Goal: Check status: Check status

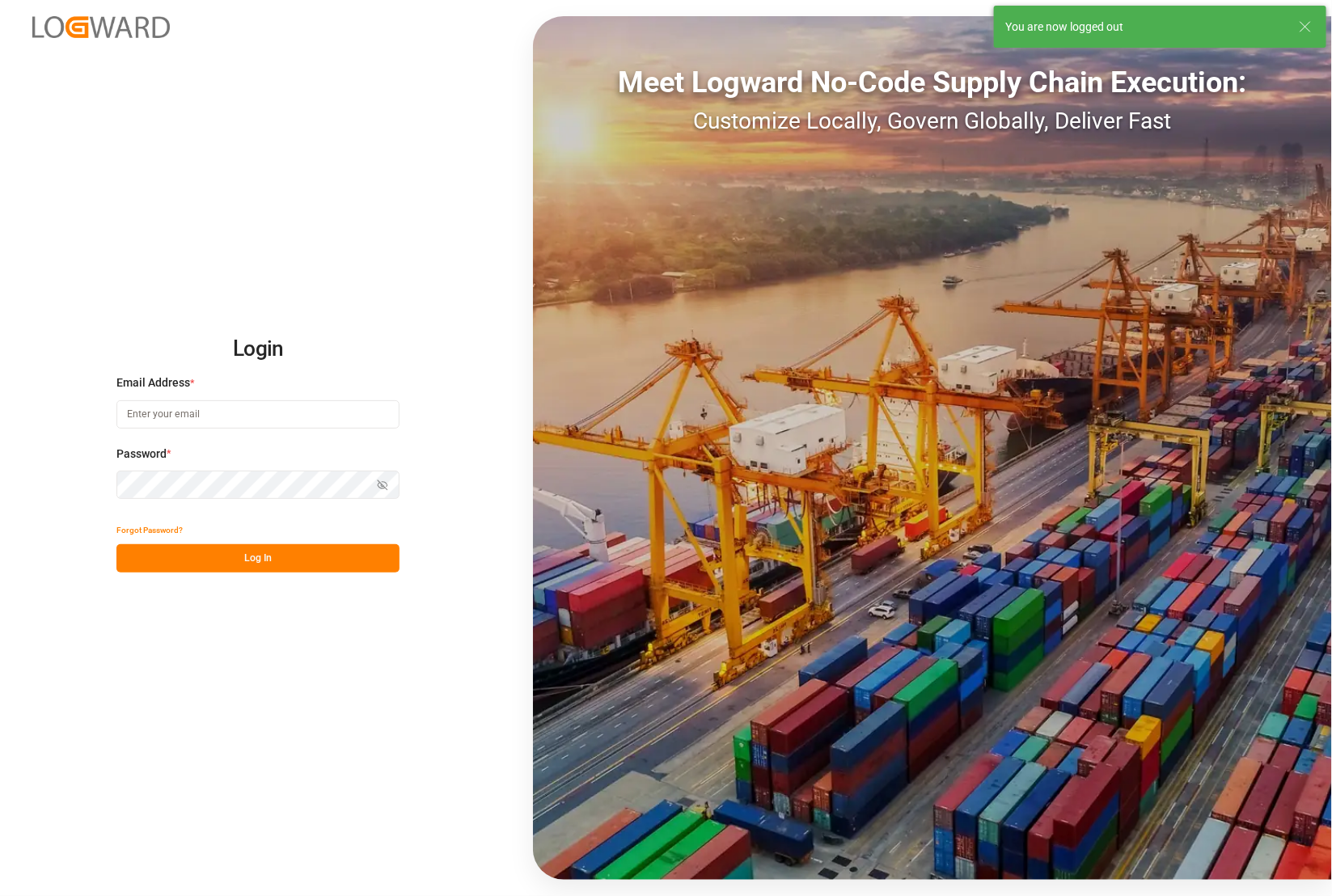
click at [245, 412] on input at bounding box center [258, 415] width 283 height 28
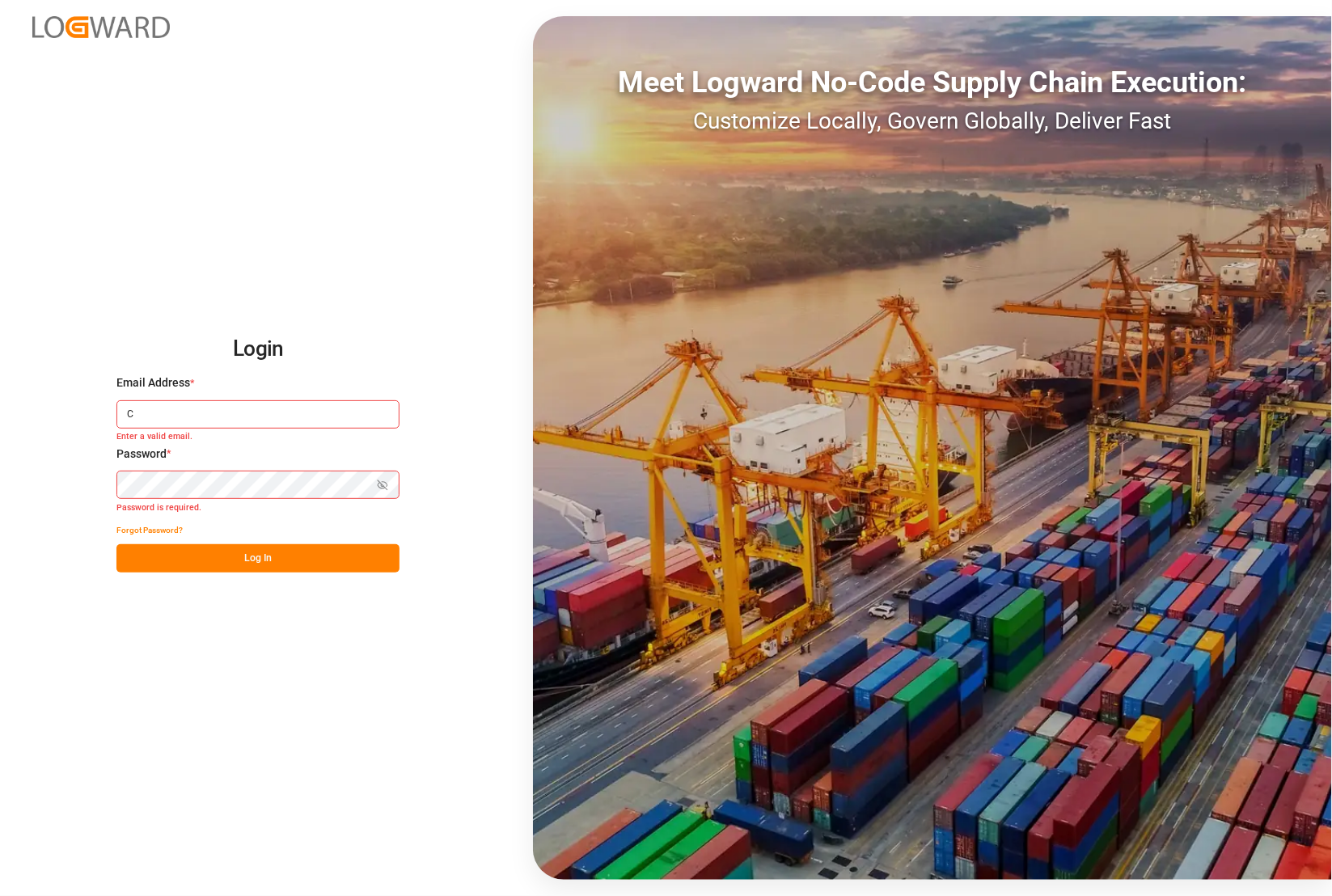
click at [148, 418] on input "C" at bounding box center [258, 415] width 283 height 28
click at [232, 561] on button "Log In" at bounding box center [258, 559] width 283 height 28
click at [216, 559] on button "Log In" at bounding box center [258, 559] width 283 height 28
click at [195, 418] on input "Catherine.Danielson@int.jamindustries.com" at bounding box center [258, 415] width 283 height 28
drag, startPoint x: 373, startPoint y: 421, endPoint x: 69, endPoint y: 423, distance: 304.0
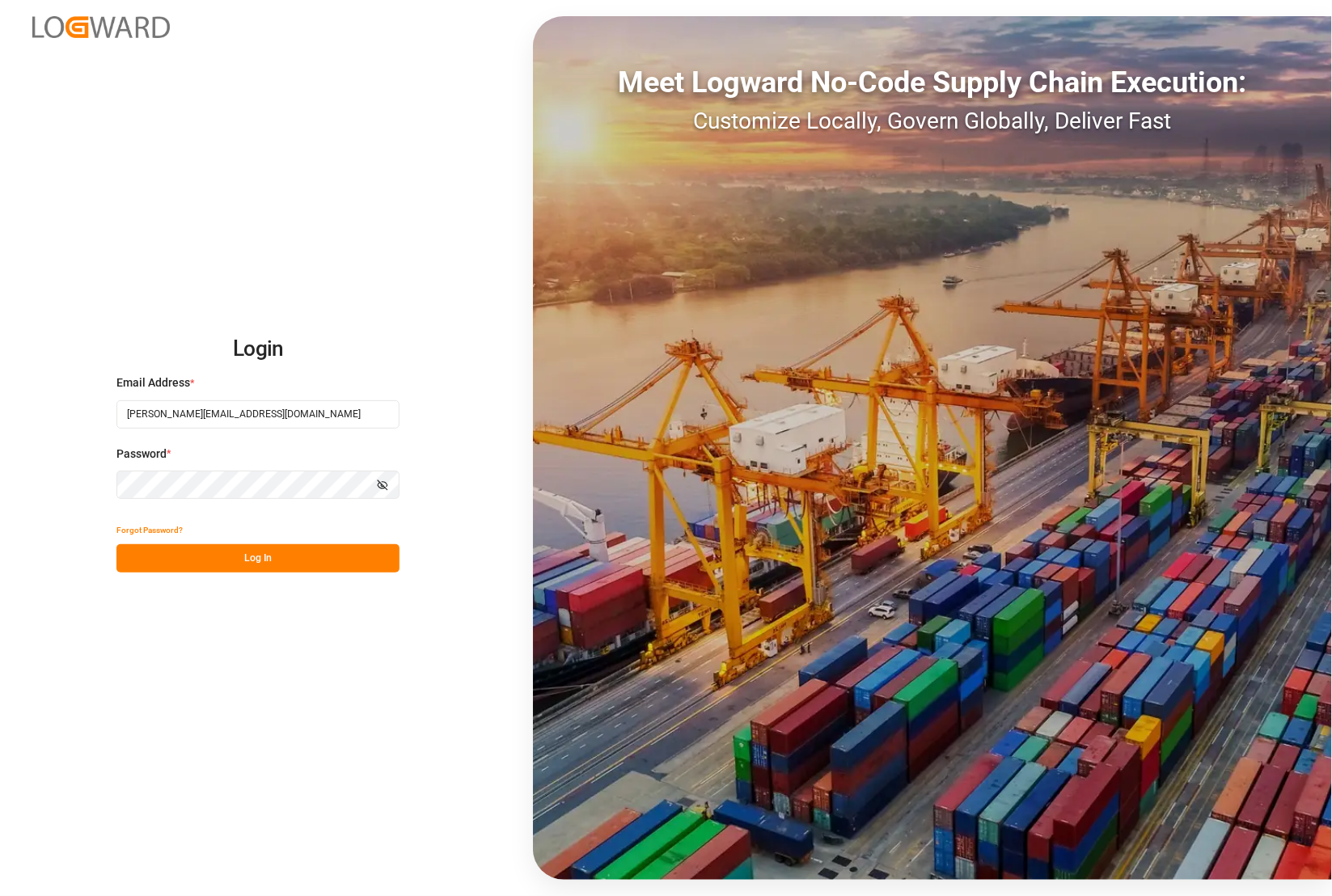
click at [70, 422] on div "Login Email Address * Catherine.Danieclson@int.jamindustries.com Password * Sho…" at bounding box center [666, 448] width 1332 height 896
type input "catherine.danielson@jamindustries.com"
click at [244, 552] on button "Log In" at bounding box center [258, 559] width 283 height 28
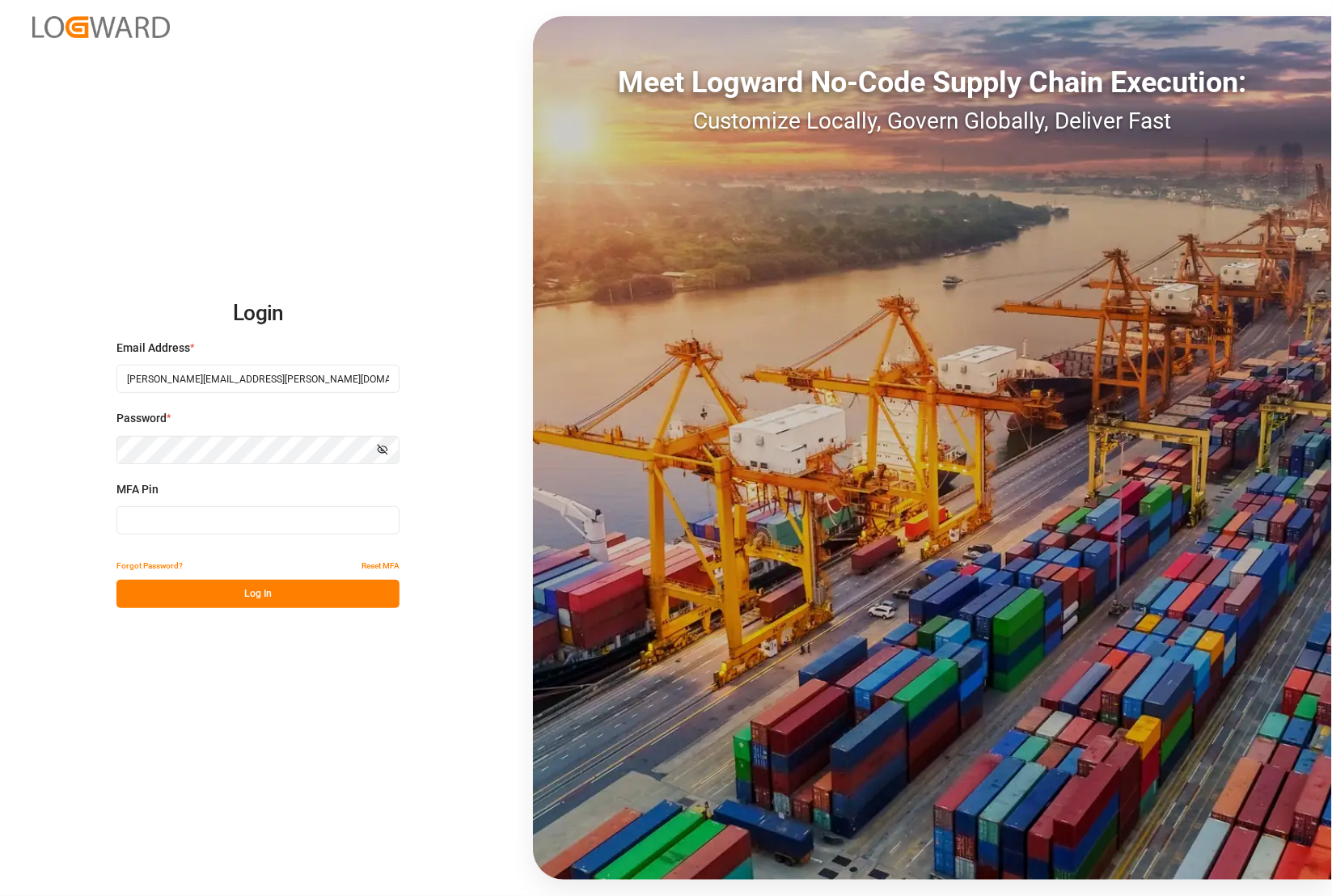
click at [205, 522] on input at bounding box center [258, 521] width 283 height 28
type input "838718"
click at [187, 594] on button "Log In" at bounding box center [258, 594] width 283 height 28
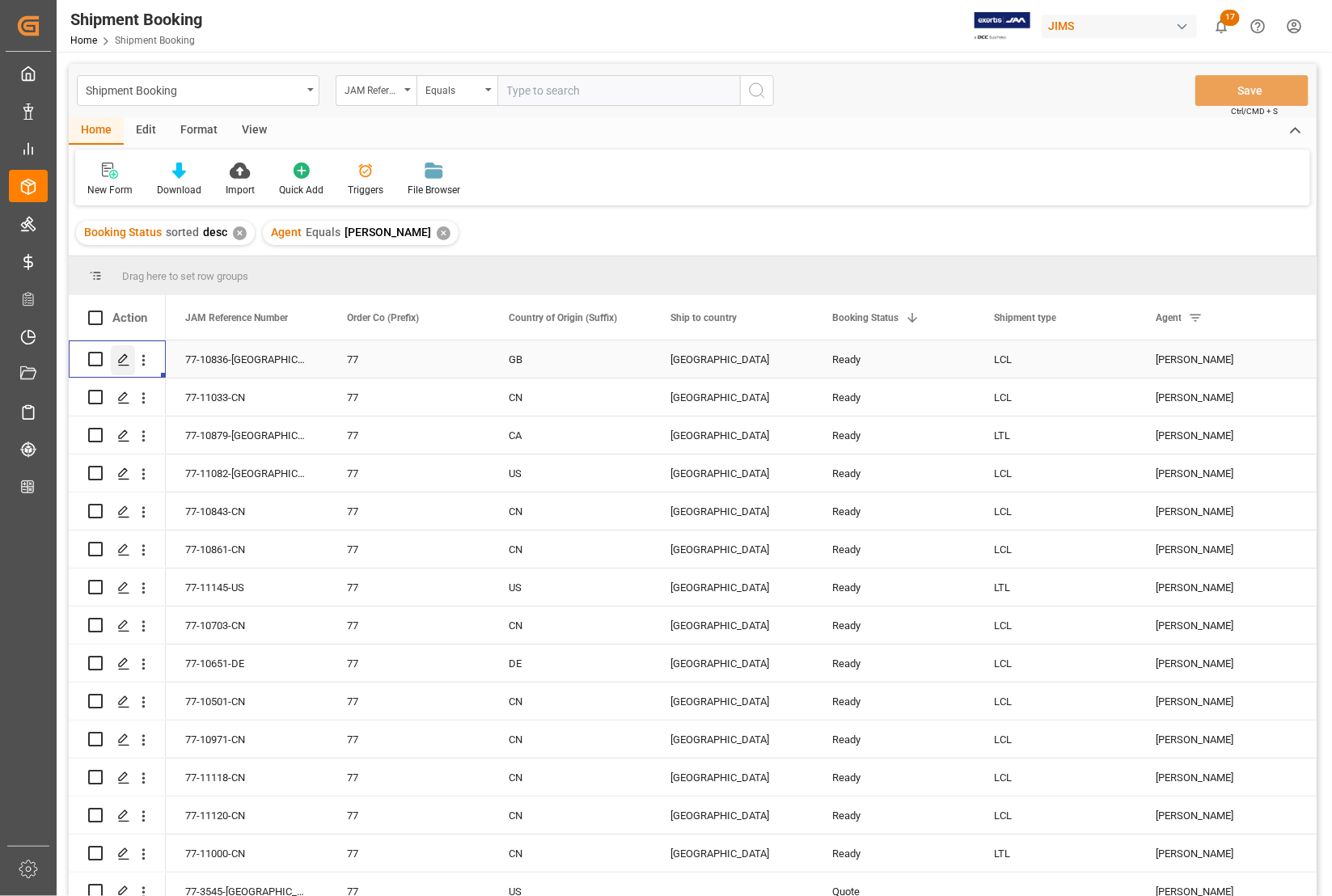
click at [121, 364] on icon "Press SPACE to select this row." at bounding box center [124, 359] width 13 height 13
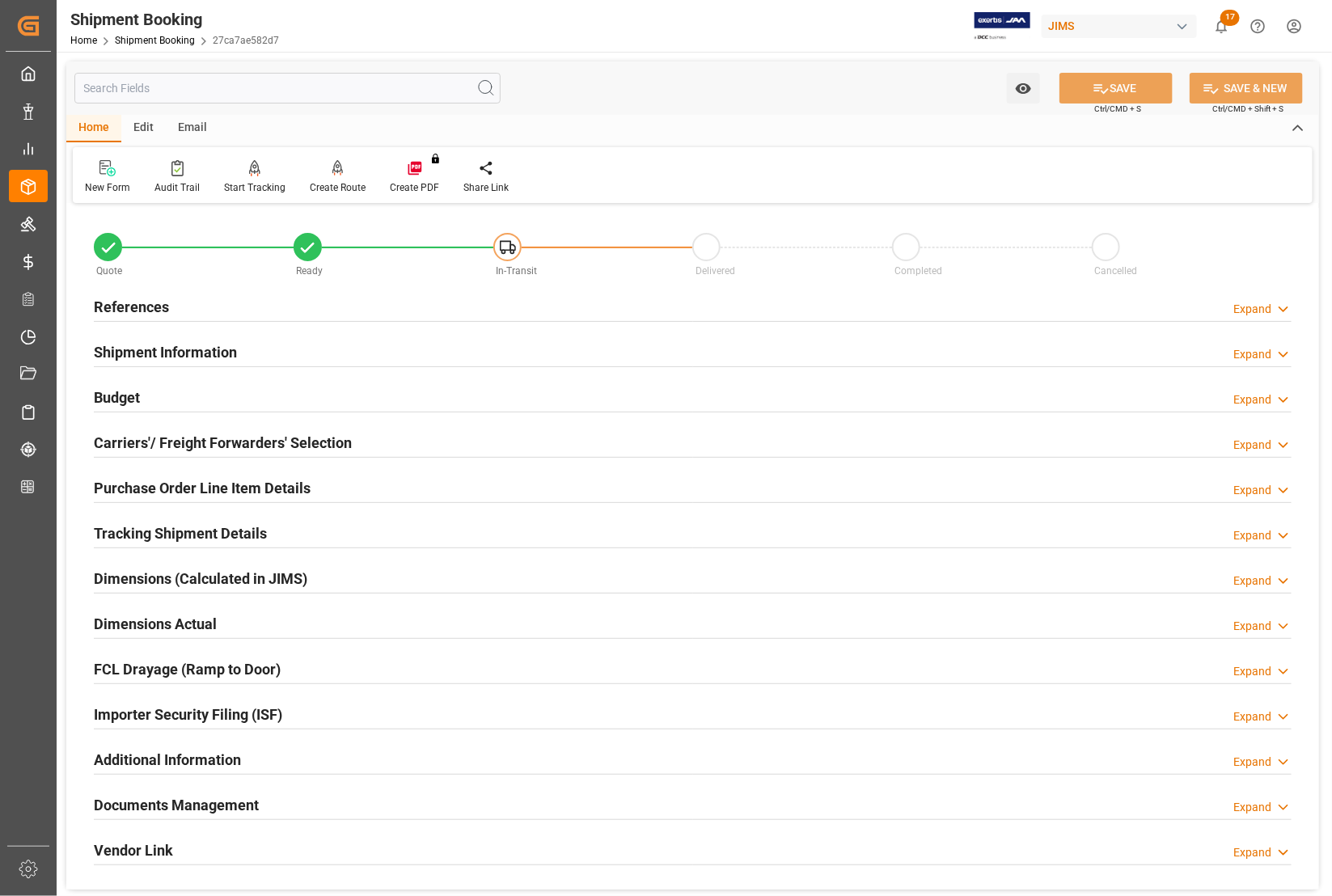
click at [102, 305] on h2 "References" at bounding box center [131, 306] width 75 height 22
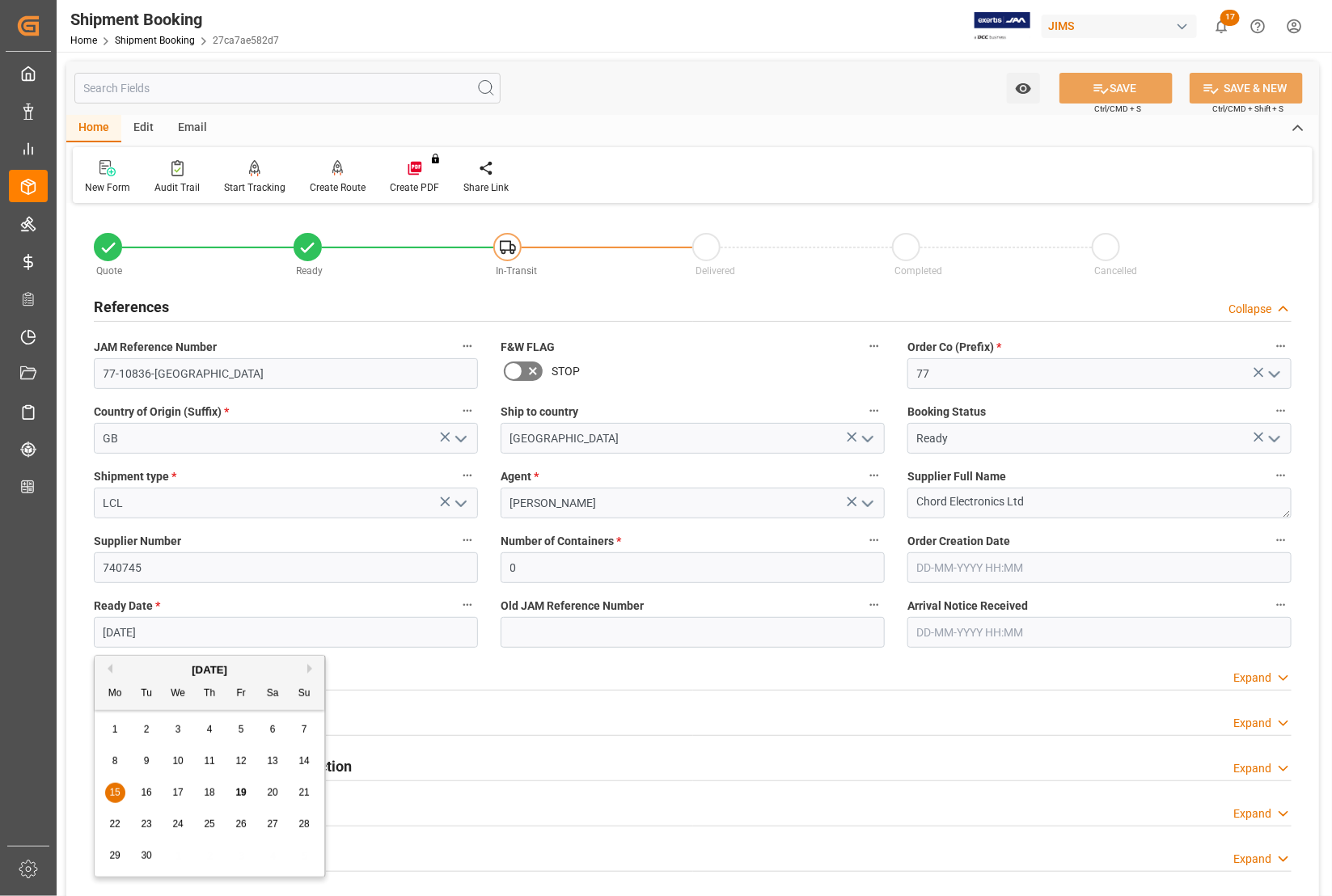
click at [166, 629] on input "[DATE]" at bounding box center [285, 632] width 384 height 31
click at [241, 825] on span "26" at bounding box center [241, 824] width 11 height 11
type input "26-09-2025"
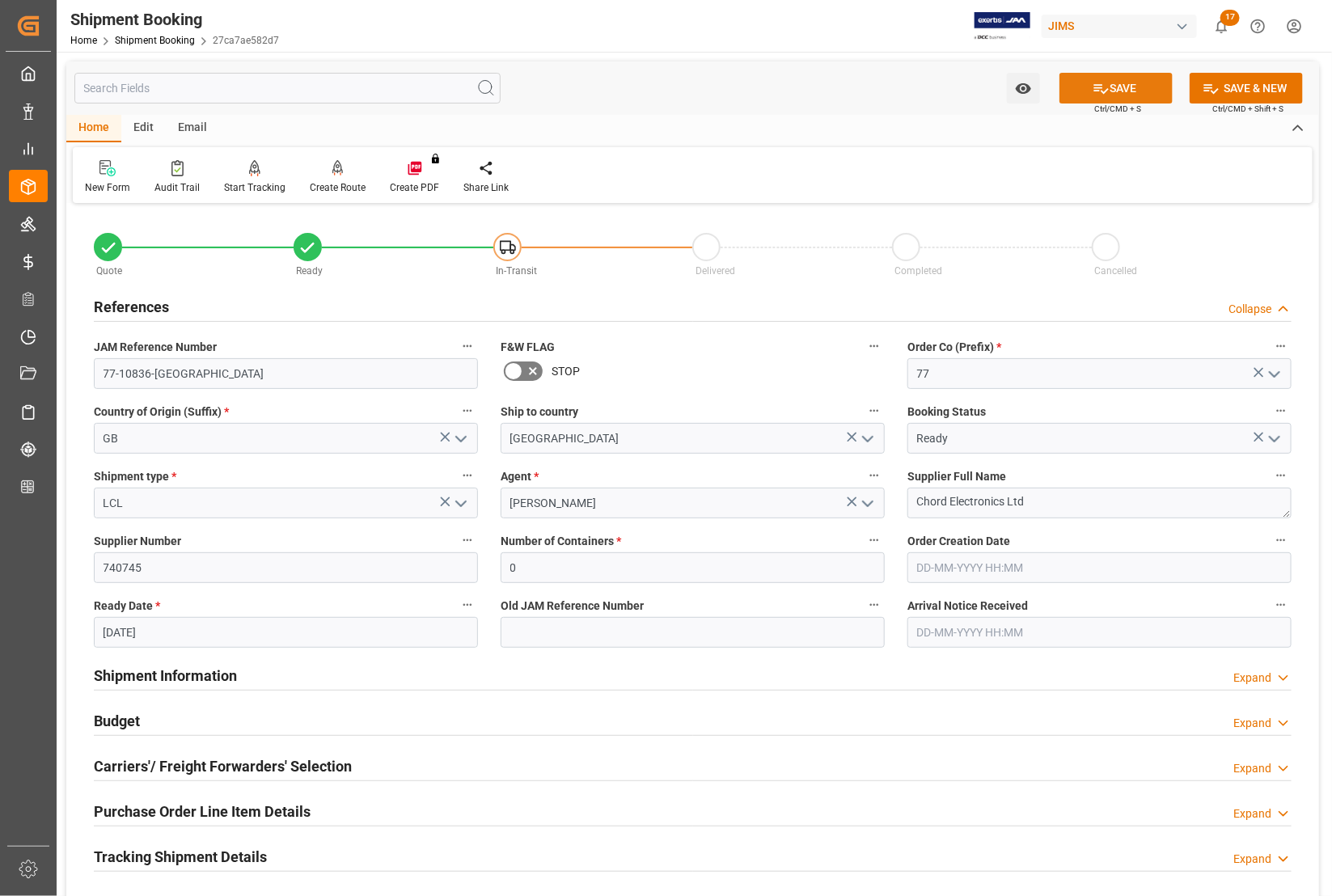
click at [1085, 85] on button "SAVE" at bounding box center [1116, 87] width 113 height 31
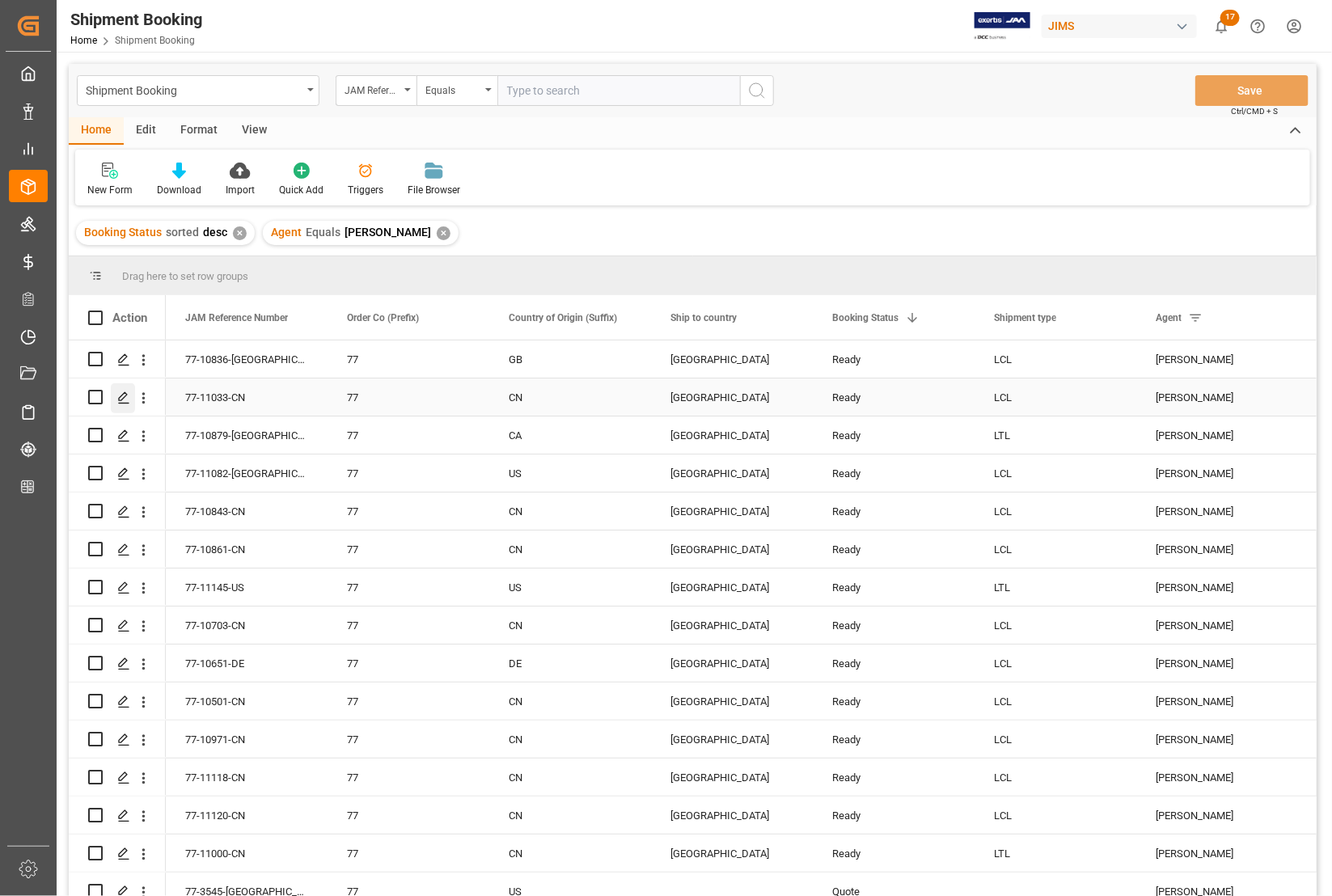
click at [117, 401] on icon "Press SPACE to select this row." at bounding box center [124, 397] width 13 height 13
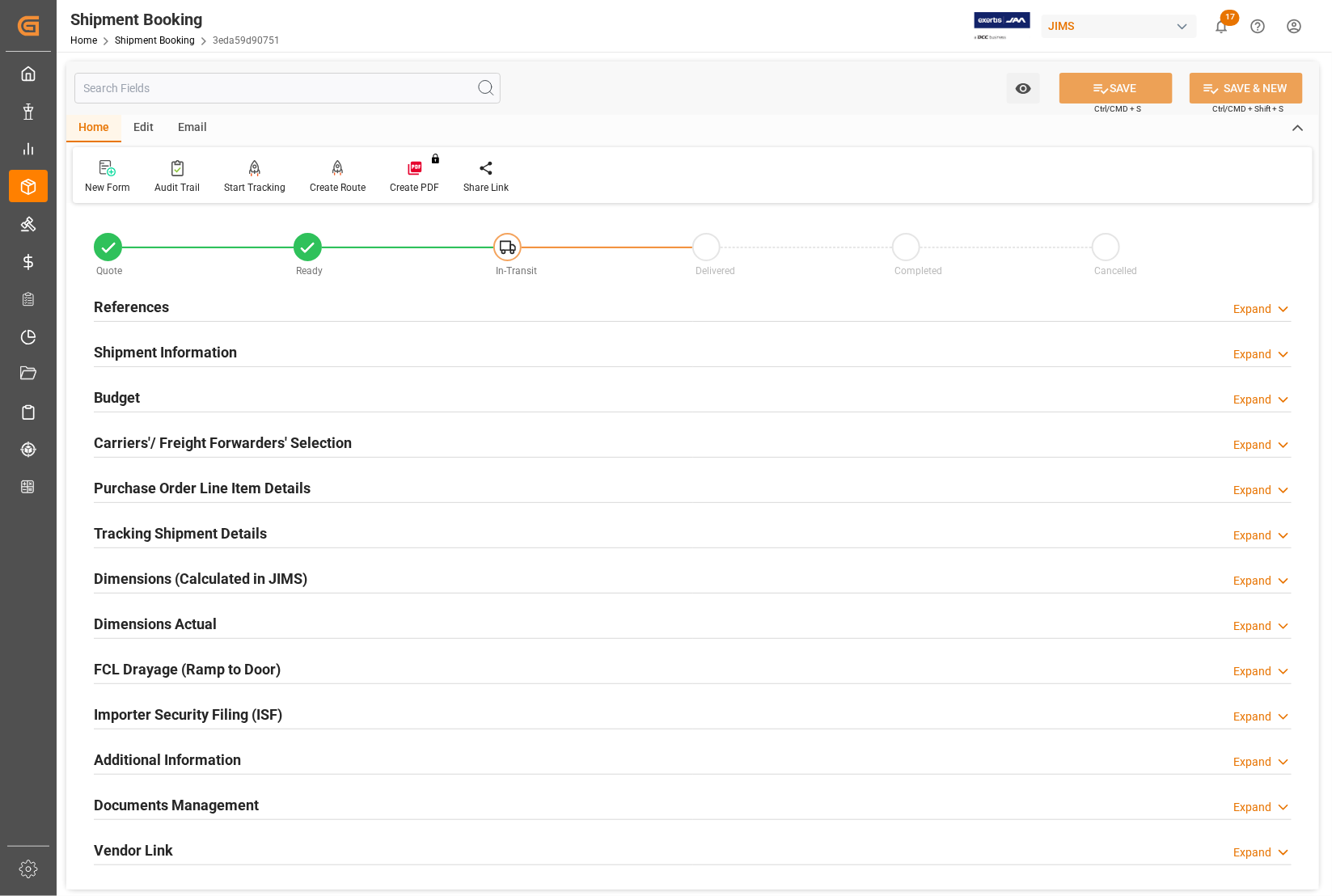
click at [120, 297] on h2 "References" at bounding box center [131, 306] width 75 height 22
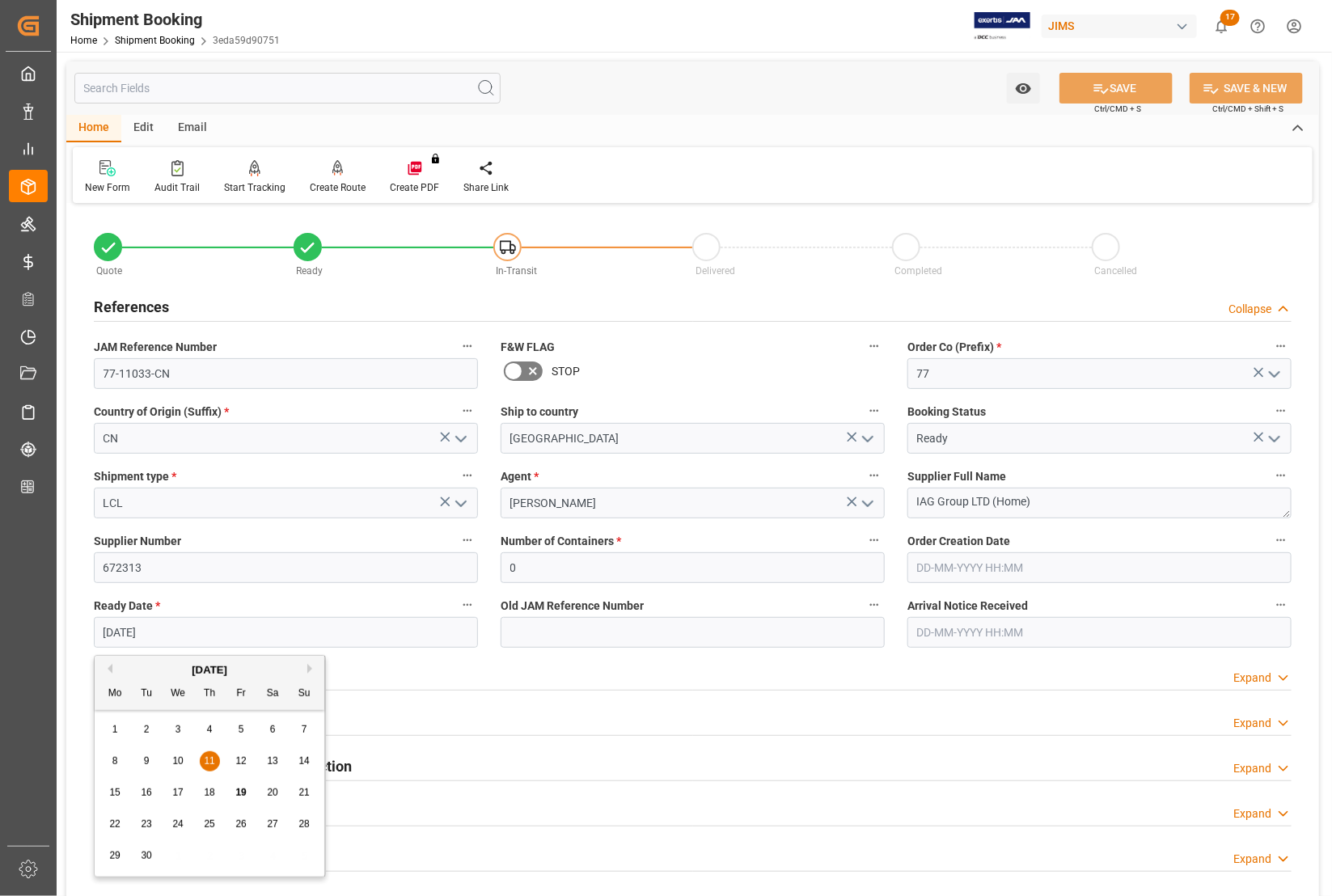
click at [162, 628] on input "[DATE]" at bounding box center [285, 632] width 384 height 31
click at [240, 824] on span "26" at bounding box center [241, 824] width 11 height 11
type input "26-09-2025"
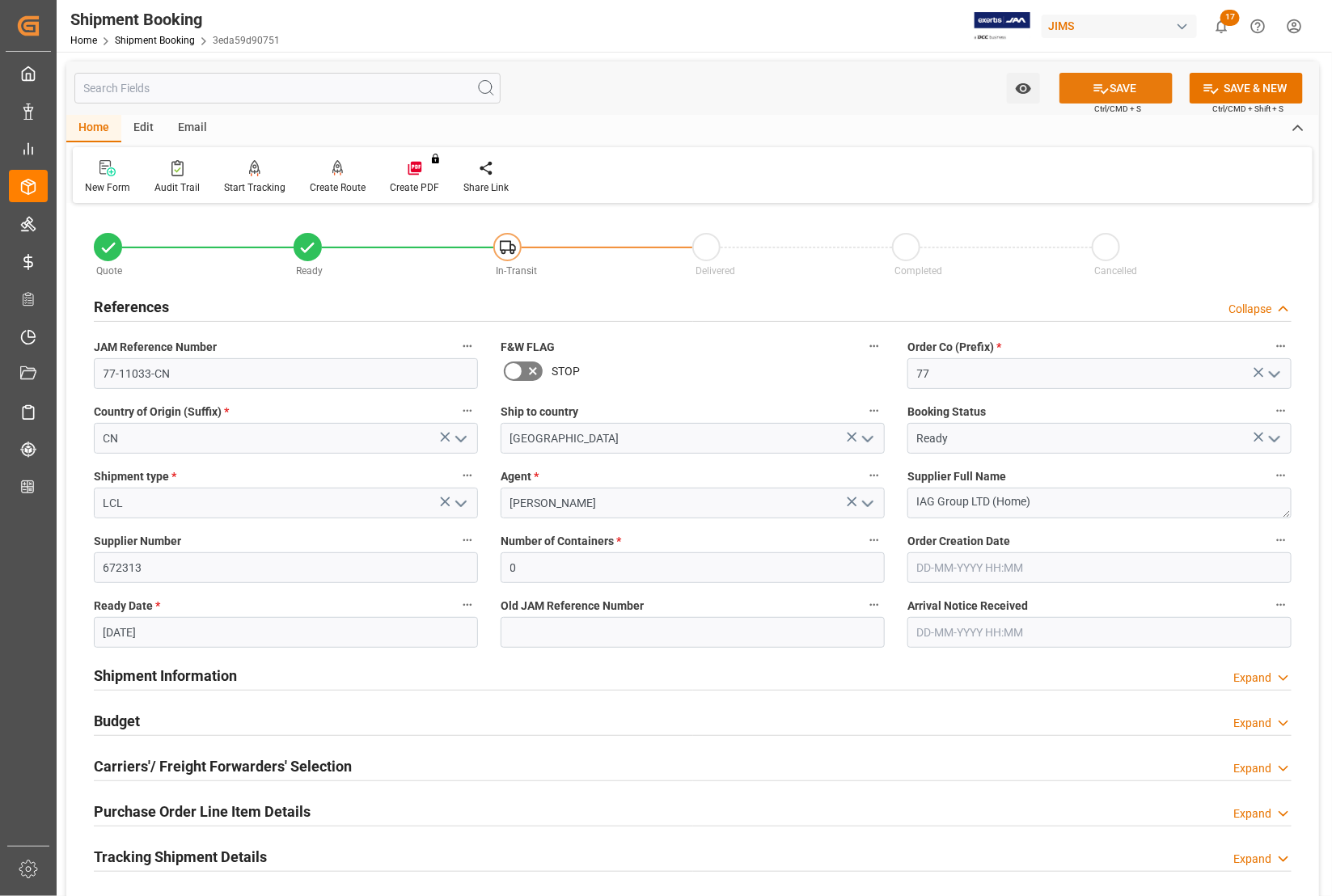
click at [1084, 85] on button "SAVE" at bounding box center [1116, 87] width 113 height 31
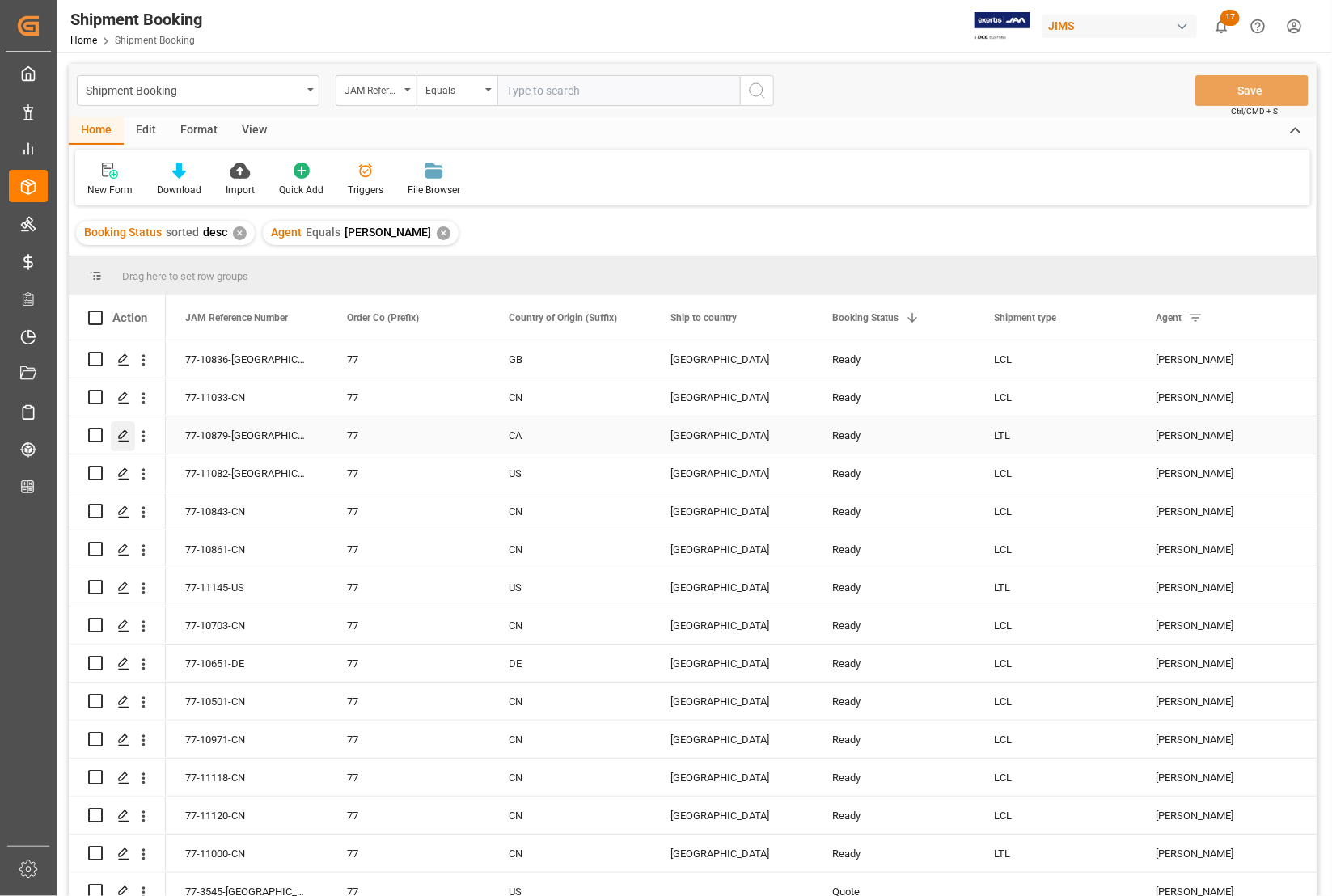
click at [123, 437] on polygon "Press SPACE to select this row." at bounding box center [123, 433] width 8 height 8
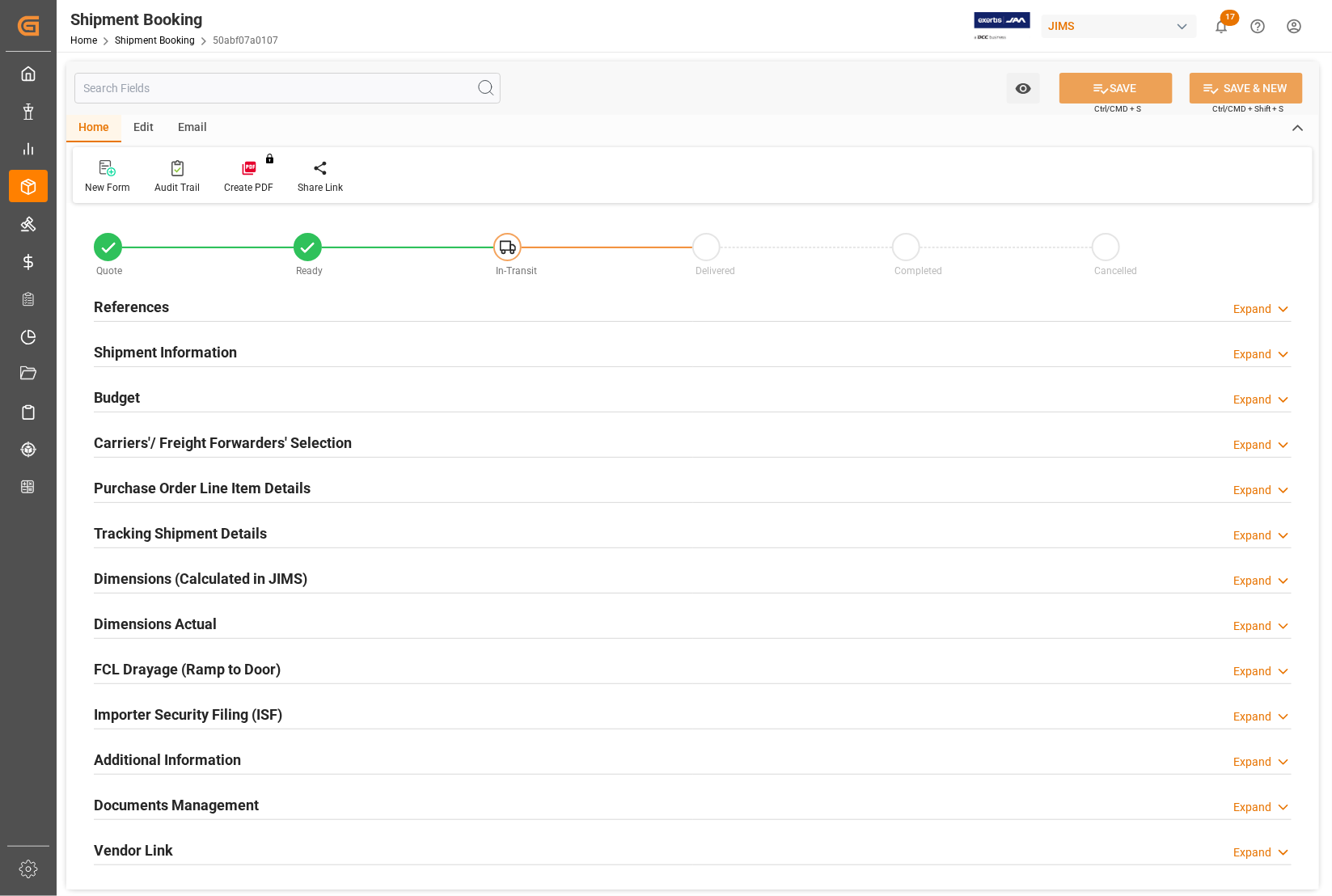
type input "0"
type input "04-09-2025 00:00"
click at [119, 302] on h2 "References" at bounding box center [131, 306] width 75 height 22
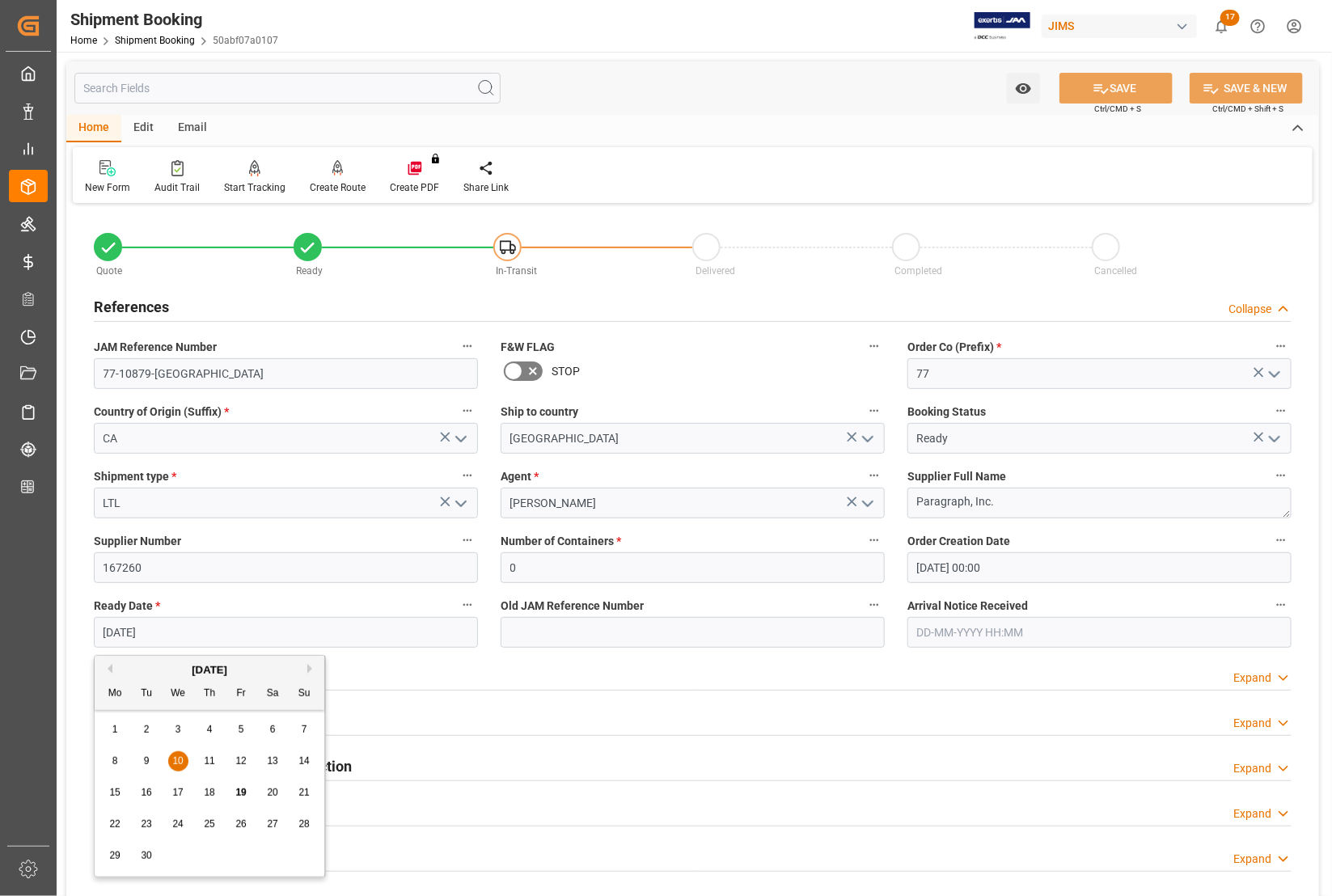
click at [186, 632] on input "[DATE]" at bounding box center [285, 632] width 384 height 31
click at [144, 822] on span "23" at bounding box center [146, 824] width 11 height 11
type input "23-09-2025"
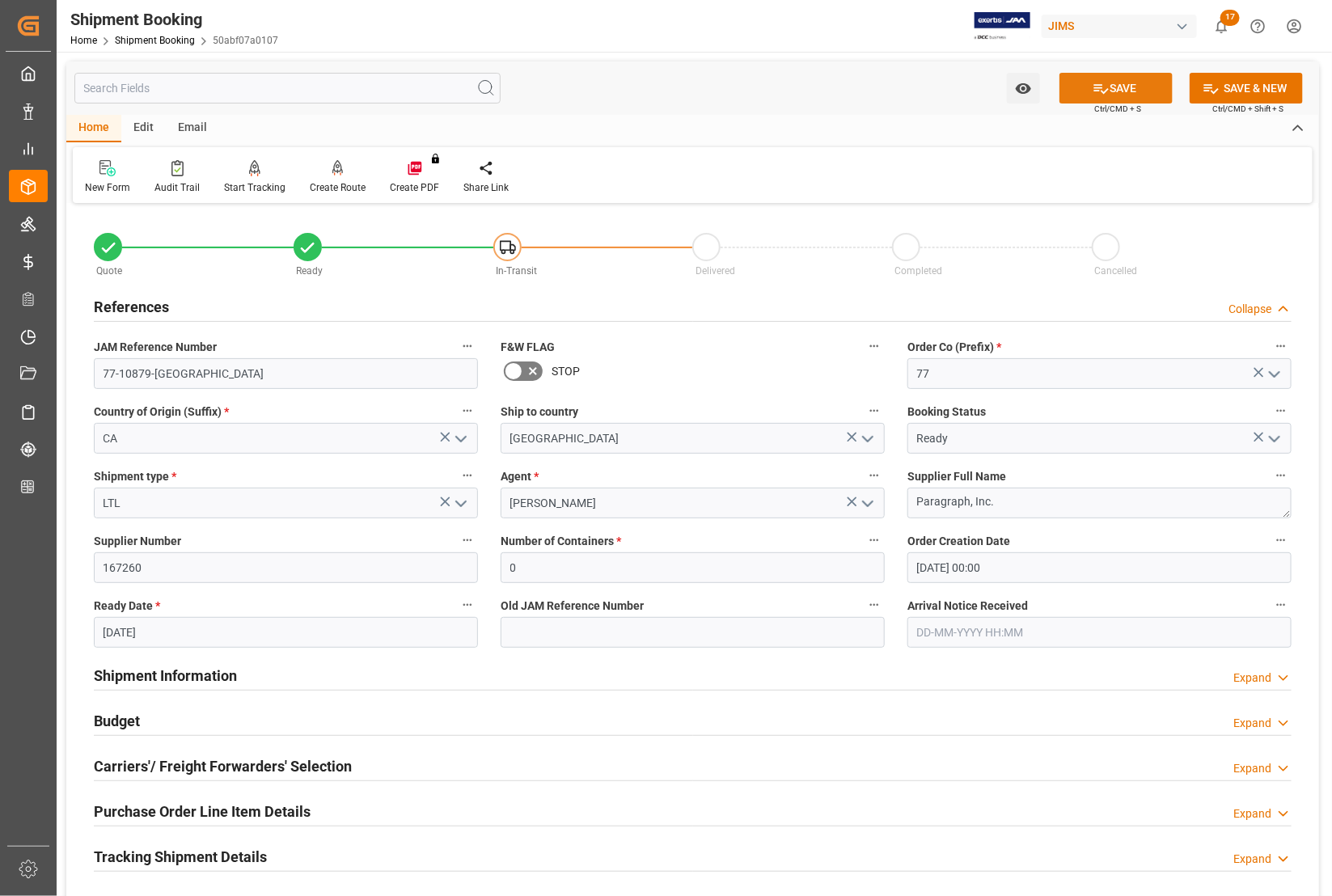
click at [1106, 94] on button "SAVE" at bounding box center [1116, 87] width 113 height 31
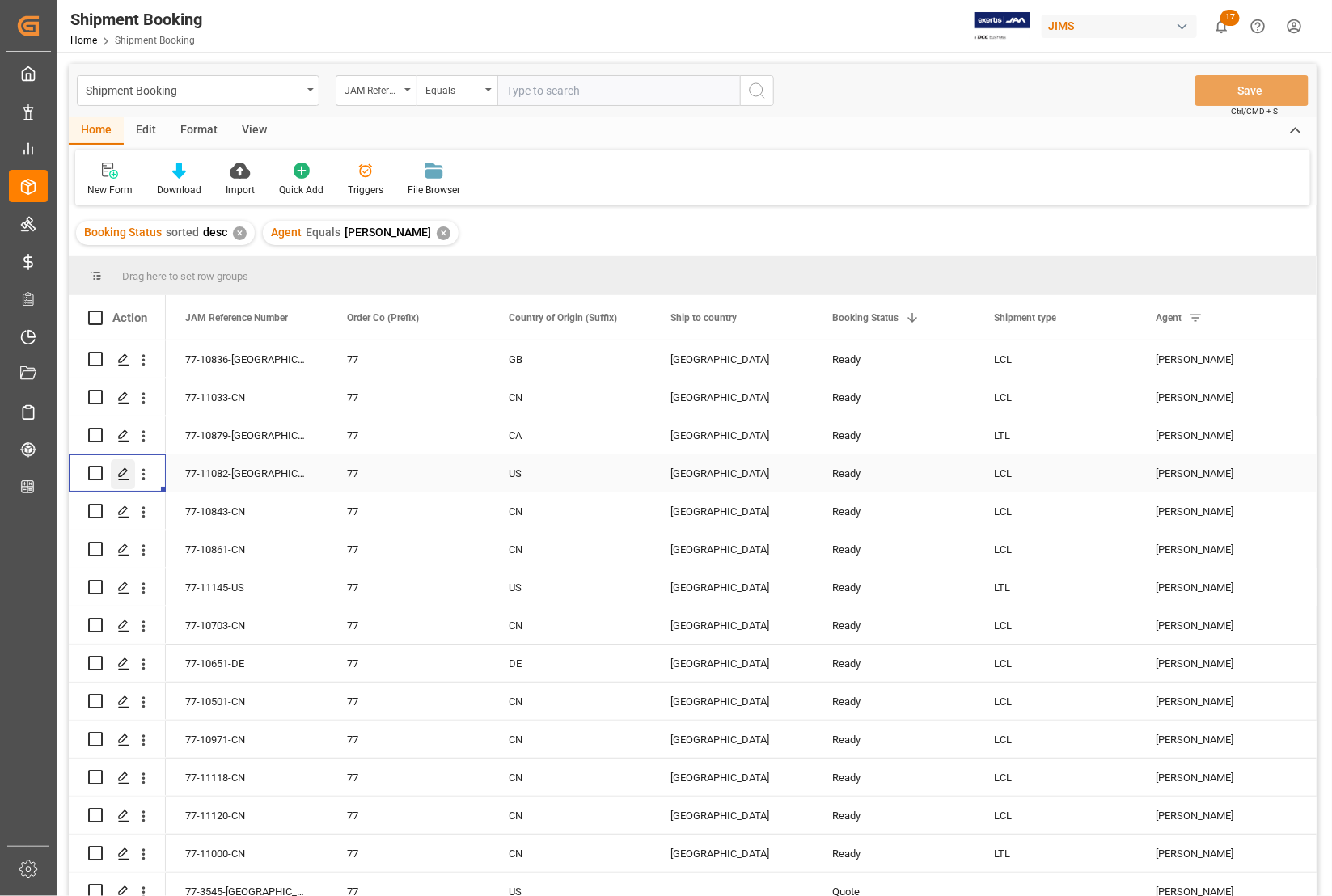
click at [119, 471] on icon "Press SPACE to select this row." at bounding box center [124, 474] width 13 height 13
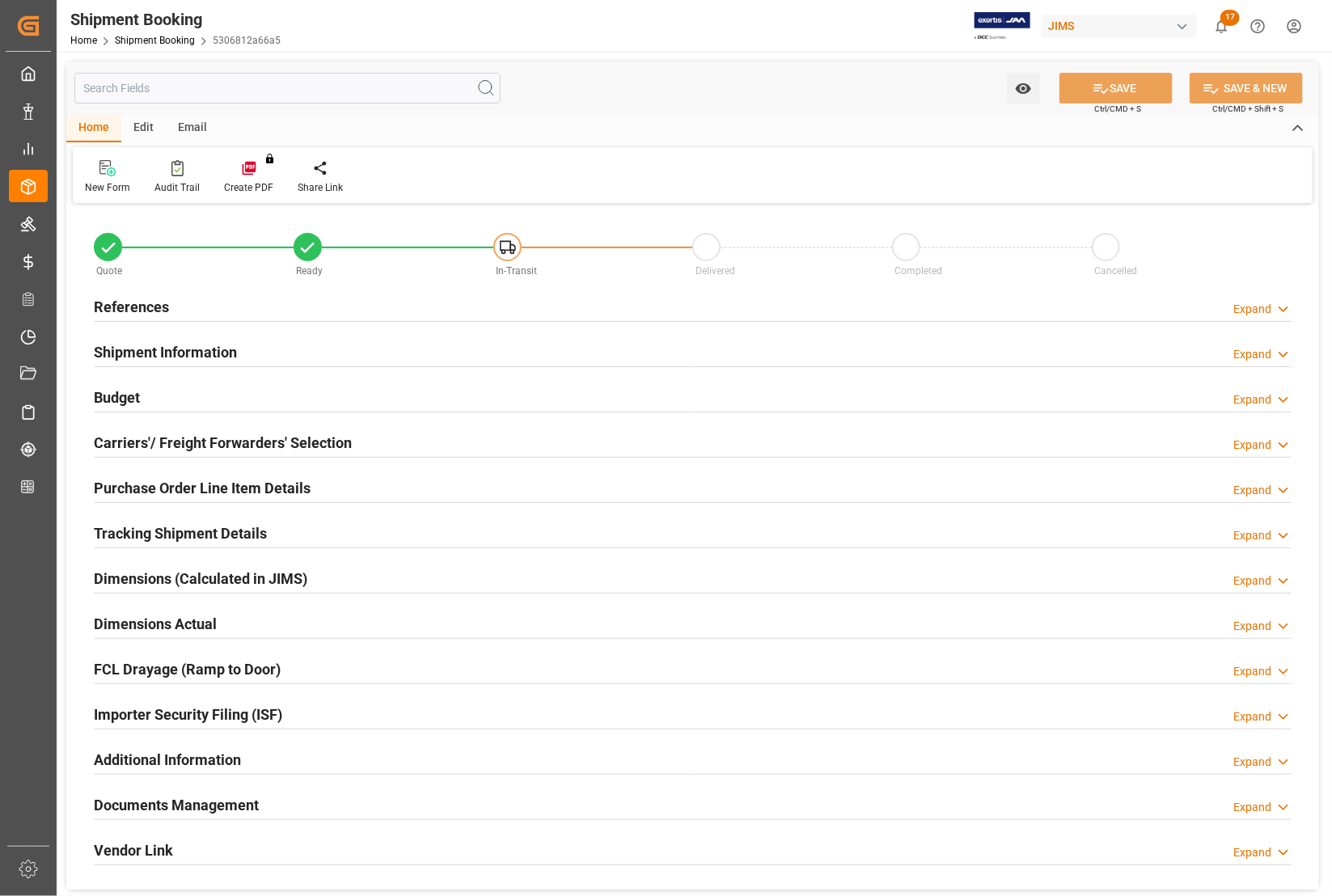
type input "0"
type input "24-09-2025"
click at [108, 302] on h2 "References" at bounding box center [131, 306] width 75 height 22
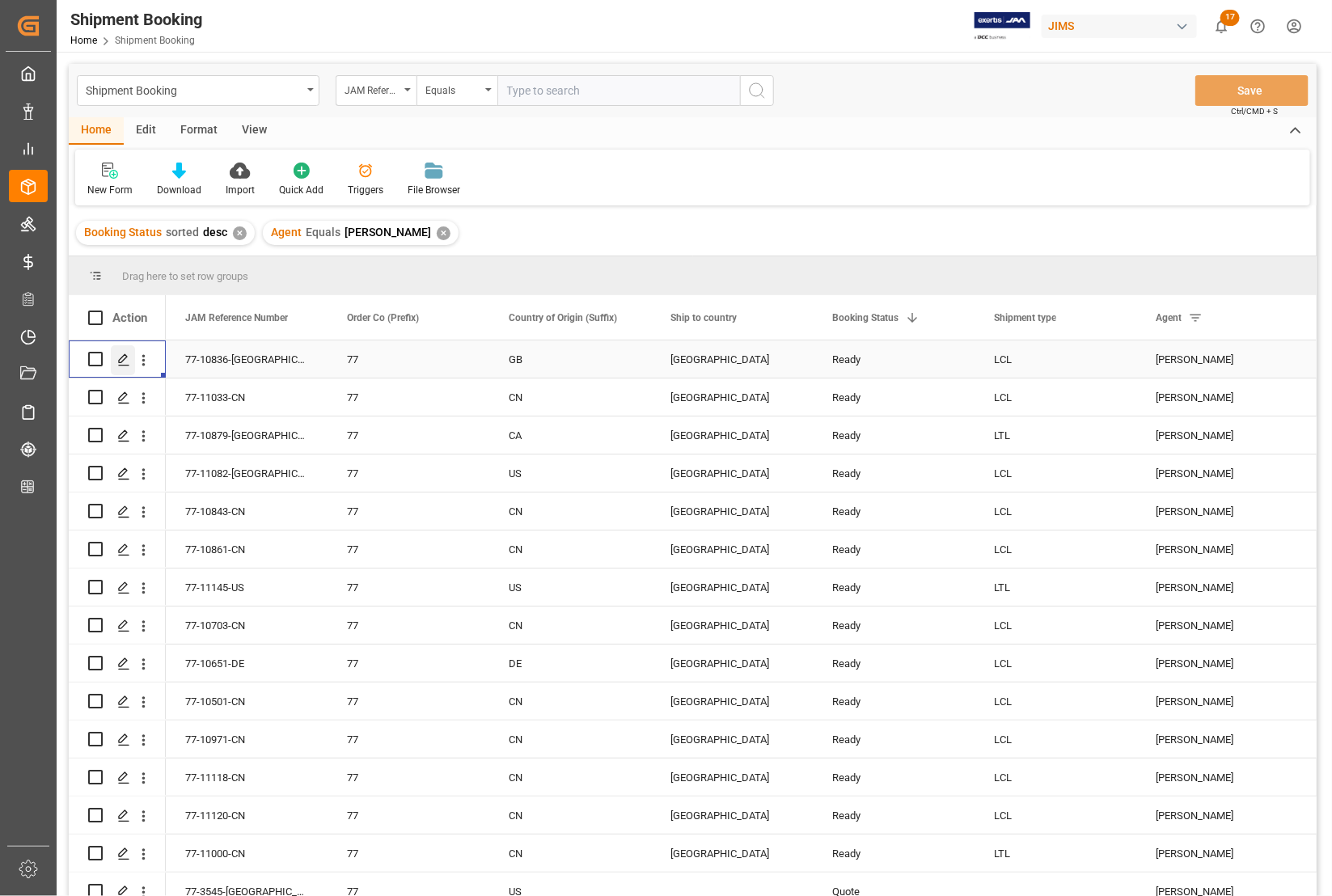
click at [125, 360] on icon "Press SPACE to select this row." at bounding box center [124, 359] width 13 height 13
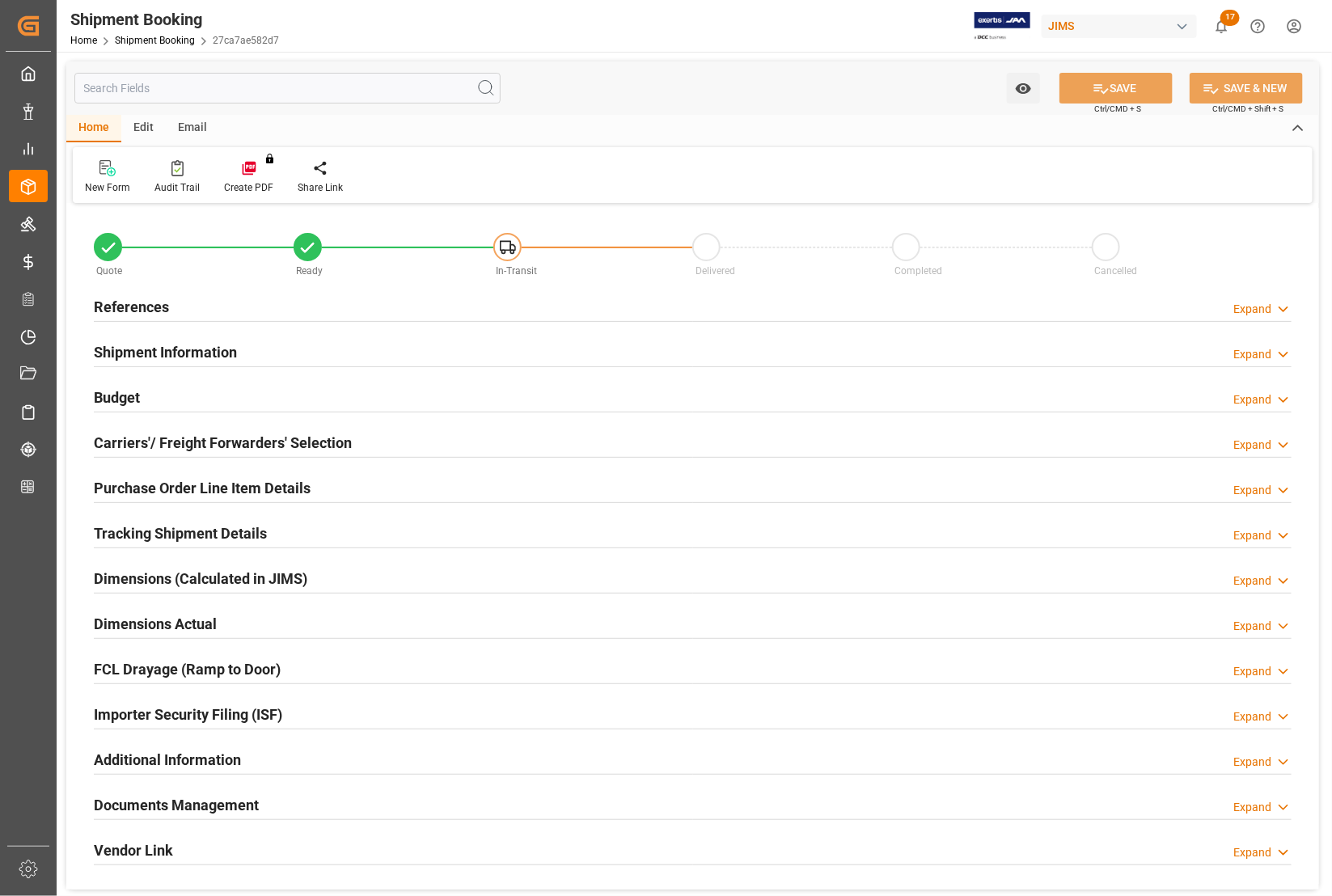
type input "0"
click at [126, 305] on h2 "References" at bounding box center [131, 306] width 75 height 22
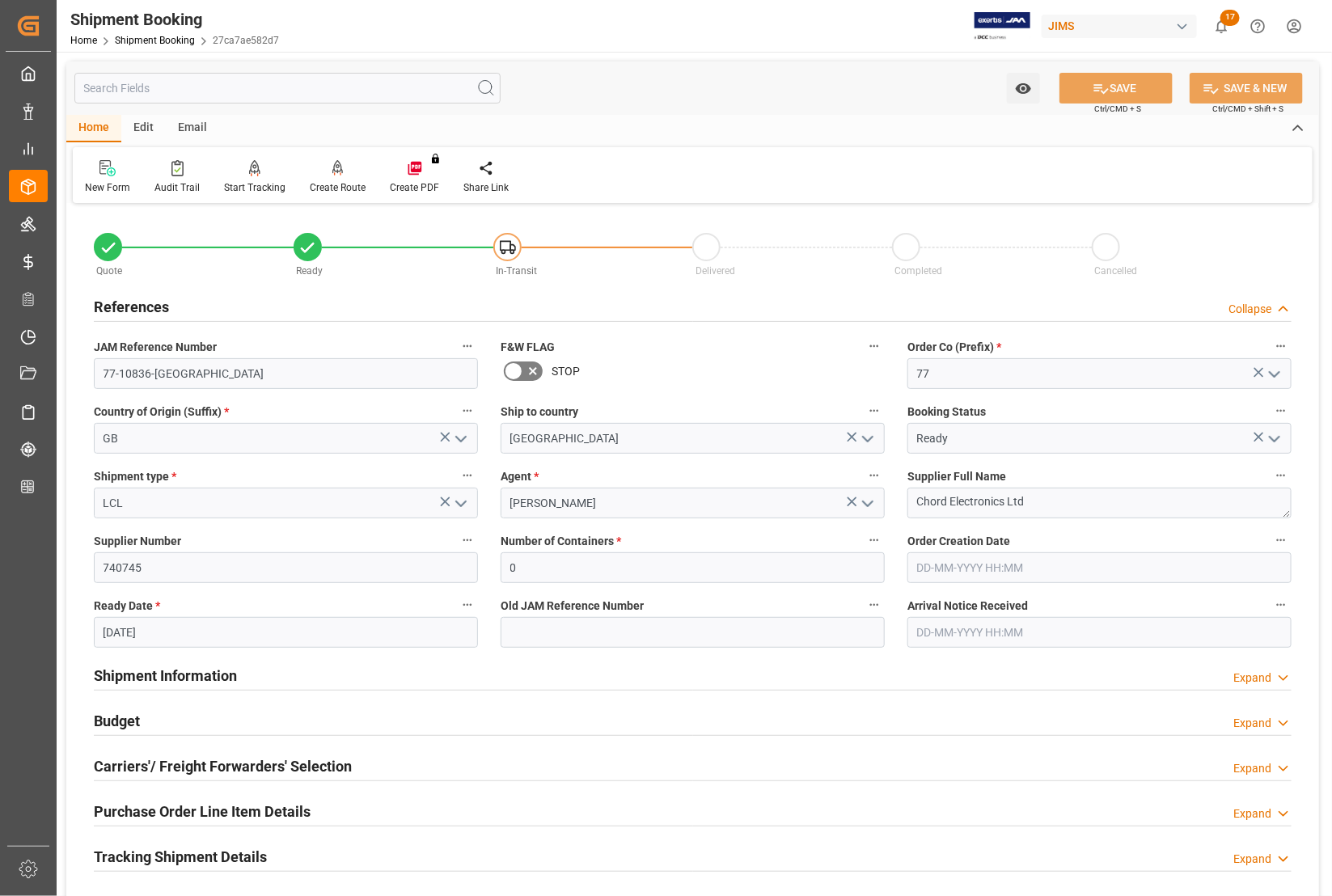
click at [789, 24] on div "Shipment Booking Home Shipment Booking 27ca7ae582d7 JIMS 17 Notifications Only …" at bounding box center [689, 26] width 1287 height 52
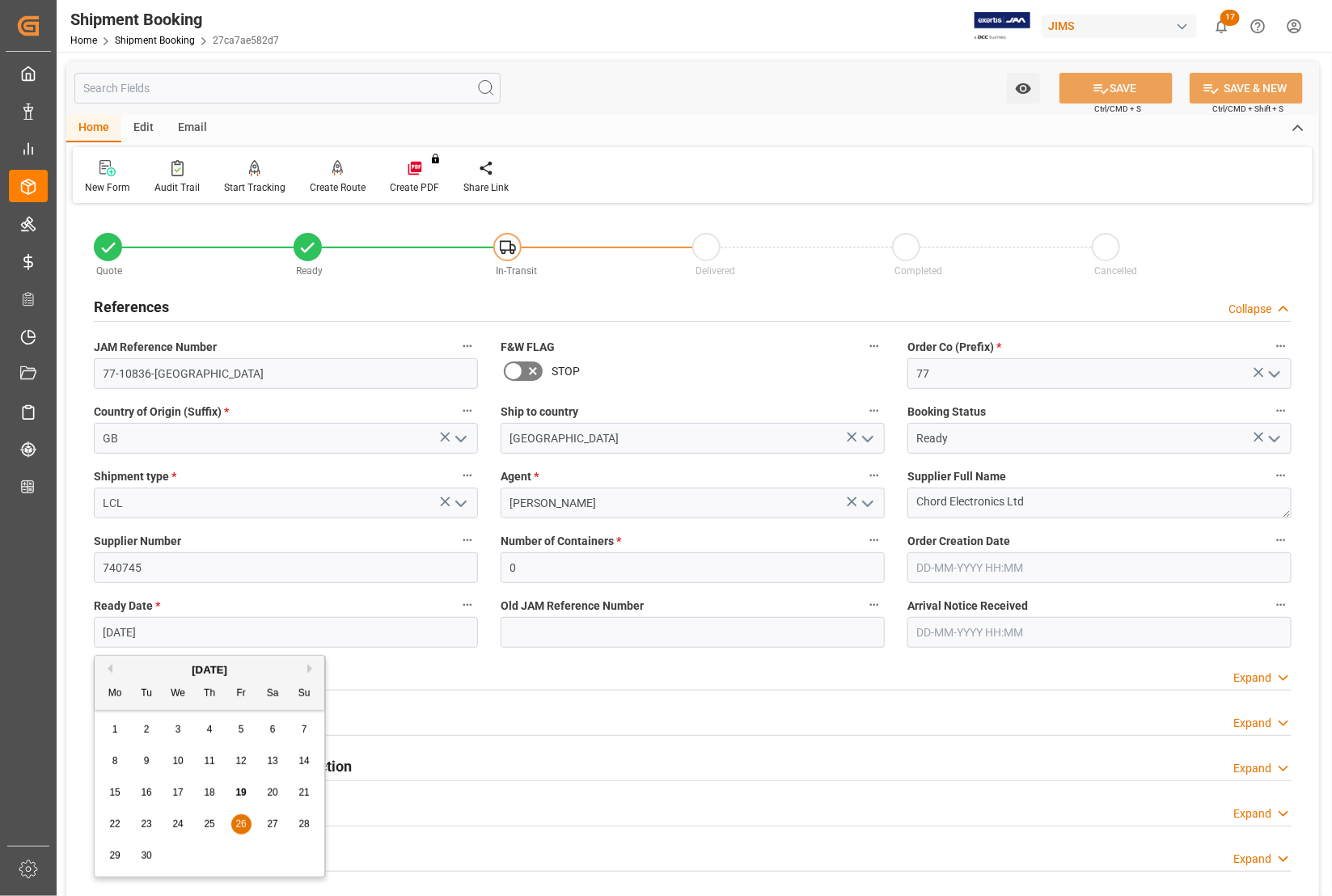
click at [160, 633] on input "26-09-2025" at bounding box center [285, 632] width 384 height 31
click at [212, 791] on span "18" at bounding box center [209, 792] width 11 height 11
type input "[DATE]"
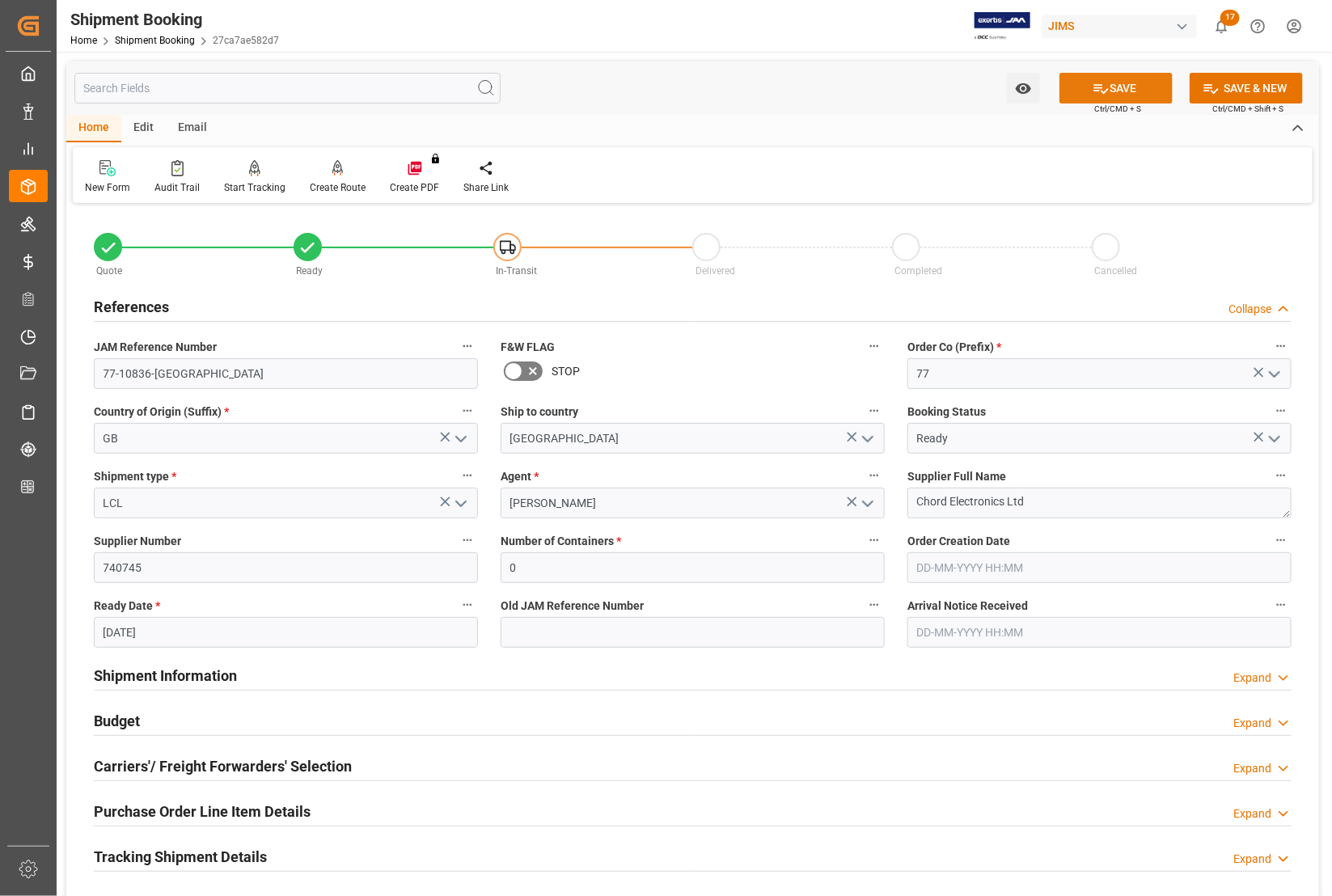
click at [1097, 82] on icon at bounding box center [1101, 88] width 17 height 17
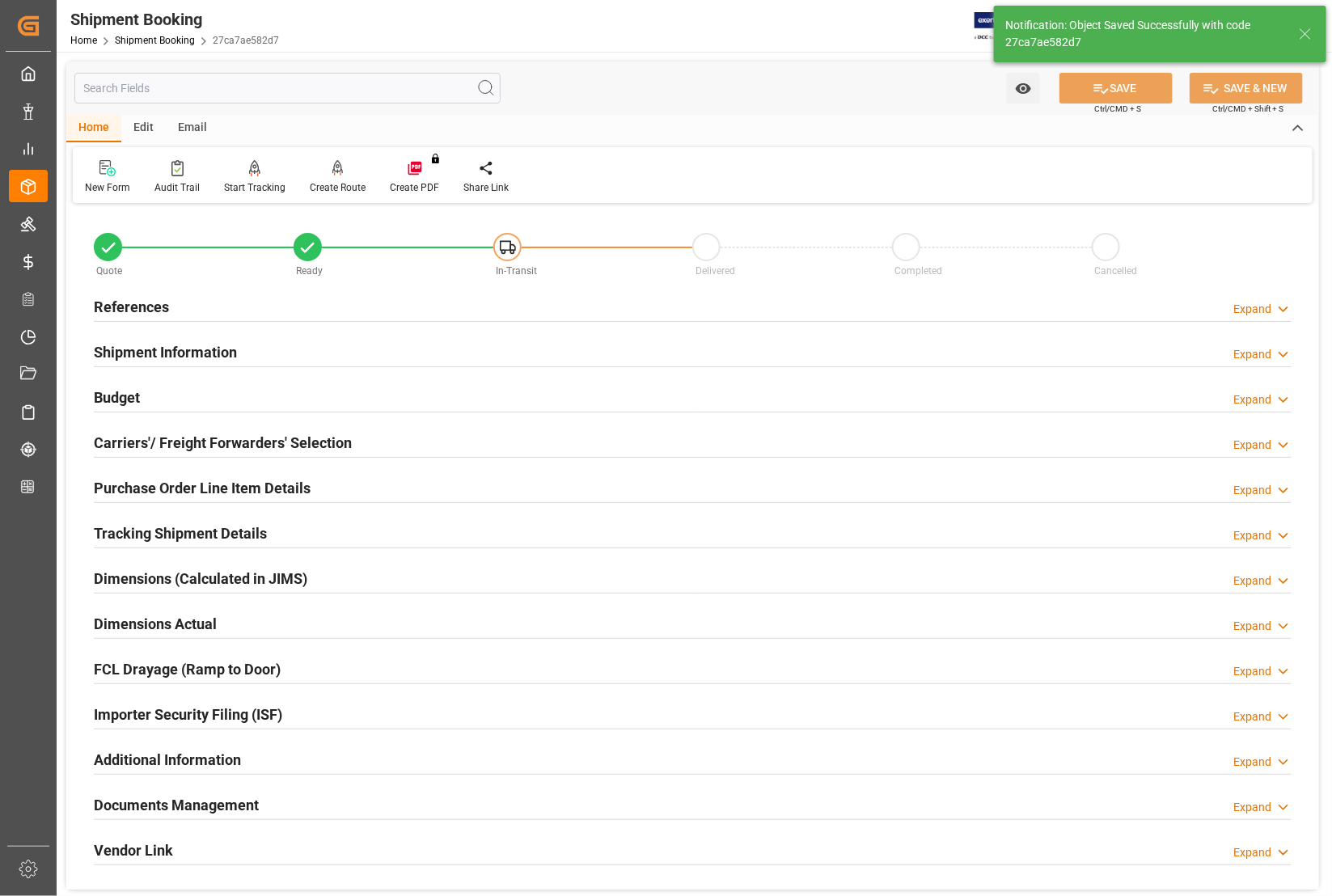
click at [169, 441] on h2 "Carriers'/ Freight Forwarders' Selection" at bounding box center [222, 442] width 258 height 22
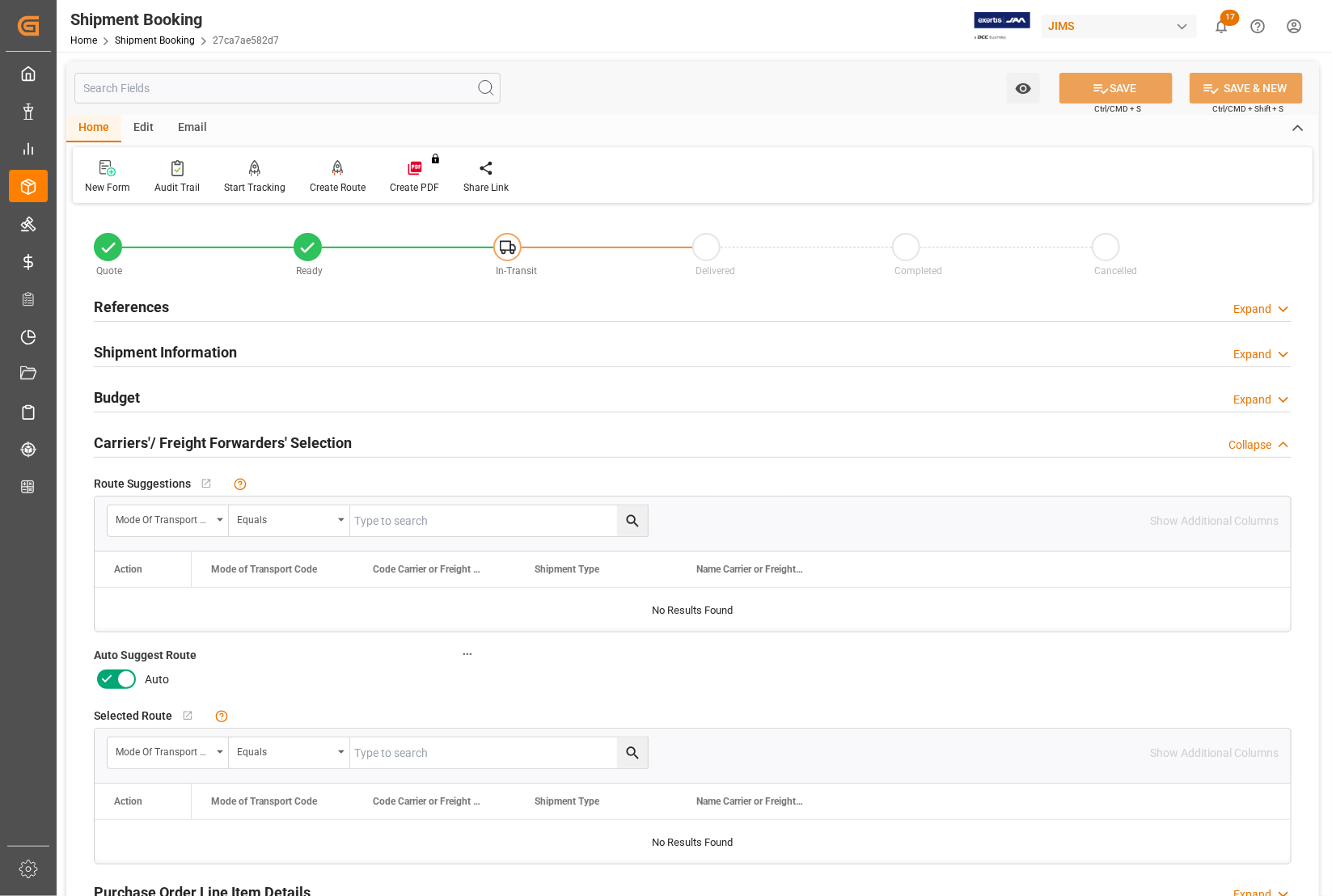
click at [123, 676] on icon at bounding box center [125, 680] width 8 height 8
click at [0, 0] on input "checkbox" at bounding box center [0, 0] width 0 height 0
click at [1102, 81] on icon at bounding box center [1101, 88] width 17 height 17
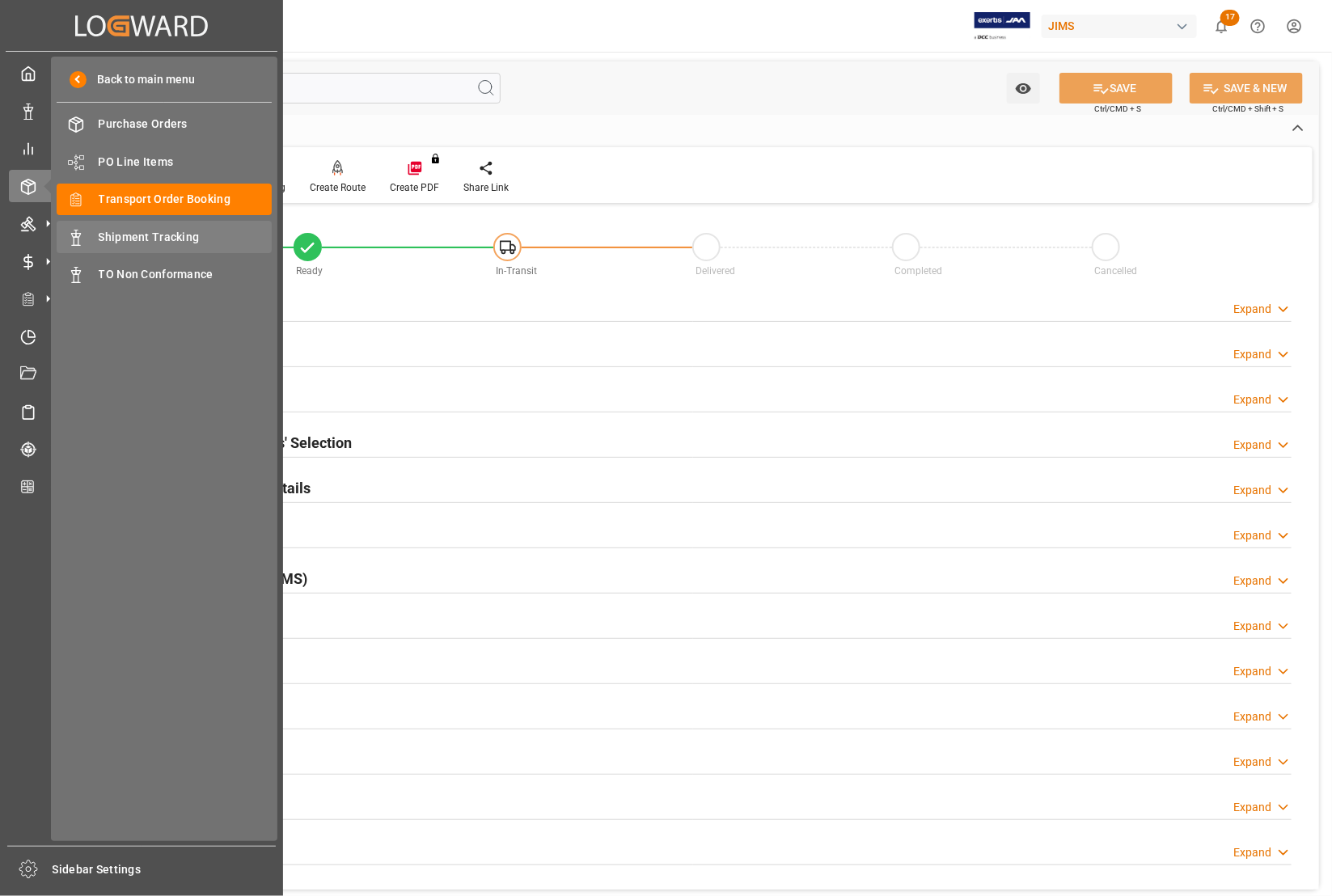
click at [142, 233] on span "Shipment Tracking" at bounding box center [185, 237] width 174 height 17
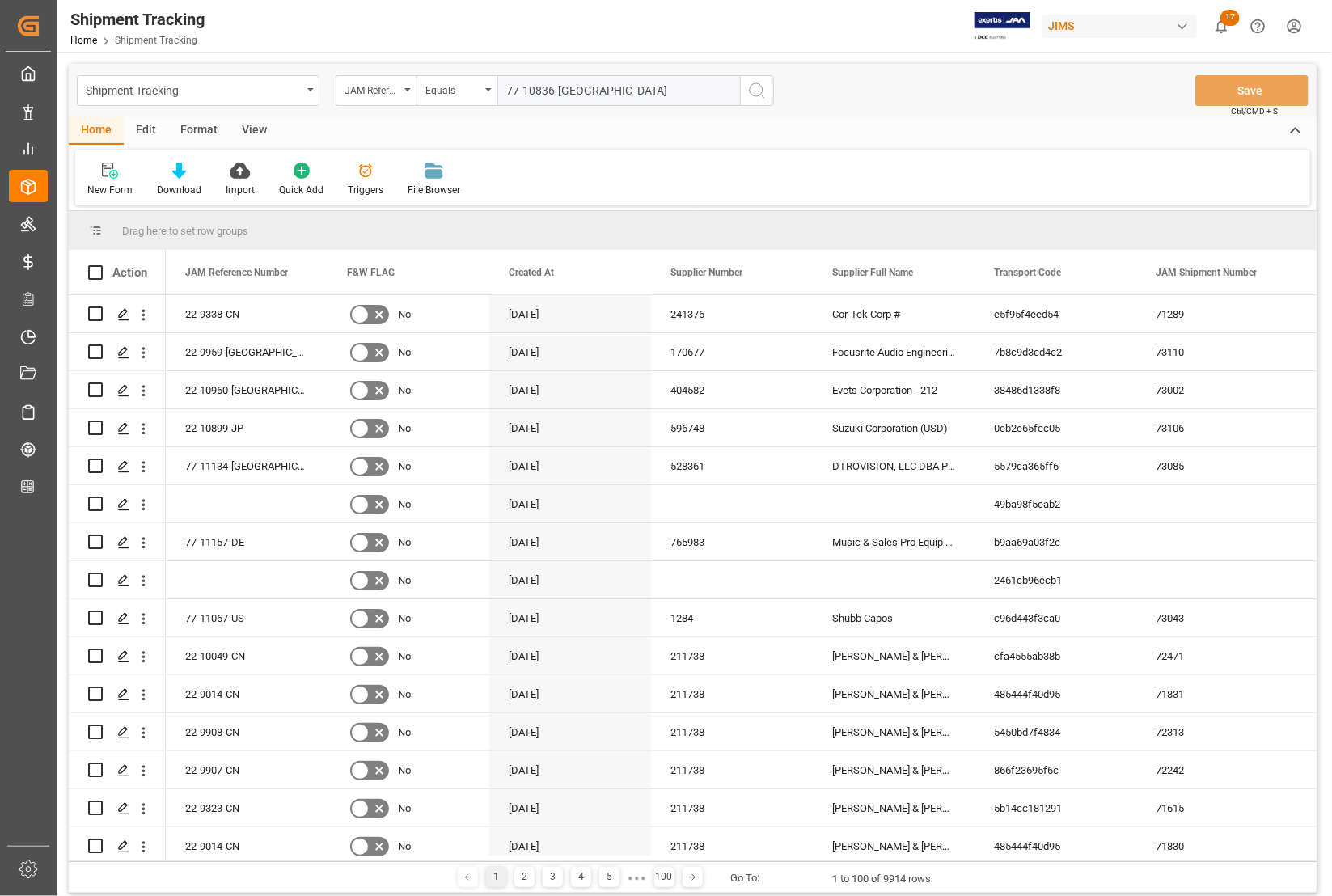
type input "77-10836-[GEOGRAPHIC_DATA]"
click at [749, 91] on circle "search button" at bounding box center [756, 89] width 13 height 13
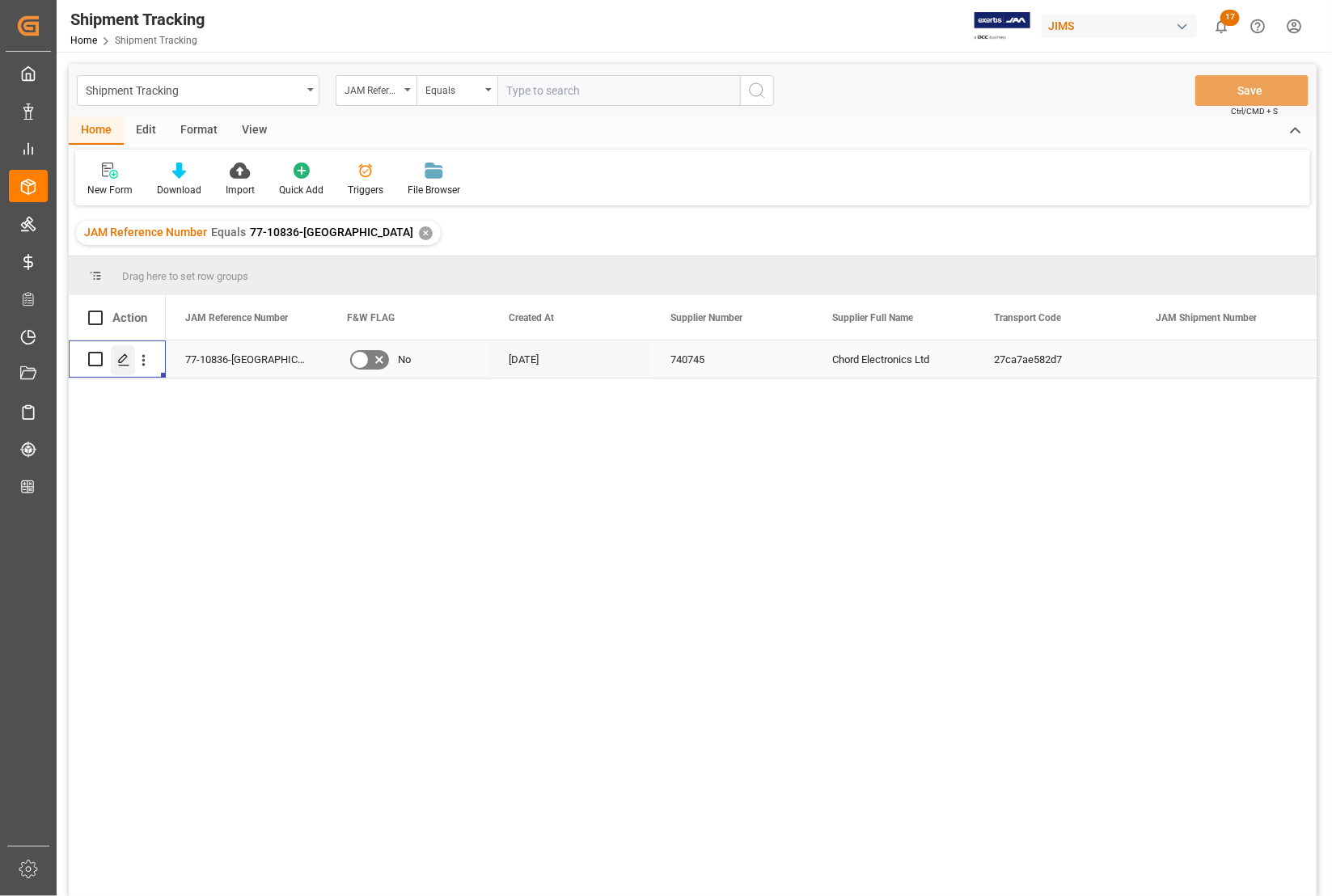
click at [123, 354] on icon "Press SPACE to select this row." at bounding box center [124, 359] width 13 height 13
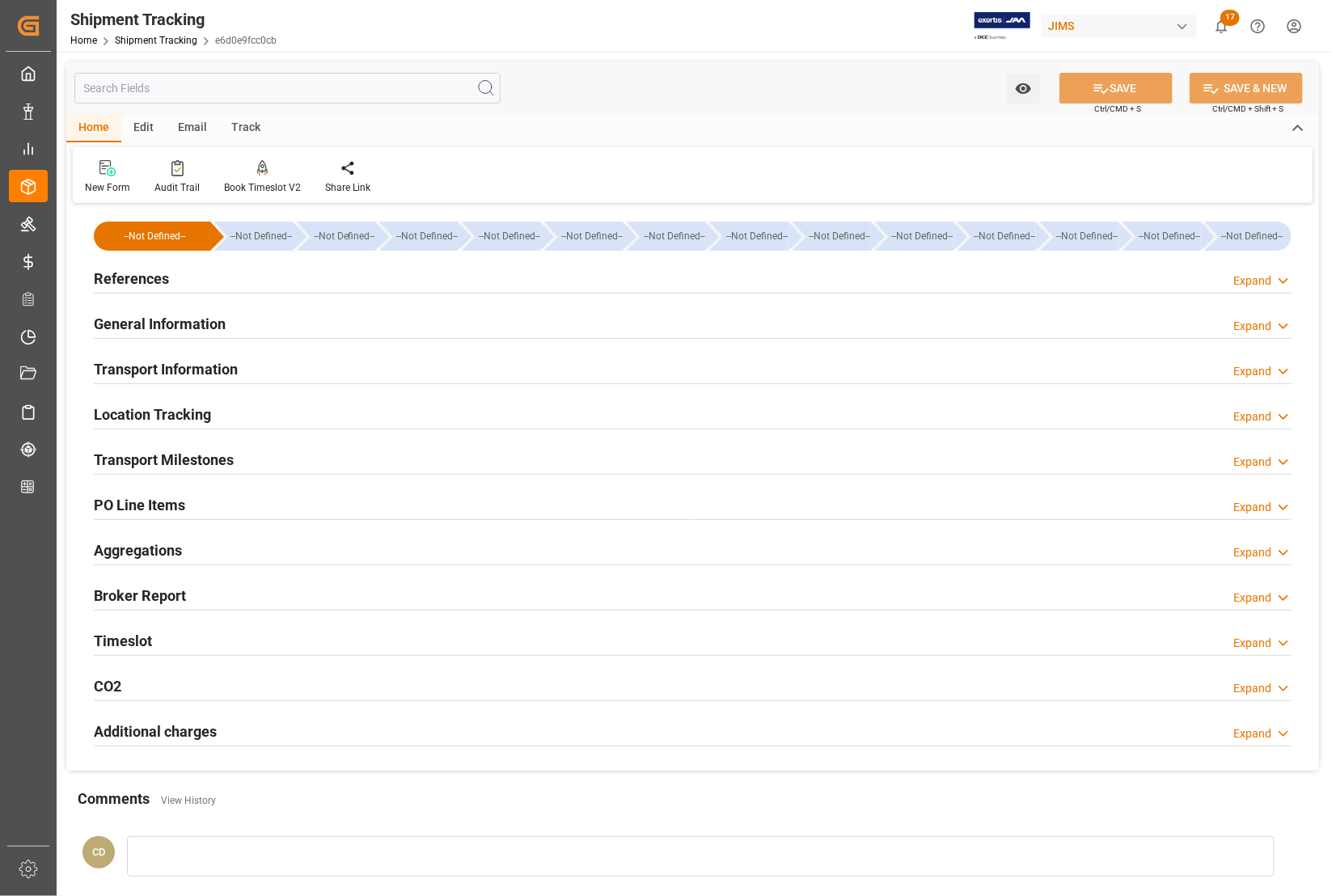
type input "[DATE]"
click at [127, 283] on h2 "References" at bounding box center [131, 278] width 75 height 22
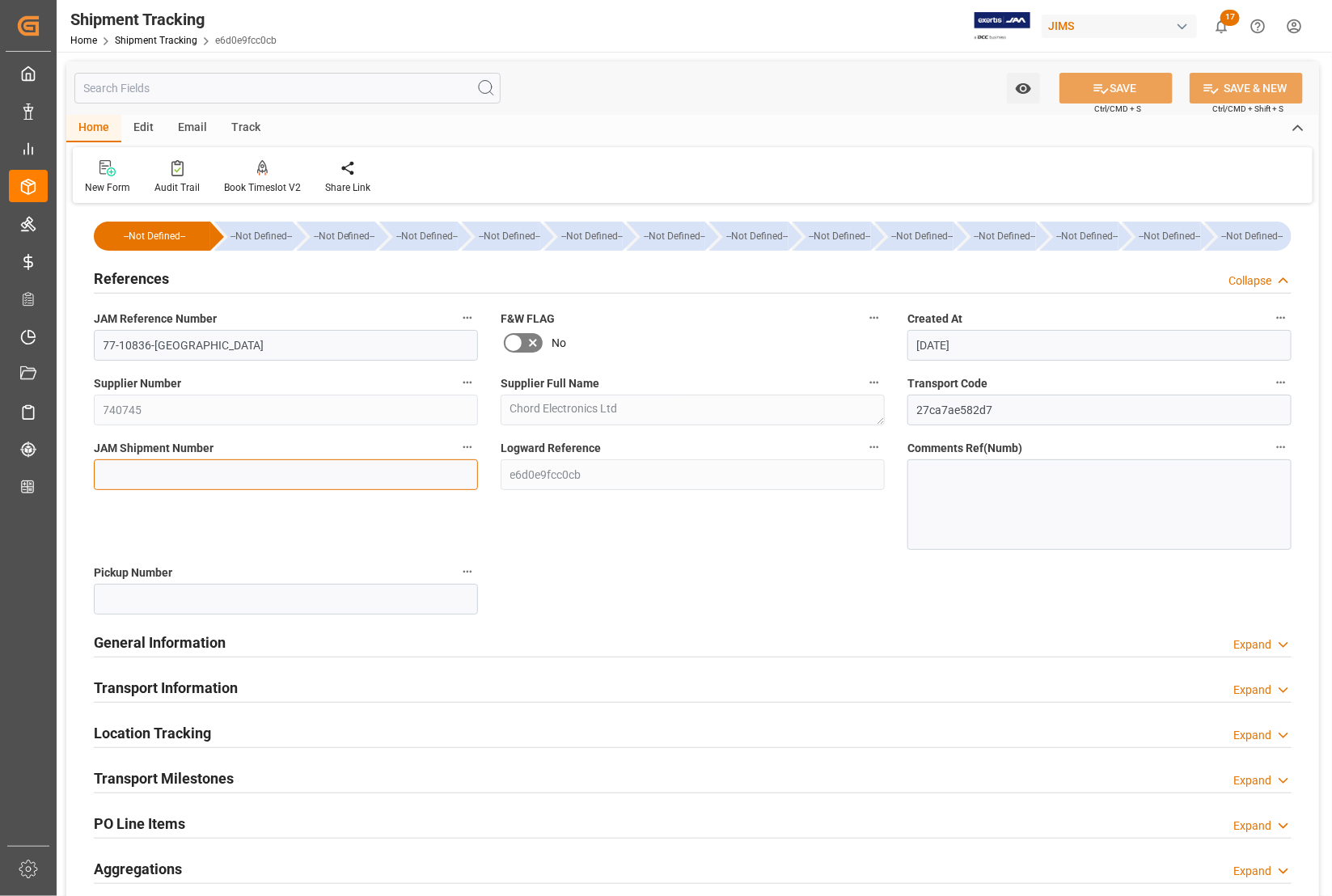
click at [159, 469] on input at bounding box center [285, 474] width 384 height 31
type input "73112"
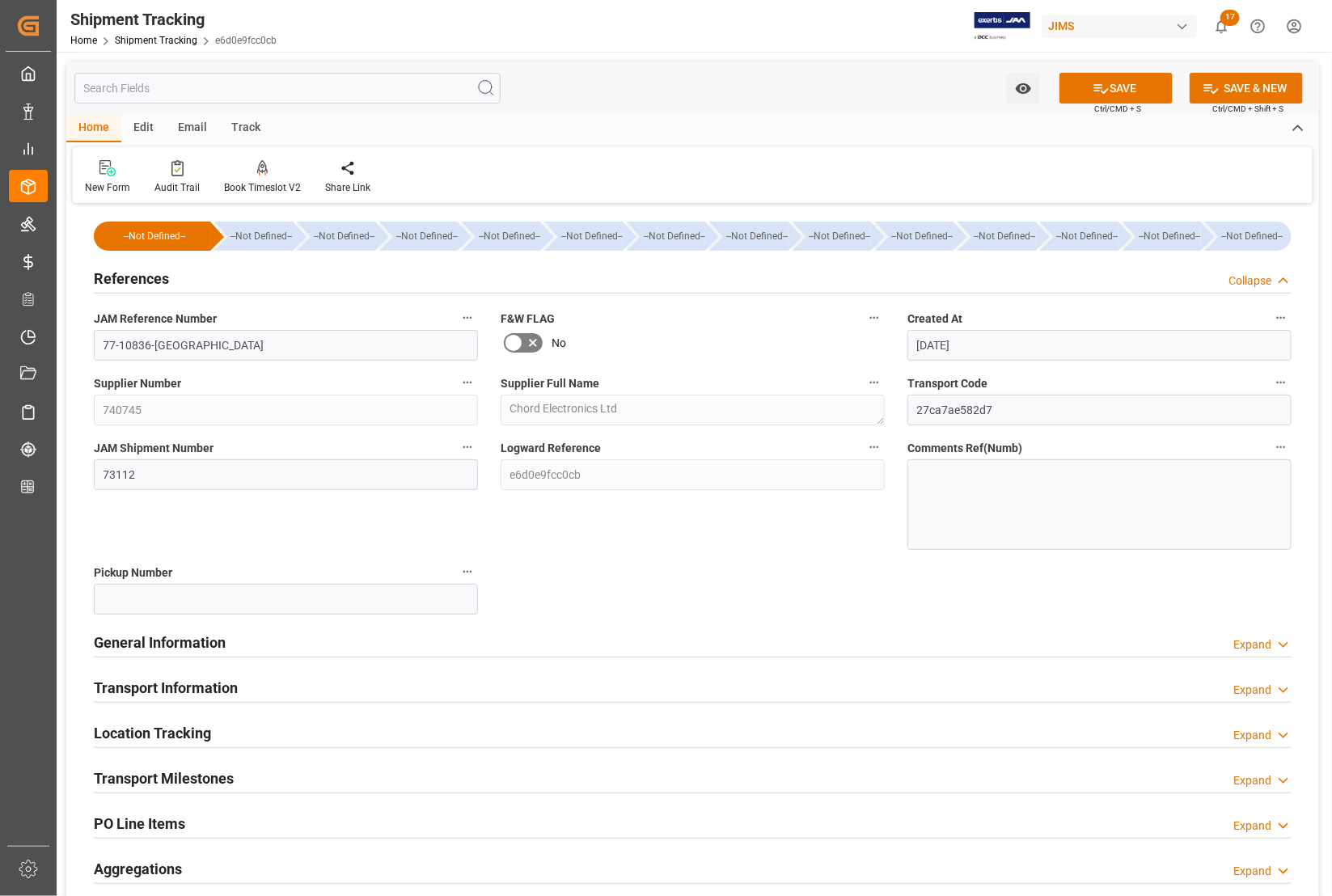
click at [287, 433] on div "JAM Shipment Number 73112" at bounding box center [285, 493] width 407 height 124
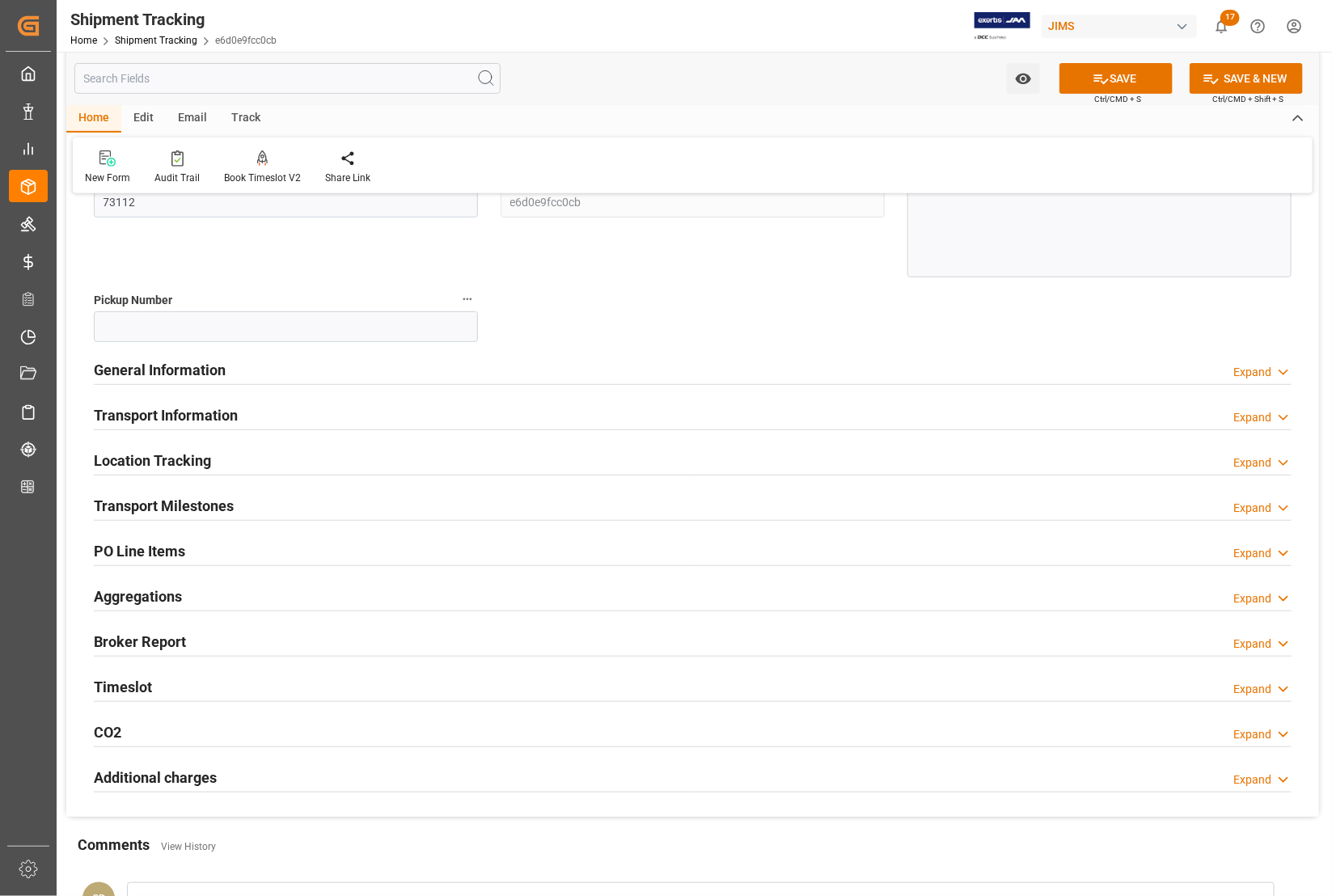
scroll to position [304, 0]
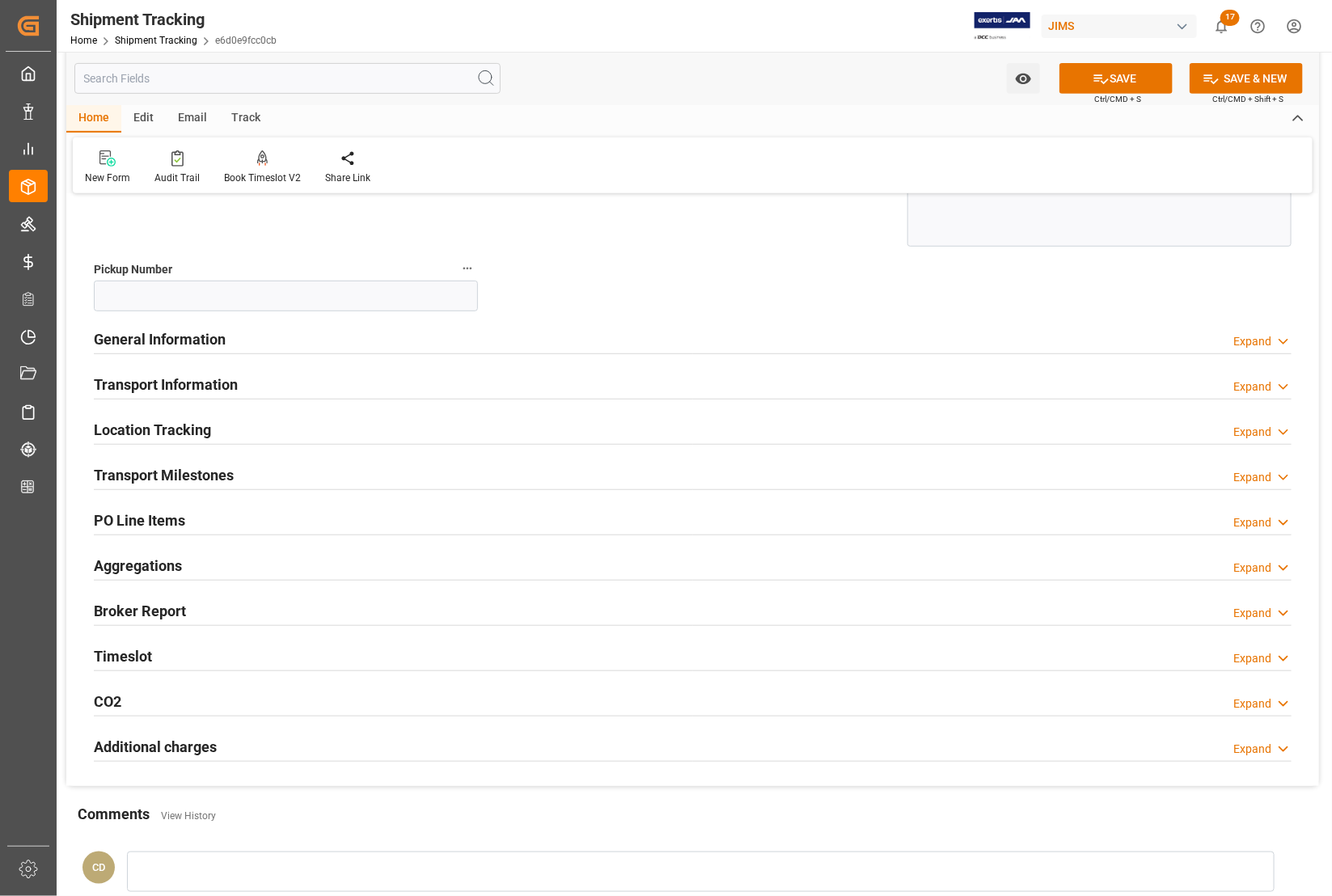
click at [138, 473] on h2 "Transport Milestones" at bounding box center [163, 475] width 139 height 22
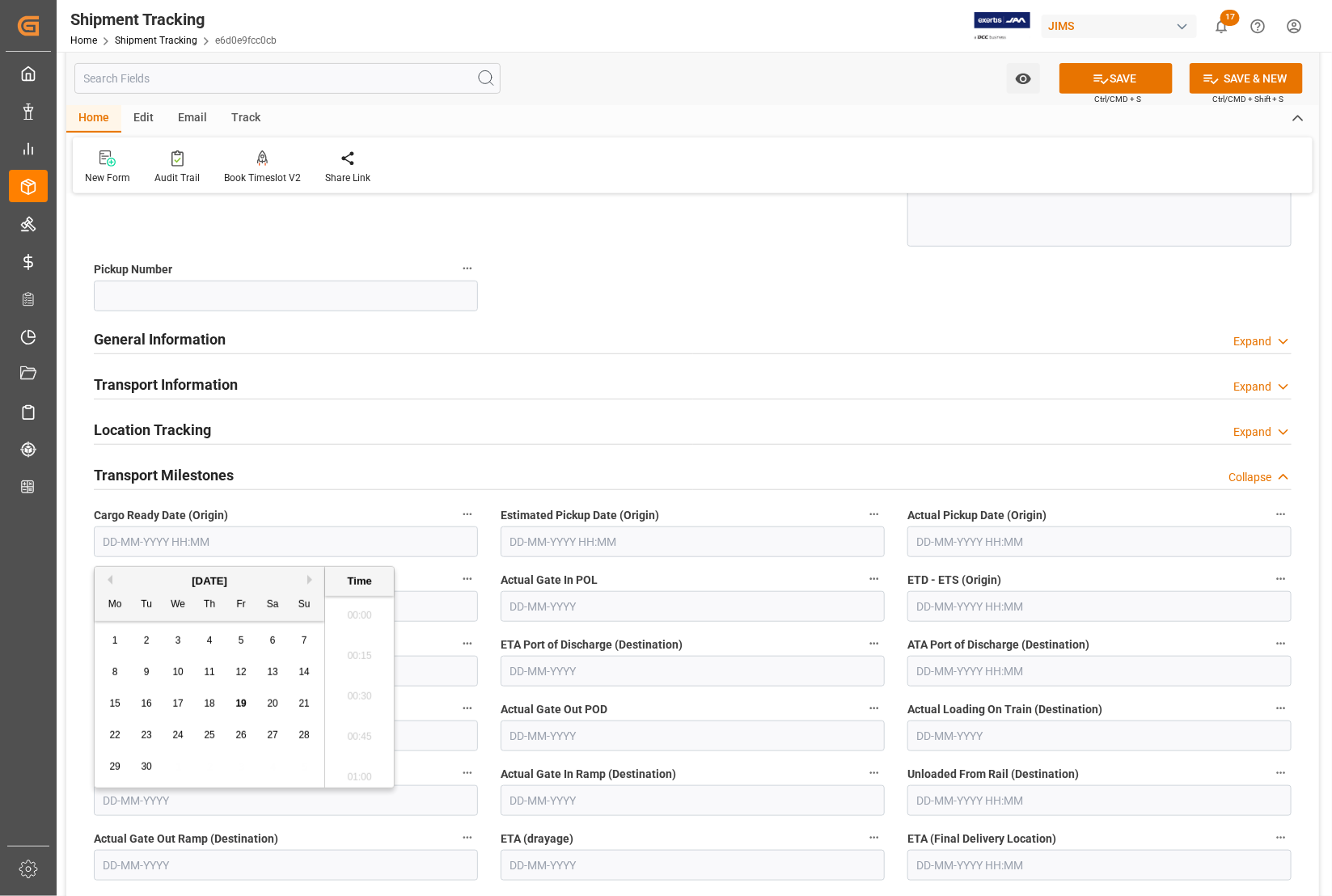
click at [156, 540] on input "text" at bounding box center [285, 541] width 384 height 31
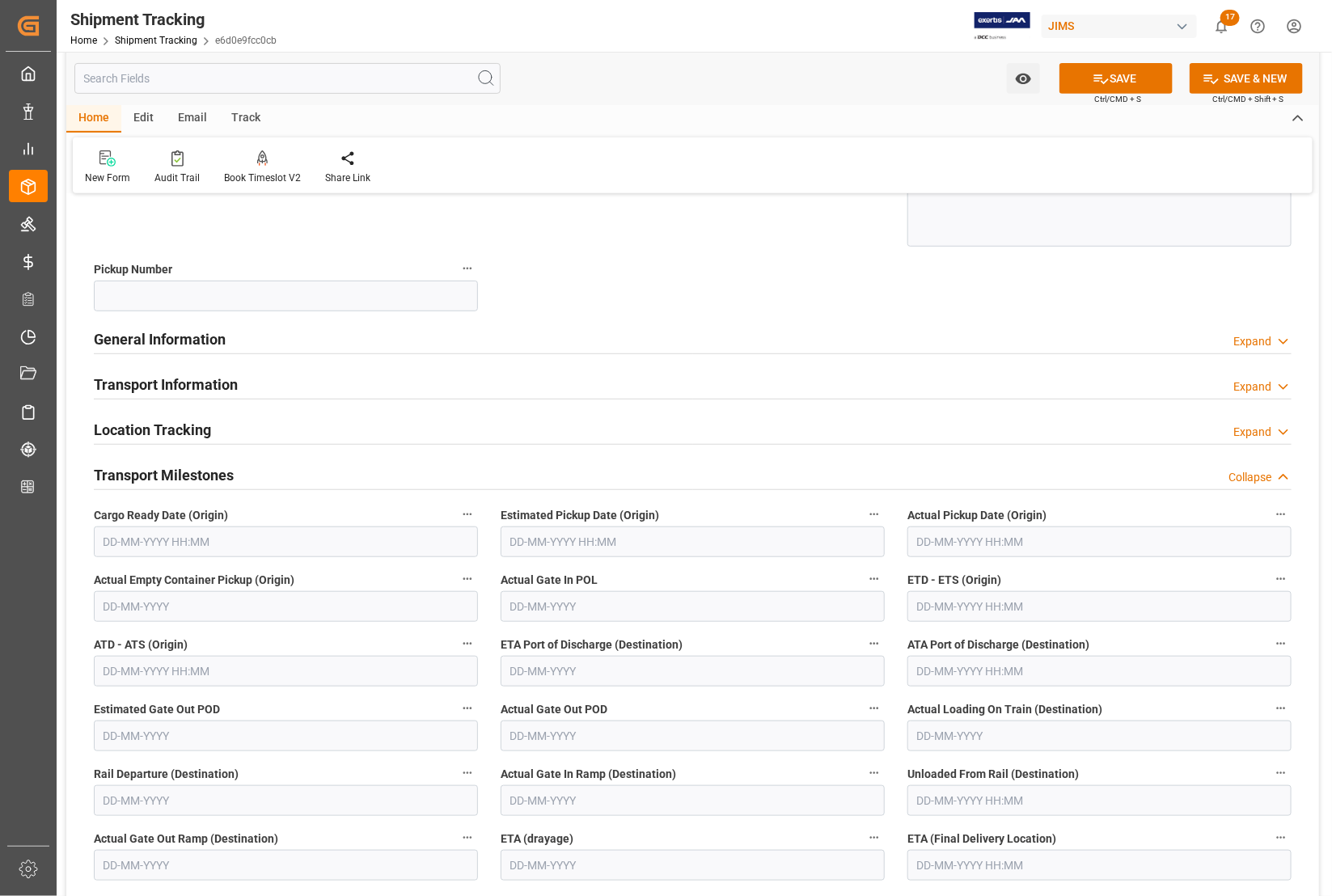
click at [70, 734] on div "--Not Defined-- --Not Defined-- --Not Defined-- --Not Defined-- --Not Defined--…" at bounding box center [692, 669] width 1253 height 1529
click at [127, 538] on input "text" at bounding box center [285, 541] width 384 height 31
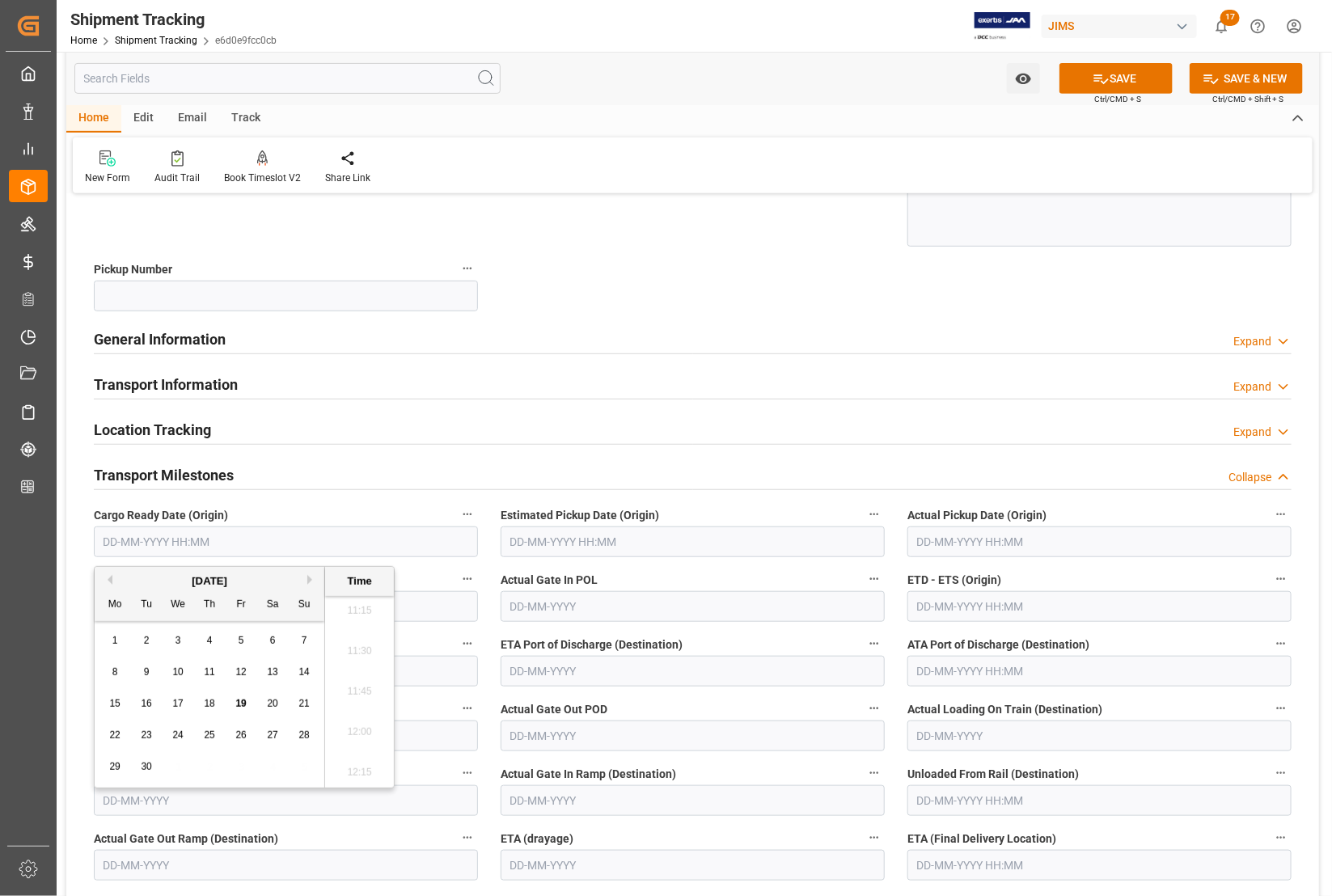
click at [79, 599] on div "--Not Defined-- --Not Defined-- --Not Defined-- --Not Defined-- --Not Defined--…" at bounding box center [692, 669] width 1253 height 1529
click at [119, 548] on input "text" at bounding box center [285, 541] width 384 height 31
type input "0"
click at [133, 671] on div "3 4 5 6 7 8 9" at bounding box center [210, 673] width 221 height 32
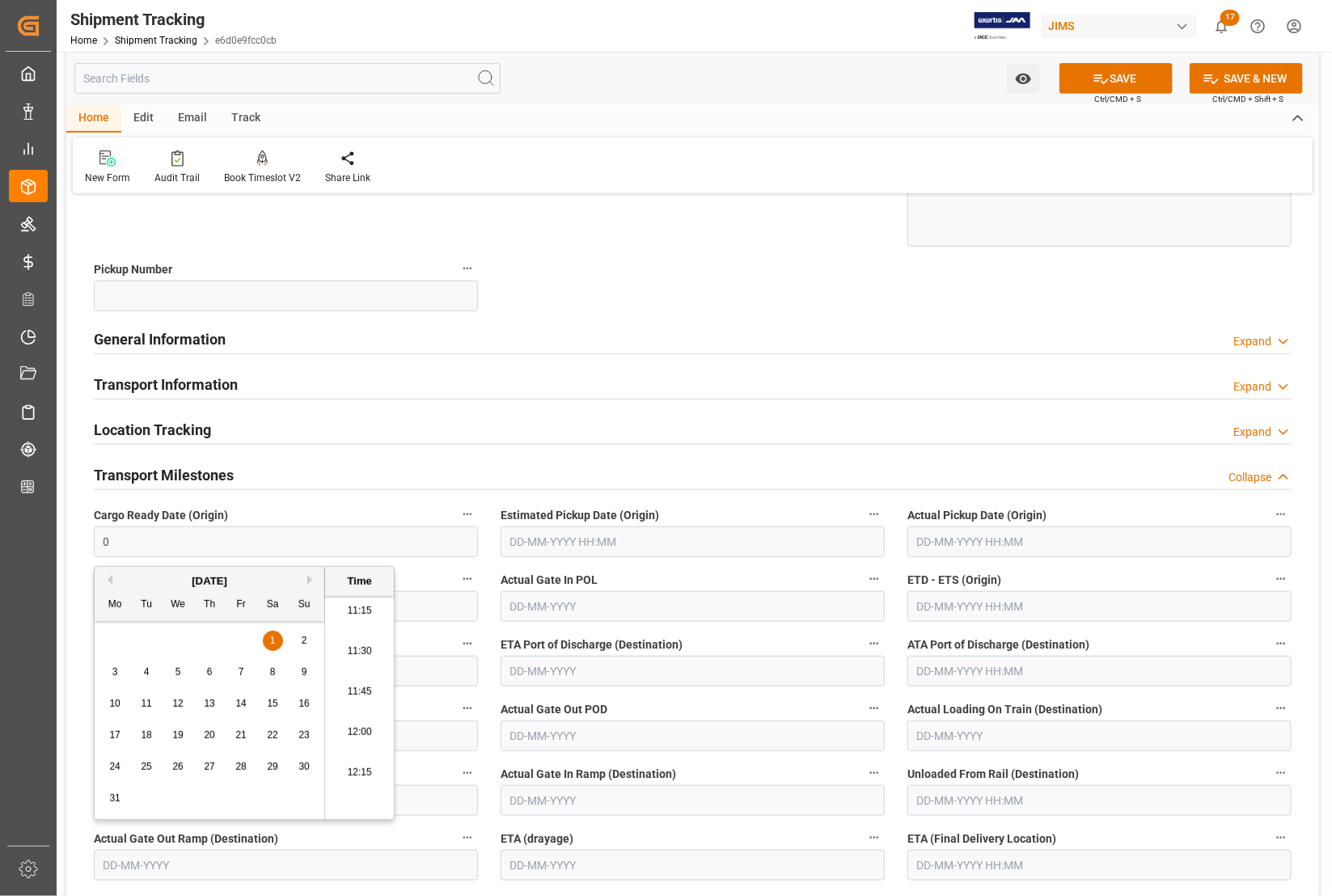
click at [110, 579] on button "Previous Month" at bounding box center [107, 579] width 10 height 10
click at [309, 575] on button "Next Month" at bounding box center [312, 579] width 10 height 10
click at [304, 583] on div "January 2000" at bounding box center [209, 582] width 230 height 16
click at [308, 581] on button "Next Month" at bounding box center [312, 579] width 10 height 10
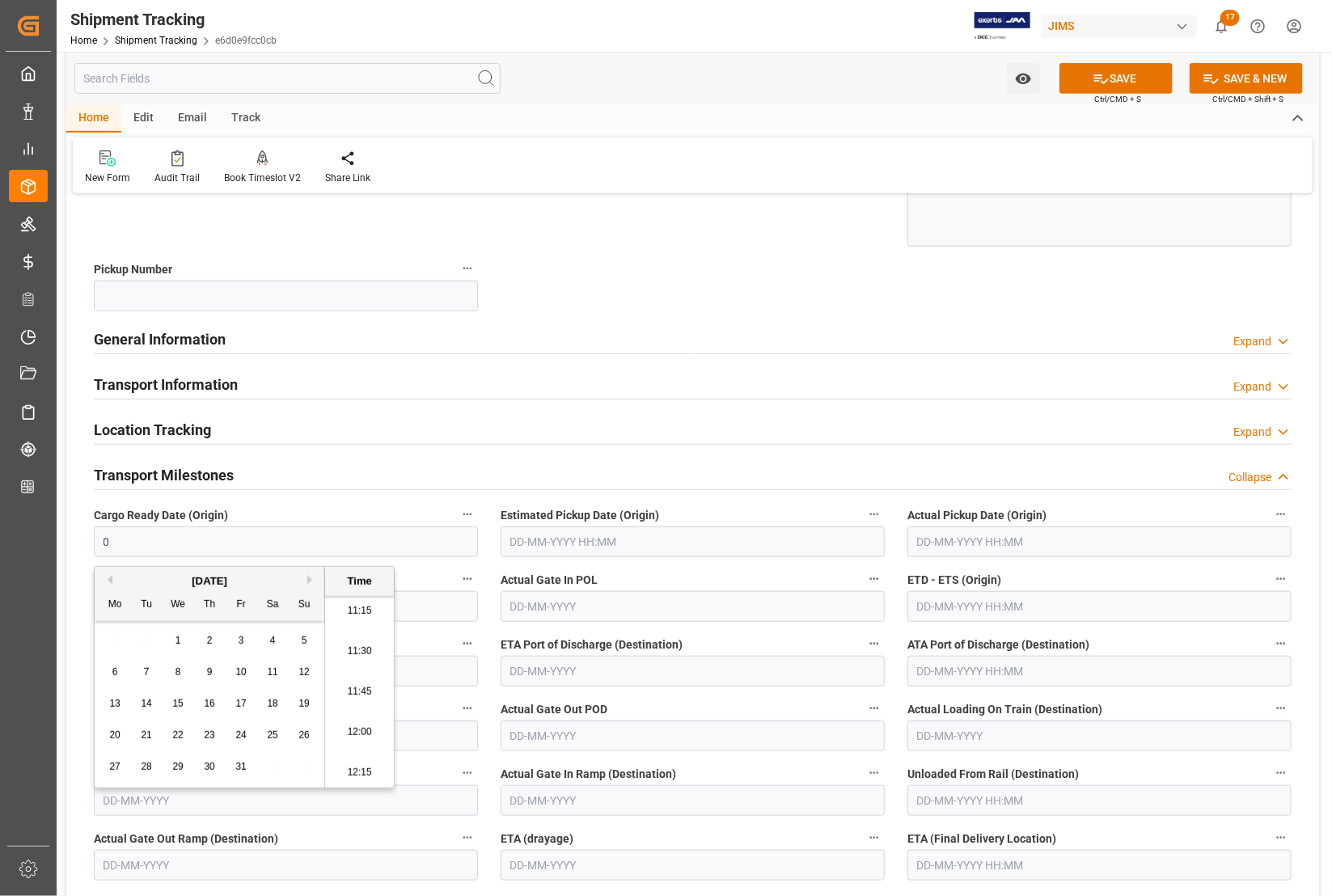
click at [308, 581] on button "Next Month" at bounding box center [312, 579] width 10 height 10
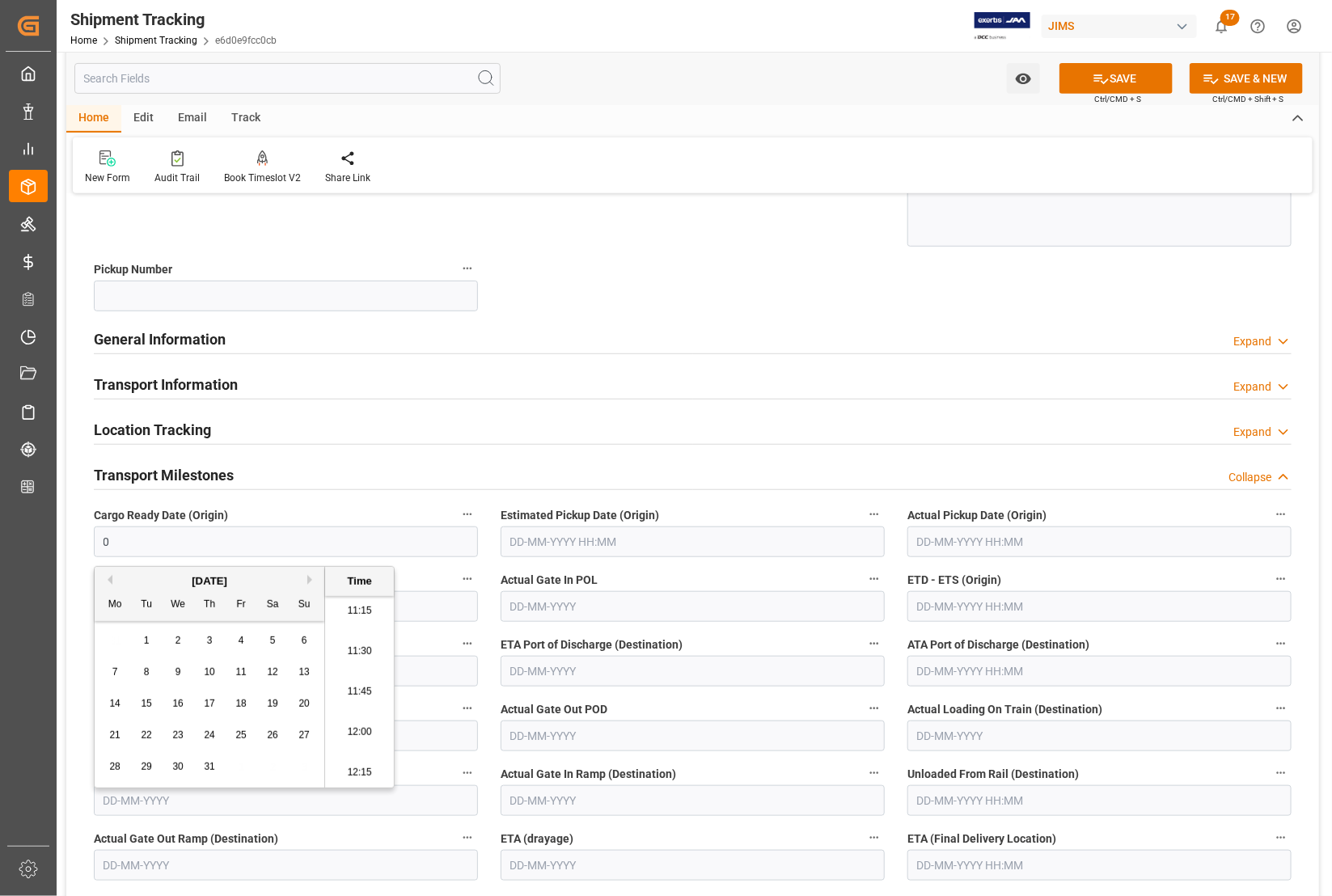
click at [255, 636] on div "31 1 2 3 4 5 6" at bounding box center [210, 641] width 221 height 32
click at [111, 546] on input "0" at bounding box center [285, 541] width 384 height 31
drag, startPoint x: 111, startPoint y: 546, endPoint x: 93, endPoint y: 546, distance: 18.0
click at [94, 546] on input "0" at bounding box center [285, 541] width 384 height 31
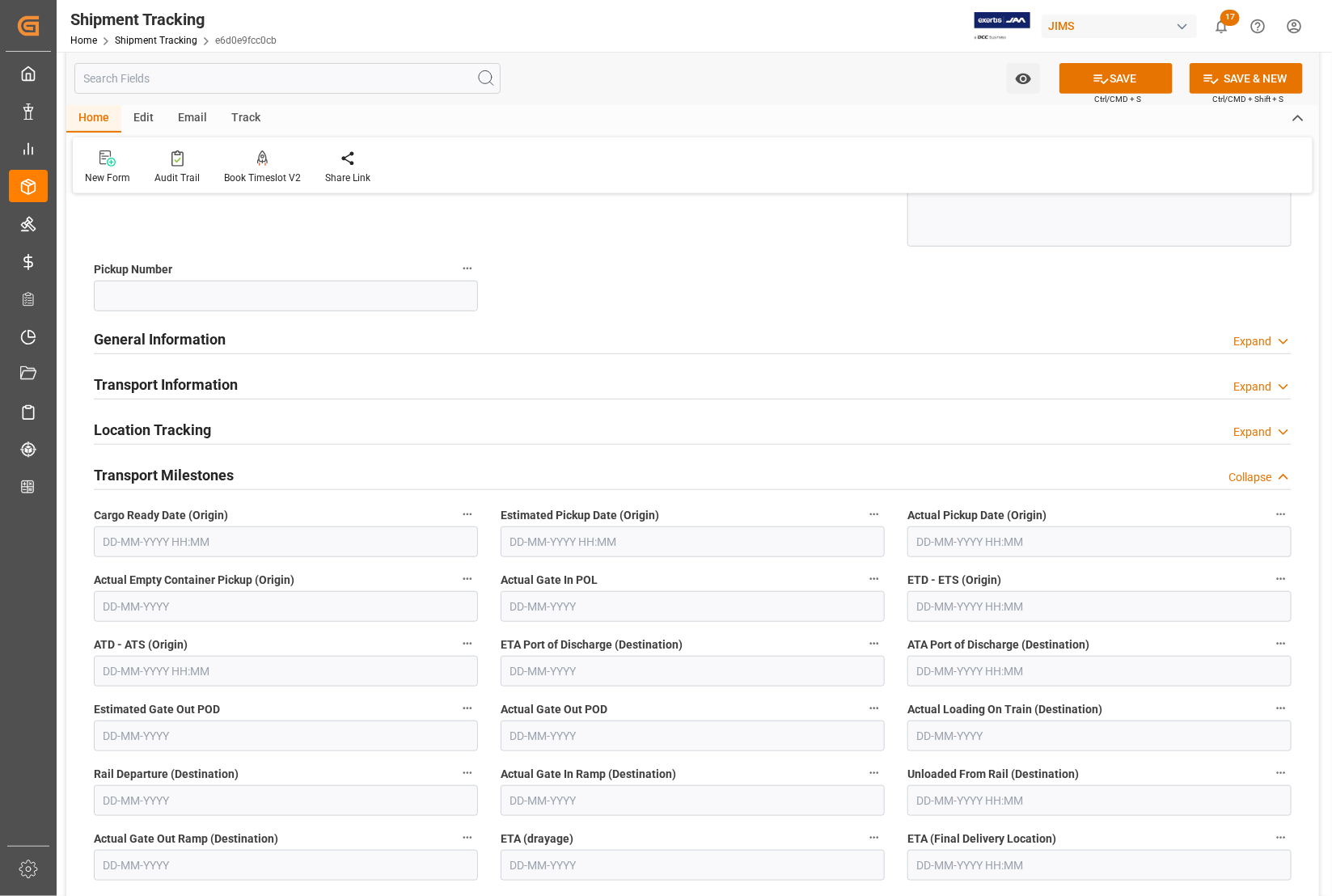
click at [79, 554] on div "--Not Defined-- --Not Defined-- --Not Defined-- --Not Defined-- --Not Defined--…" at bounding box center [692, 669] width 1253 height 1529
click at [99, 546] on input "text" at bounding box center [285, 541] width 384 height 31
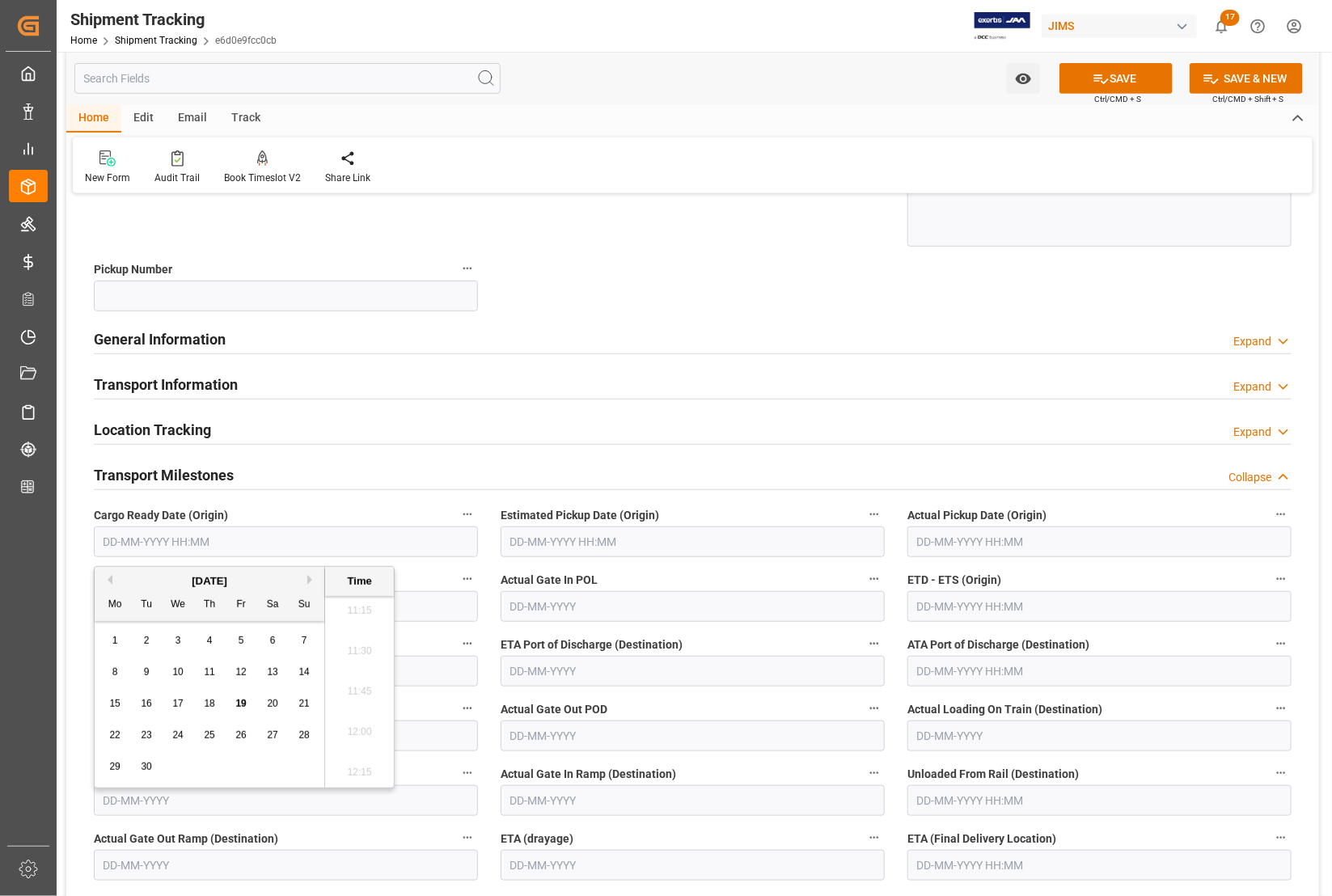
click at [116, 608] on div "Mo" at bounding box center [115, 605] width 20 height 20
click at [215, 700] on div "18" at bounding box center [209, 704] width 20 height 19
type input "[DATE] 00:00"
click at [957, 538] on input "text" at bounding box center [1099, 541] width 384 height 31
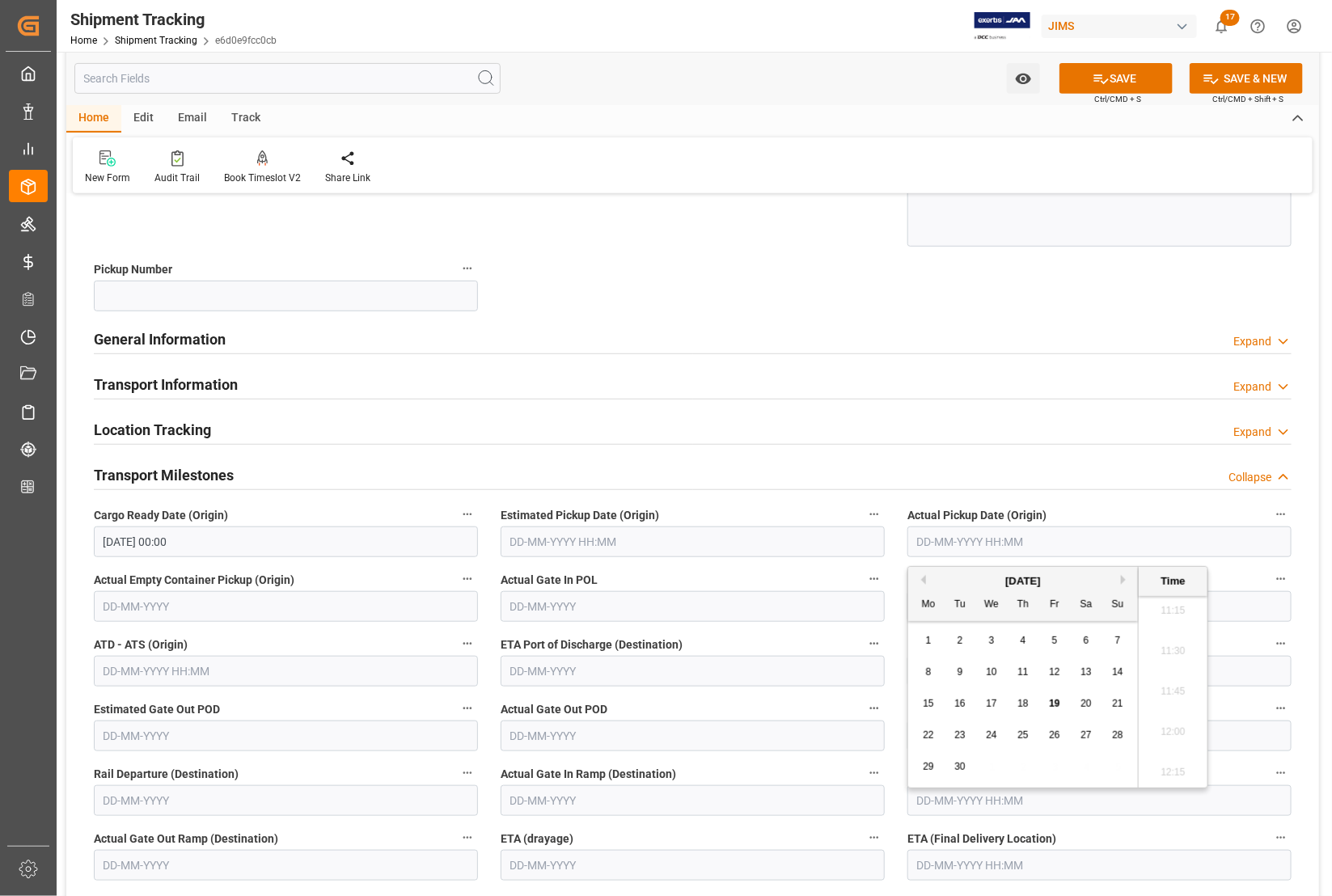
click at [893, 568] on div "Actual Gate In POL" at bounding box center [692, 595] width 407 height 64
click at [921, 552] on input "text" at bounding box center [1099, 541] width 384 height 31
click at [1025, 734] on span "19" at bounding box center [1023, 734] width 11 height 11
click at [1051, 578] on div "September 2024" at bounding box center [1023, 582] width 230 height 16
click at [967, 536] on input "19-09-2024 00:00" at bounding box center [1099, 541] width 384 height 31
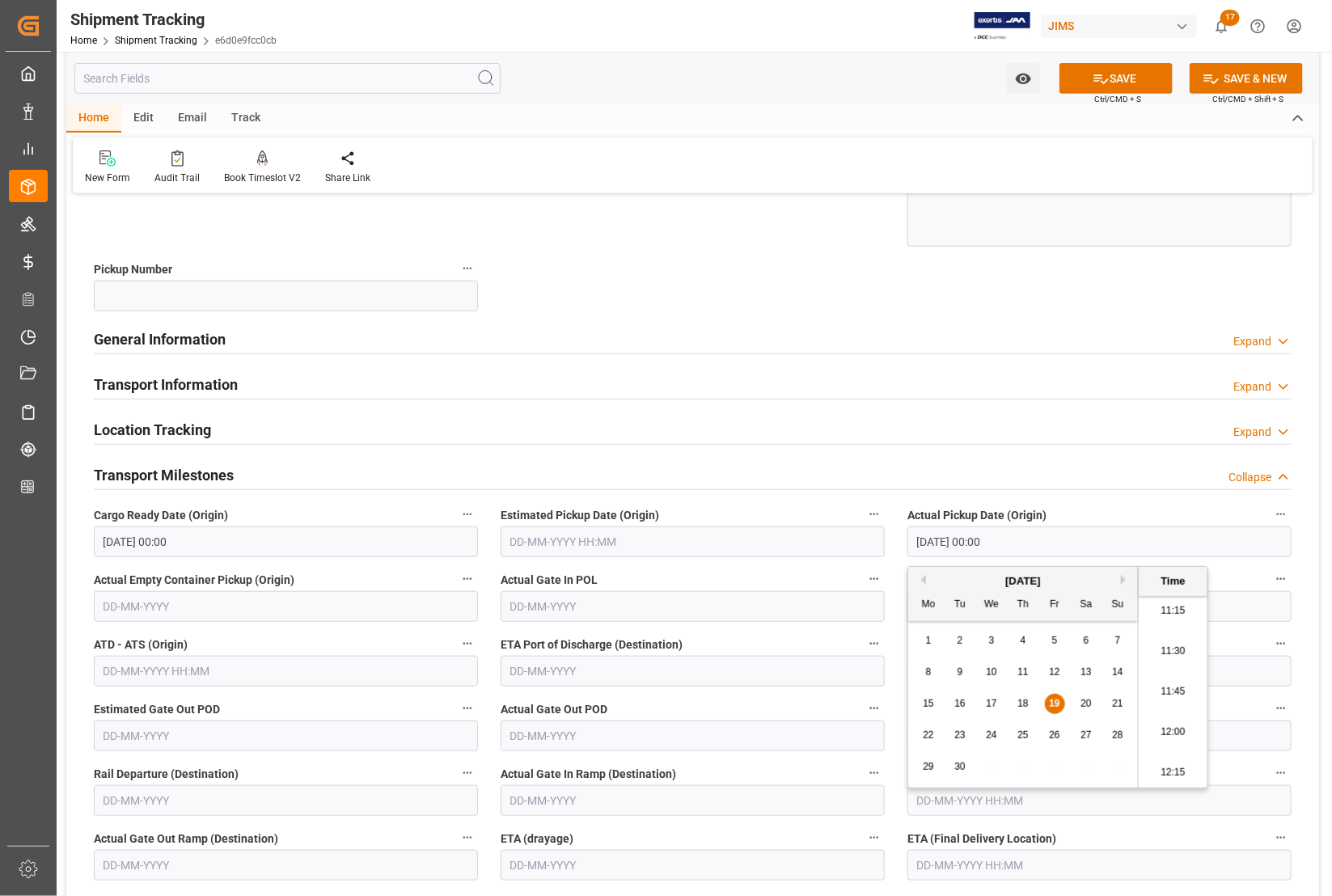
type input "[DATE] 00:00"
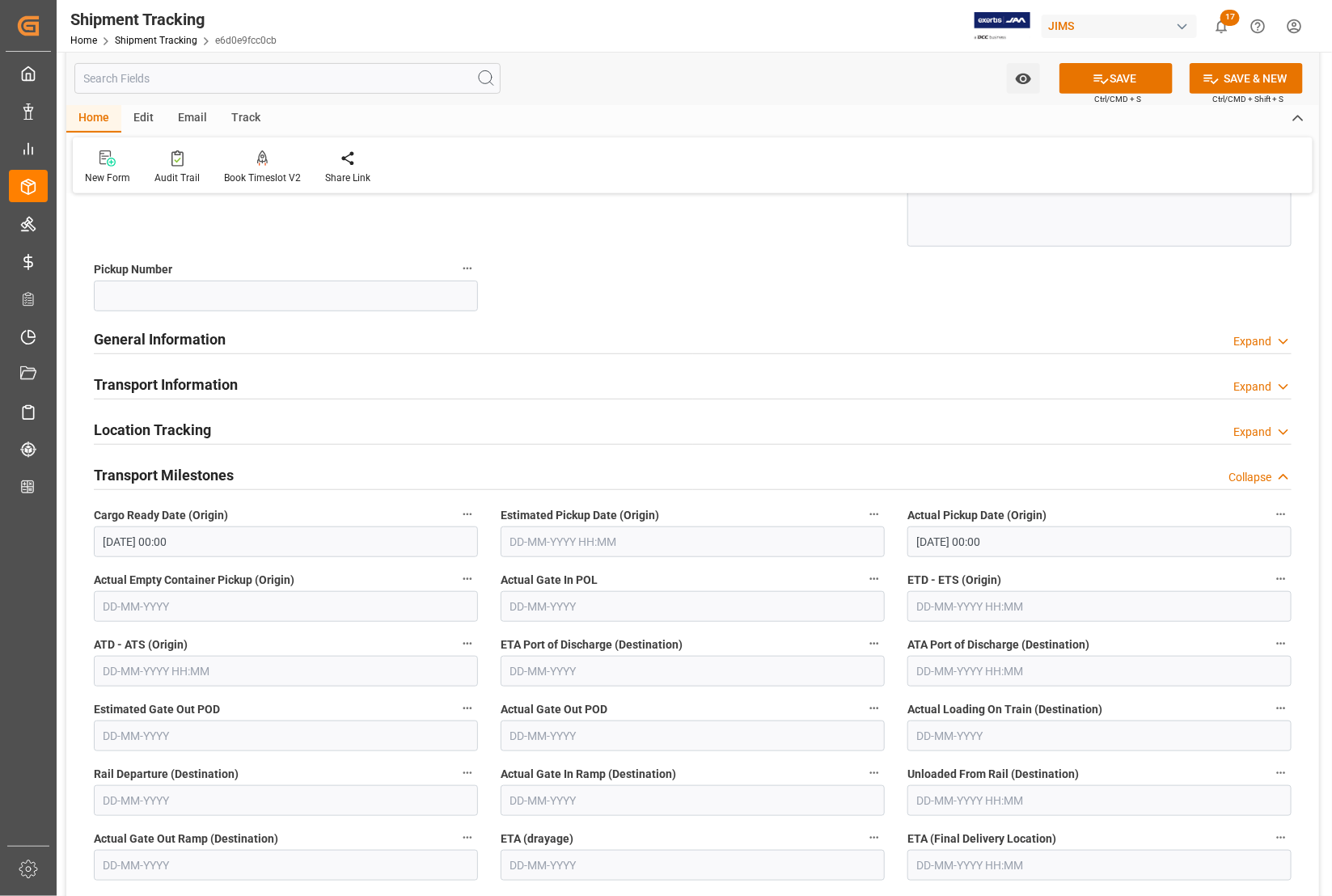
click at [924, 871] on input "text" at bounding box center [1099, 865] width 384 height 31
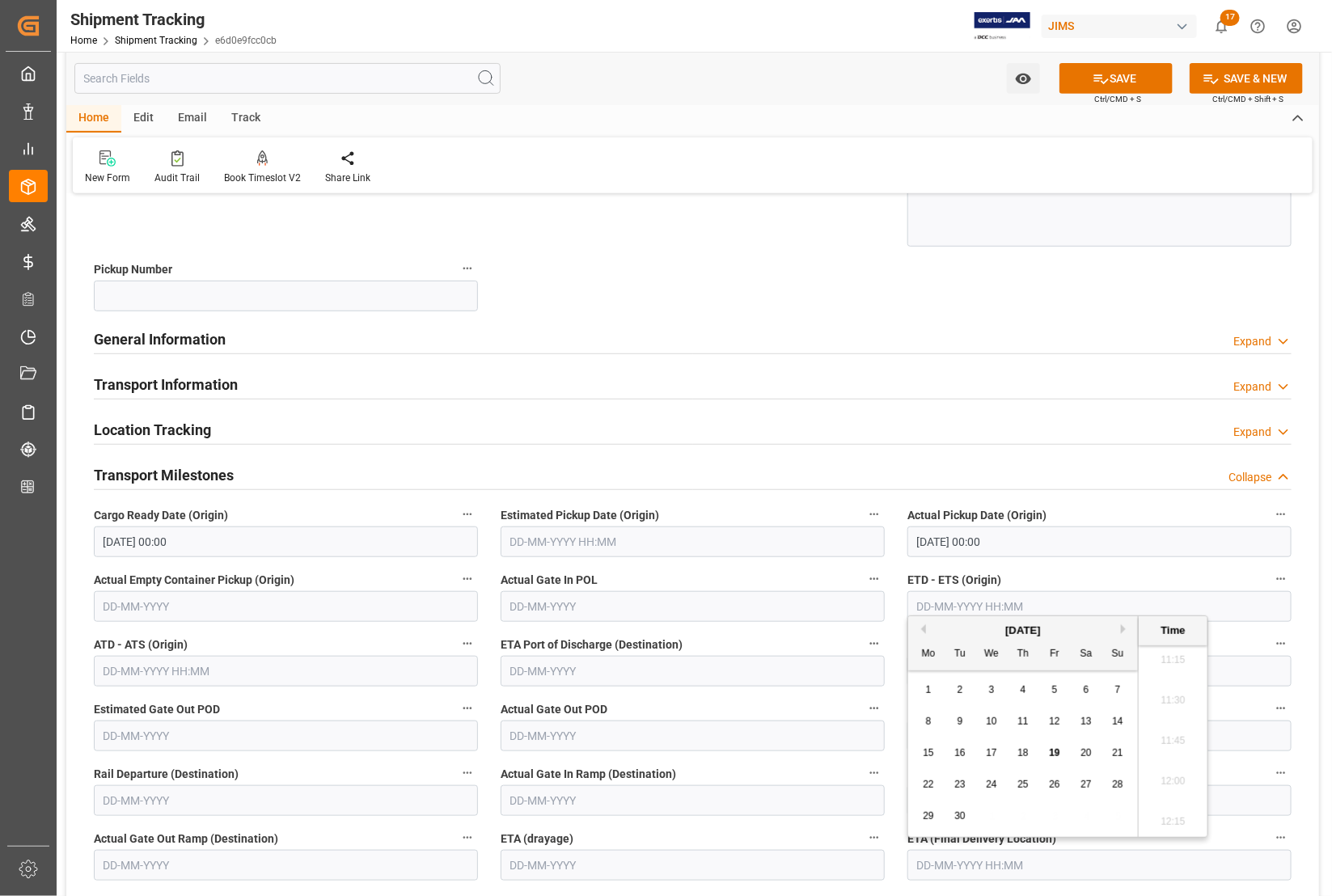
click at [893, 730] on div "Actual Gate Out POD" at bounding box center [692, 724] width 407 height 64
click at [907, 855] on input "text" at bounding box center [1099, 865] width 384 height 31
click at [957, 785] on span "23" at bounding box center [959, 784] width 11 height 11
type input "[DATE] 00:00"
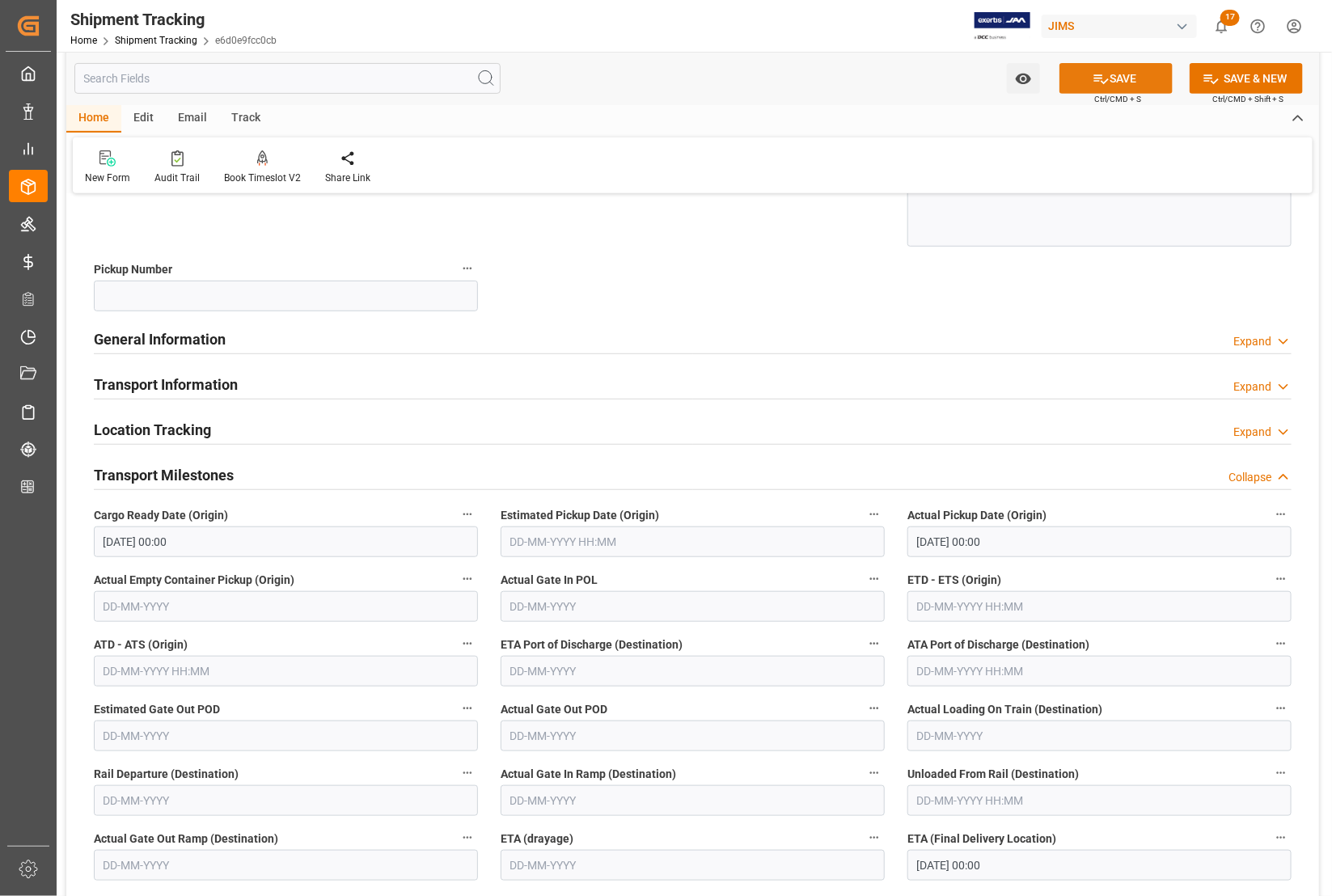
click at [1098, 78] on icon at bounding box center [1102, 79] width 14 height 10
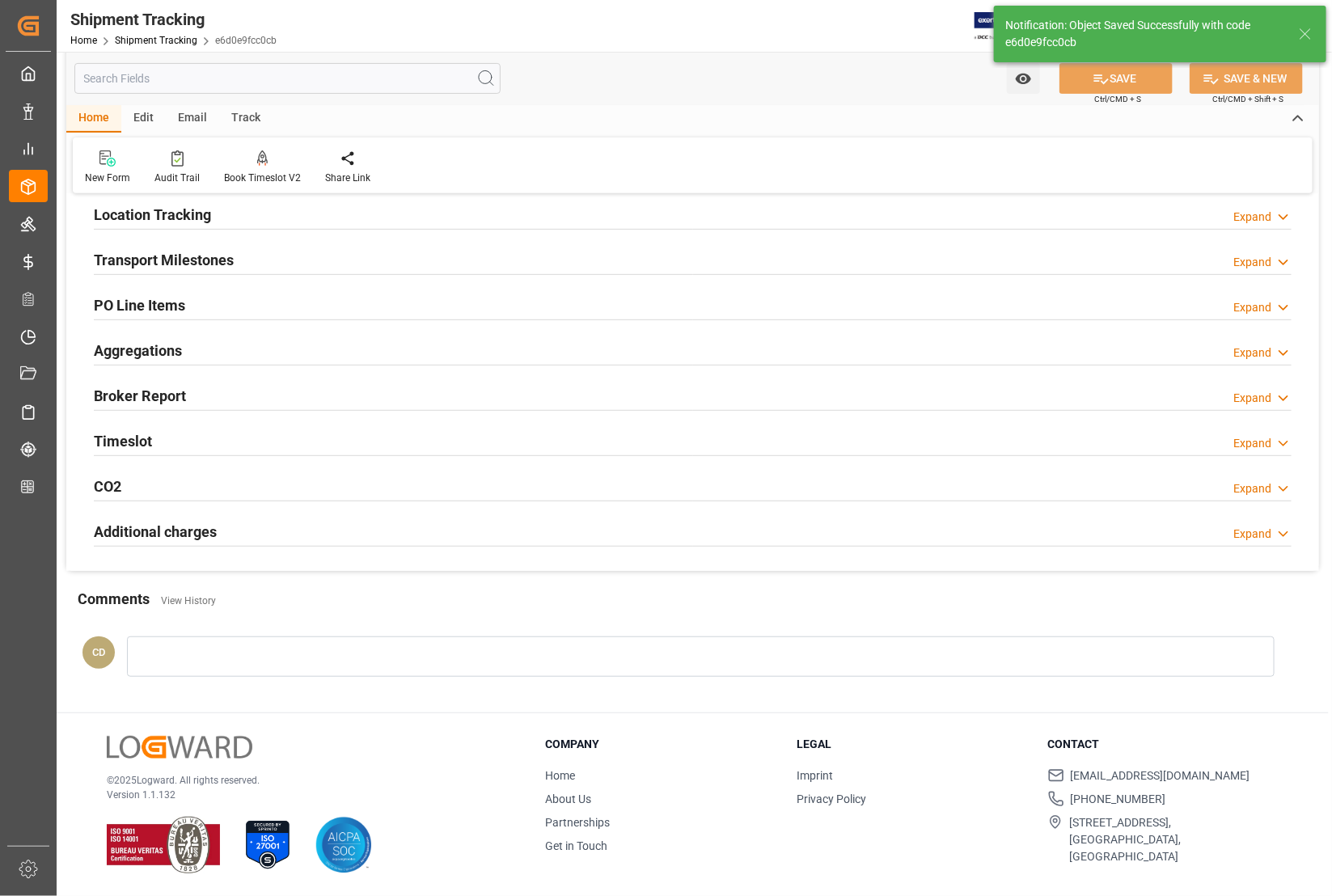
scroll to position [0, 0]
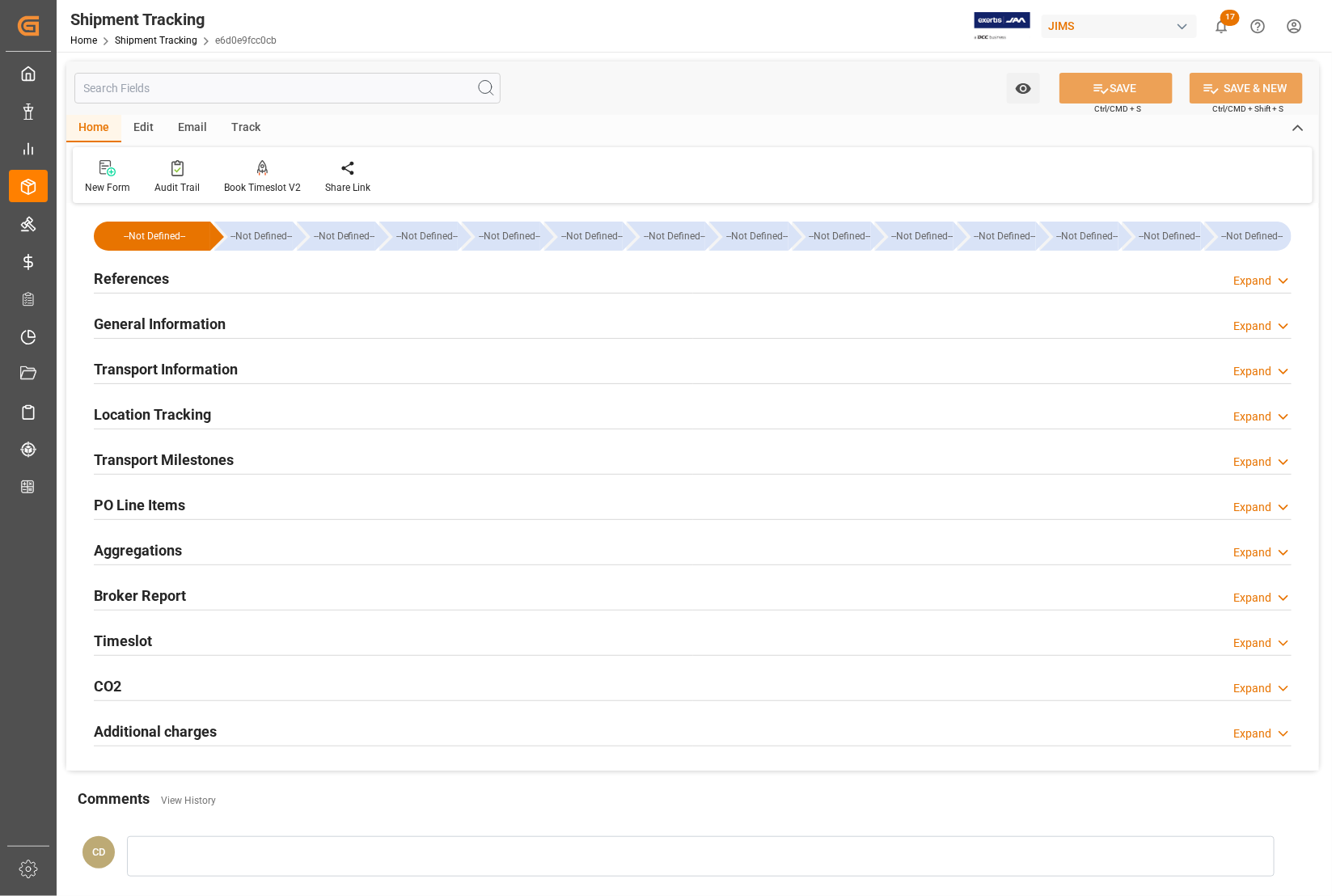
click at [132, 362] on h2 "Transport Information" at bounding box center [165, 369] width 144 height 22
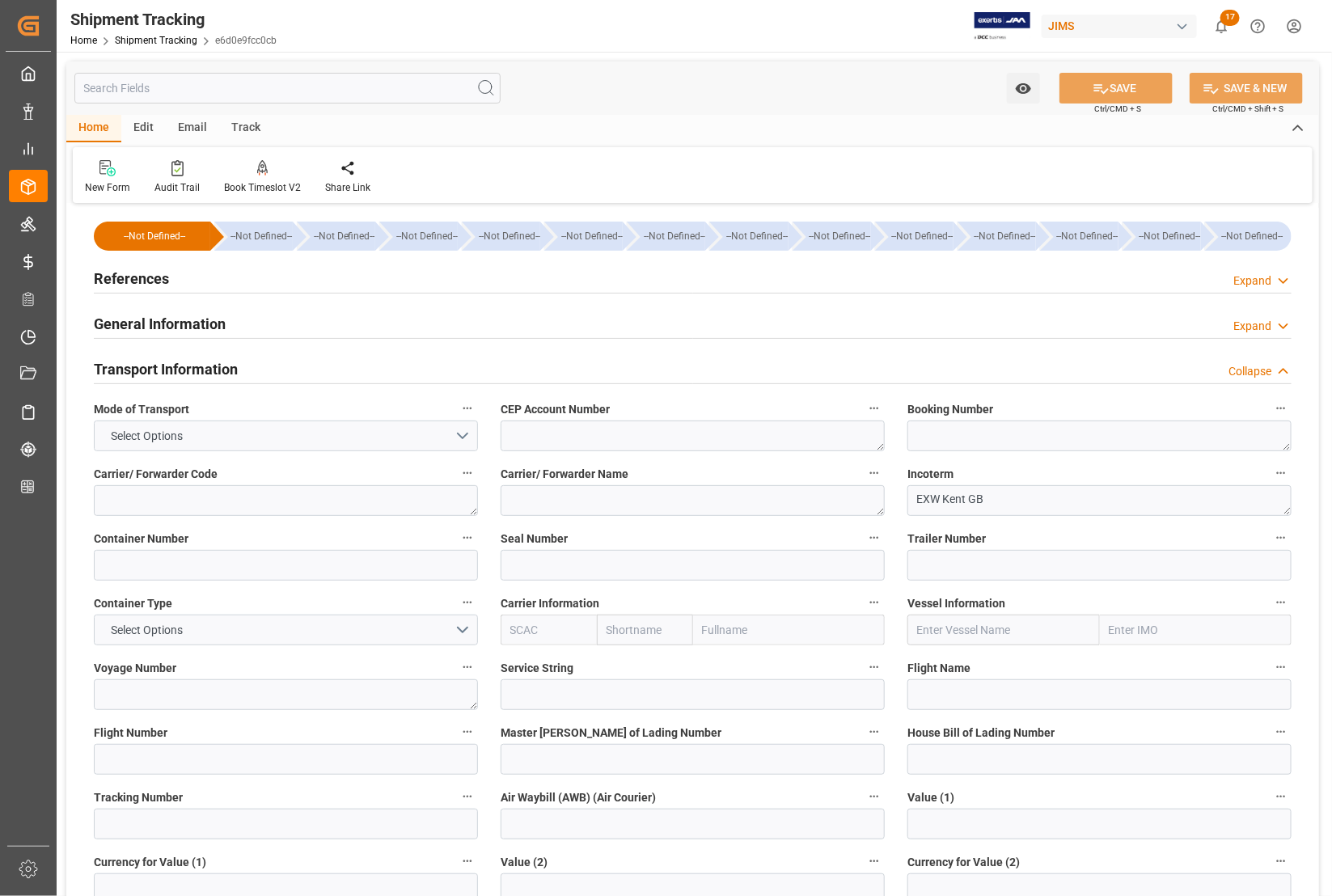
scroll to position [102, 0]
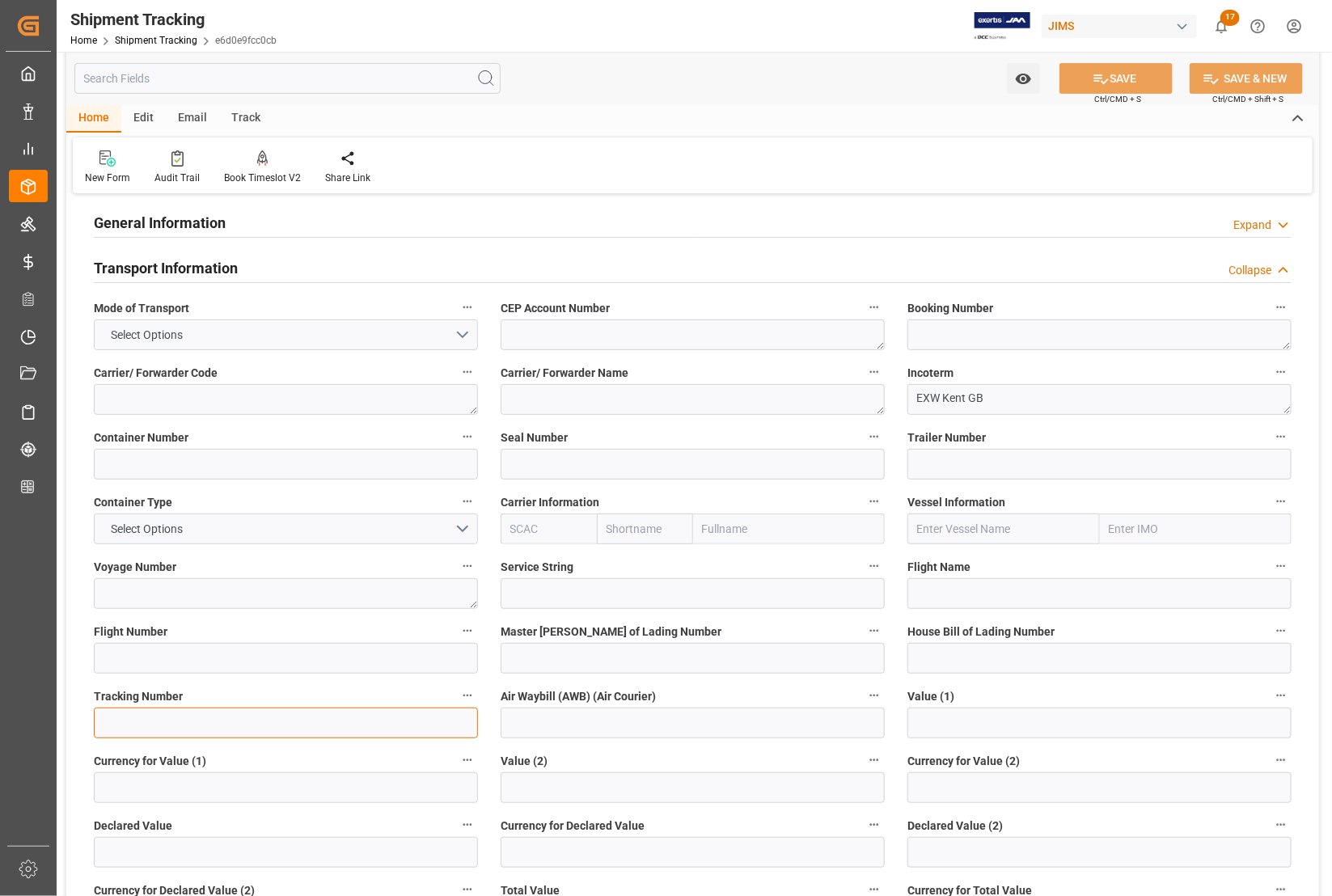
click at [192, 726] on input at bounding box center [285, 723] width 384 height 31
click at [332, 714] on input at bounding box center [285, 723] width 384 height 31
paste input "884374459590"
type input "884374459590"
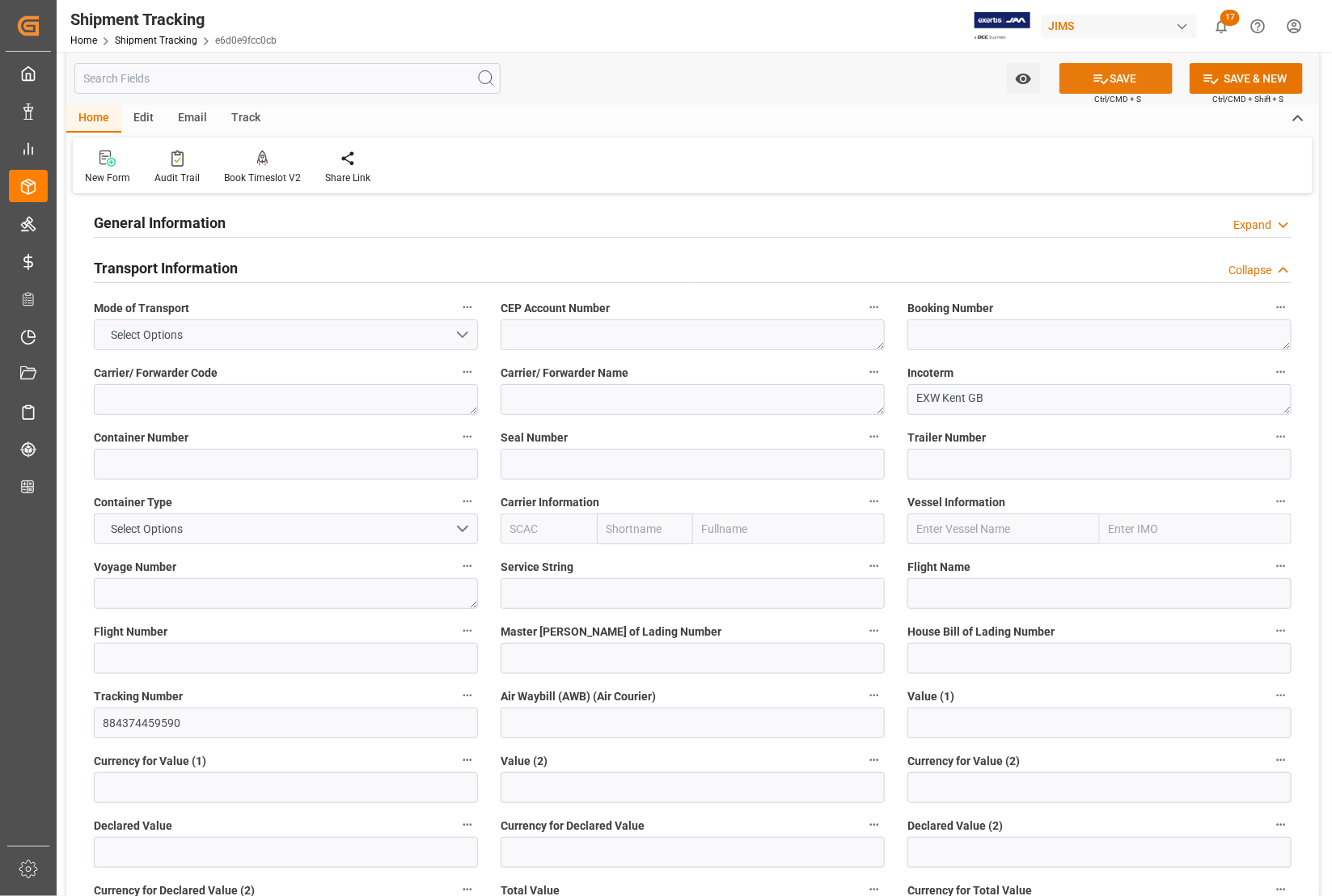
click at [1112, 72] on button "SAVE" at bounding box center [1116, 78] width 113 height 31
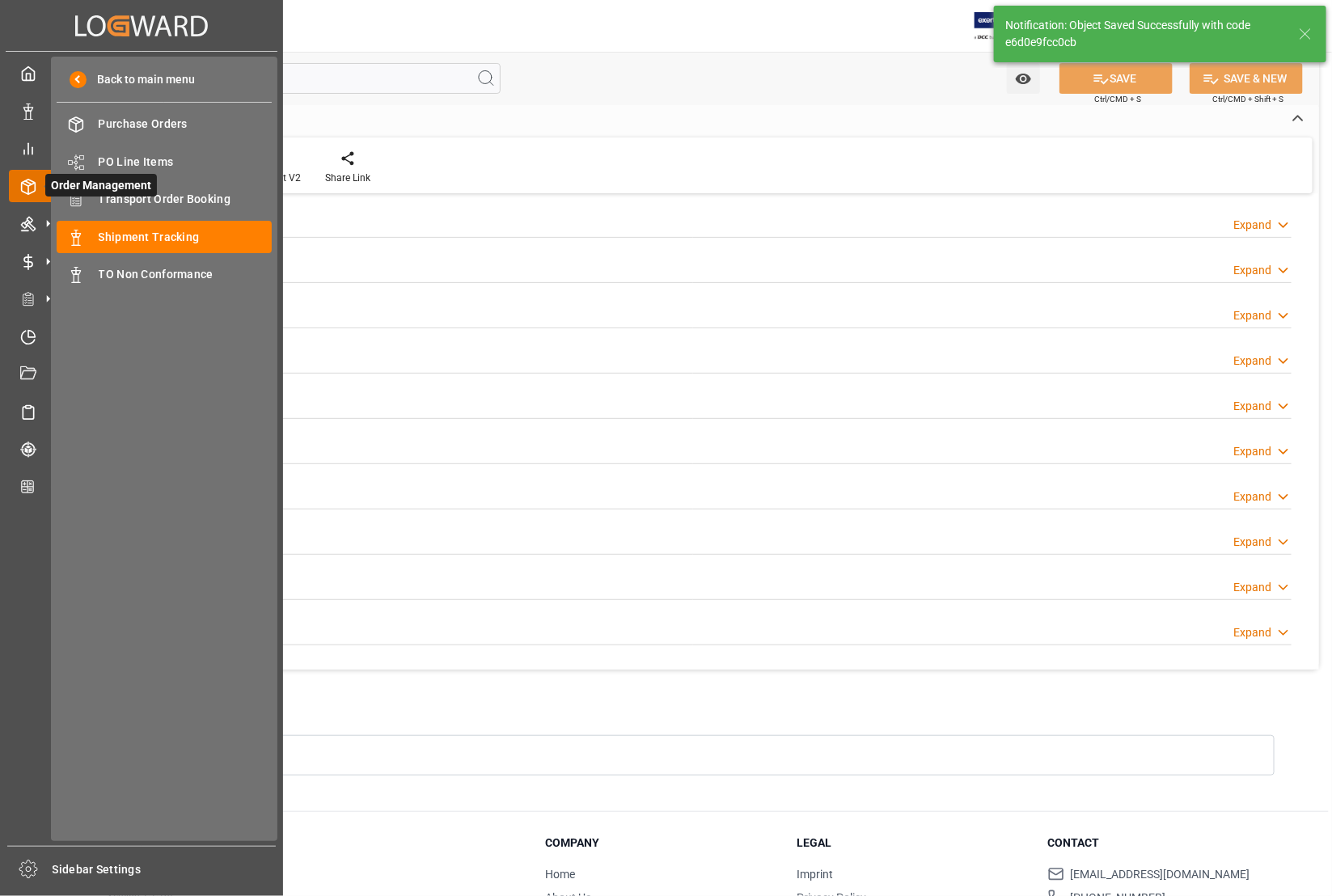
click at [131, 188] on span "Order Management" at bounding box center [101, 185] width 111 height 23
click at [133, 196] on span "Order Management" at bounding box center [101, 185] width 111 height 23
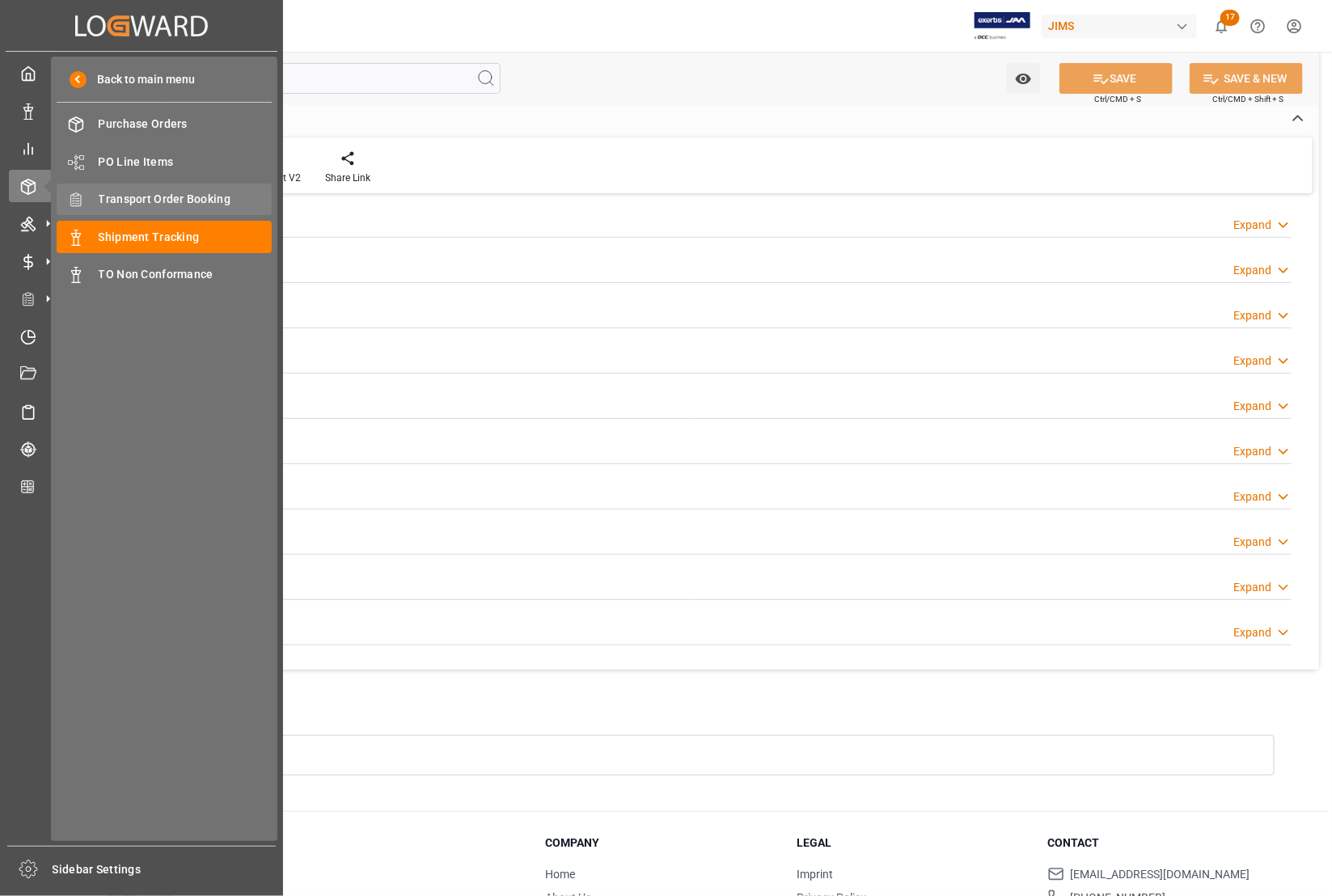
click at [135, 197] on span "Transport Order Booking" at bounding box center [185, 199] width 174 height 17
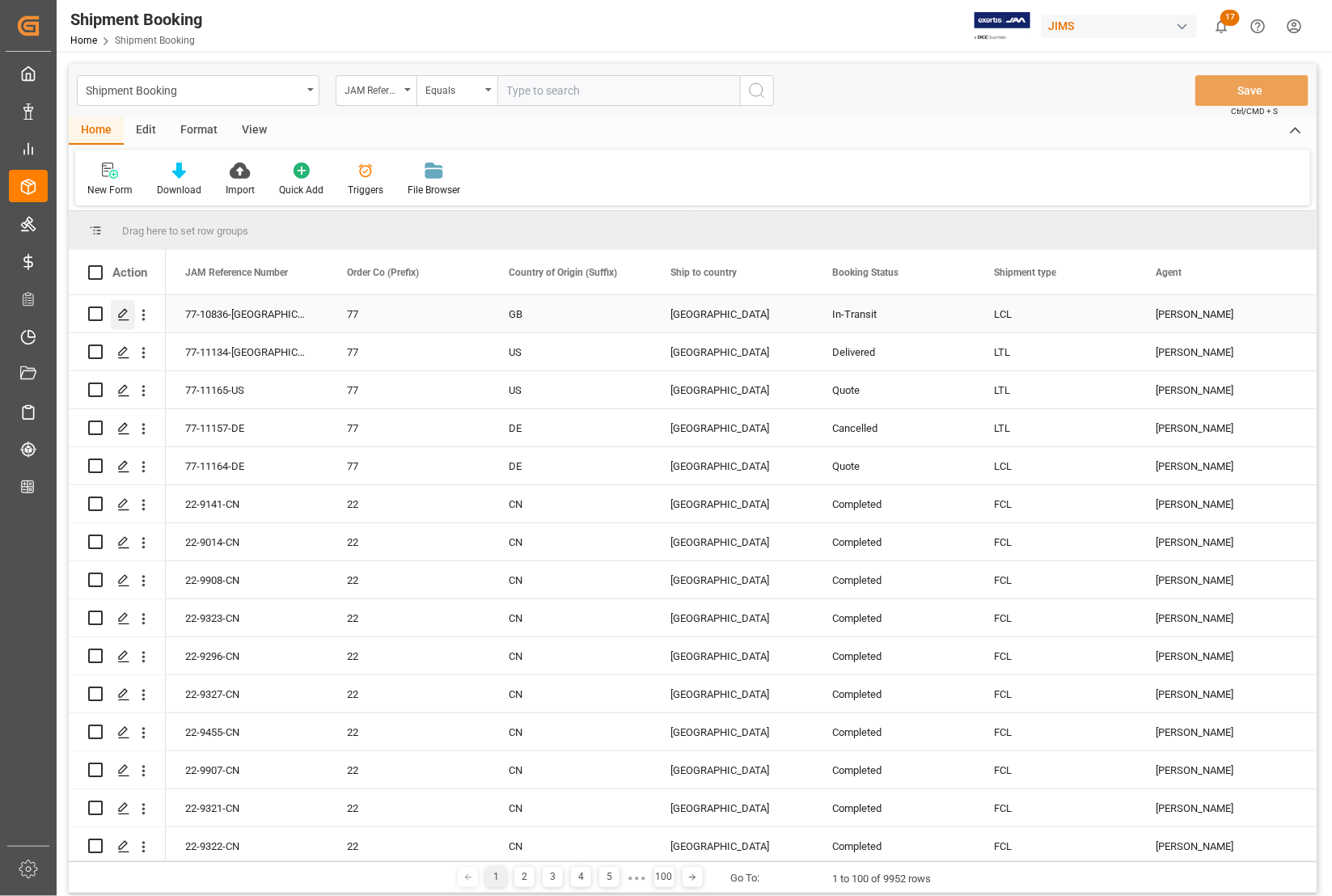
click at [122, 313] on icon "Press SPACE to select this row." at bounding box center [124, 314] width 13 height 13
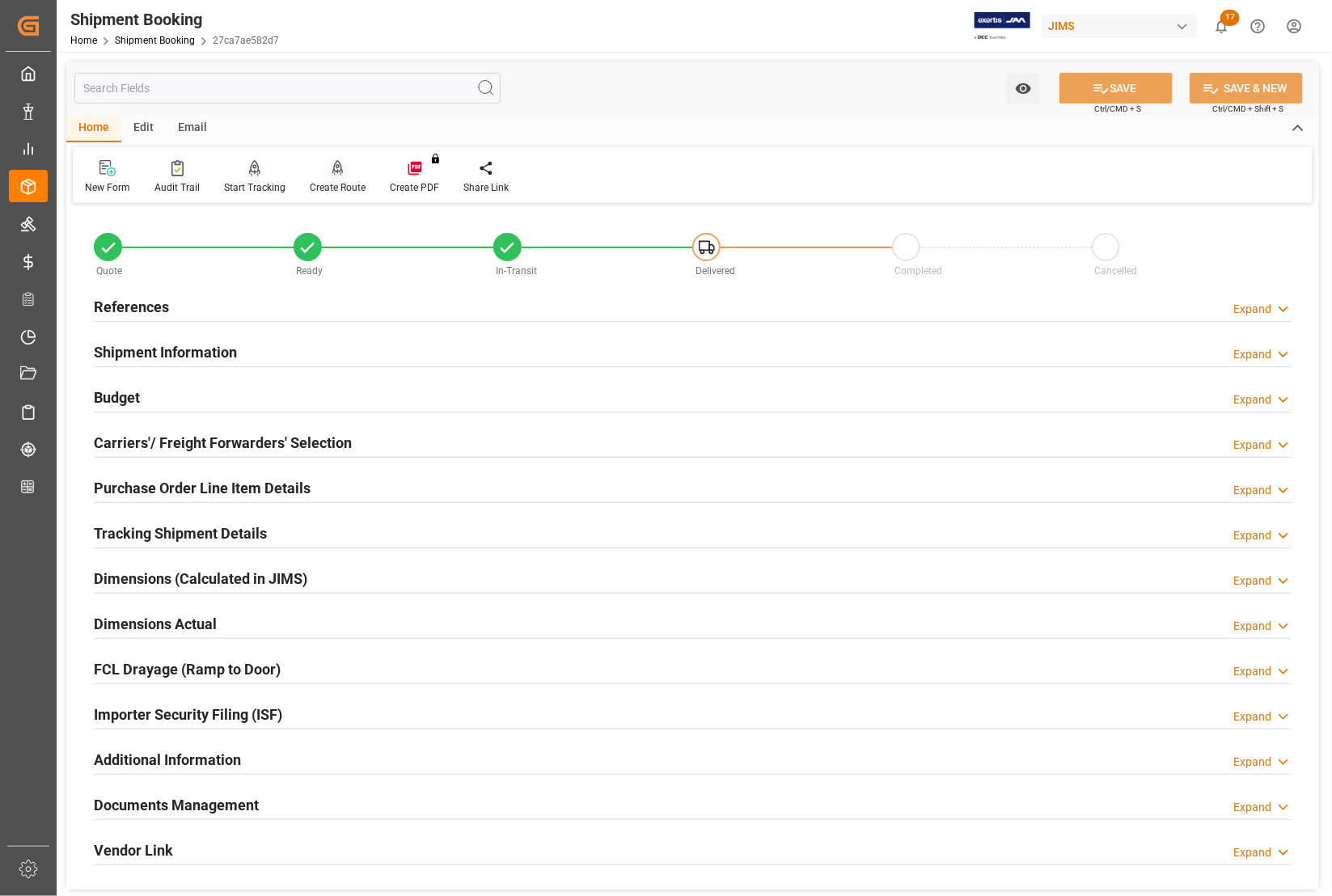
click at [325, 188] on div "Create Route" at bounding box center [337, 187] width 56 height 14
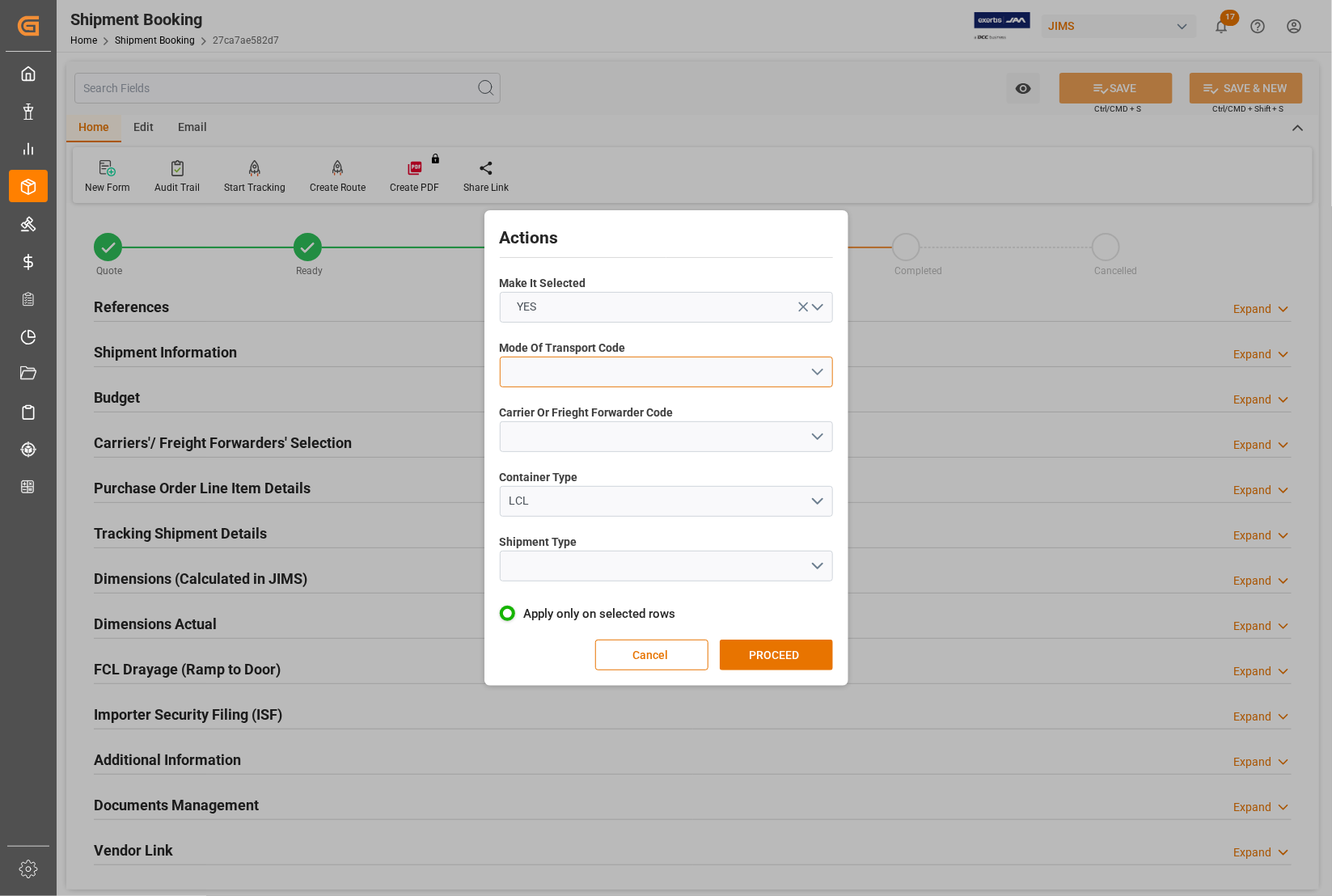
click at [600, 362] on button "open menu" at bounding box center [666, 372] width 333 height 31
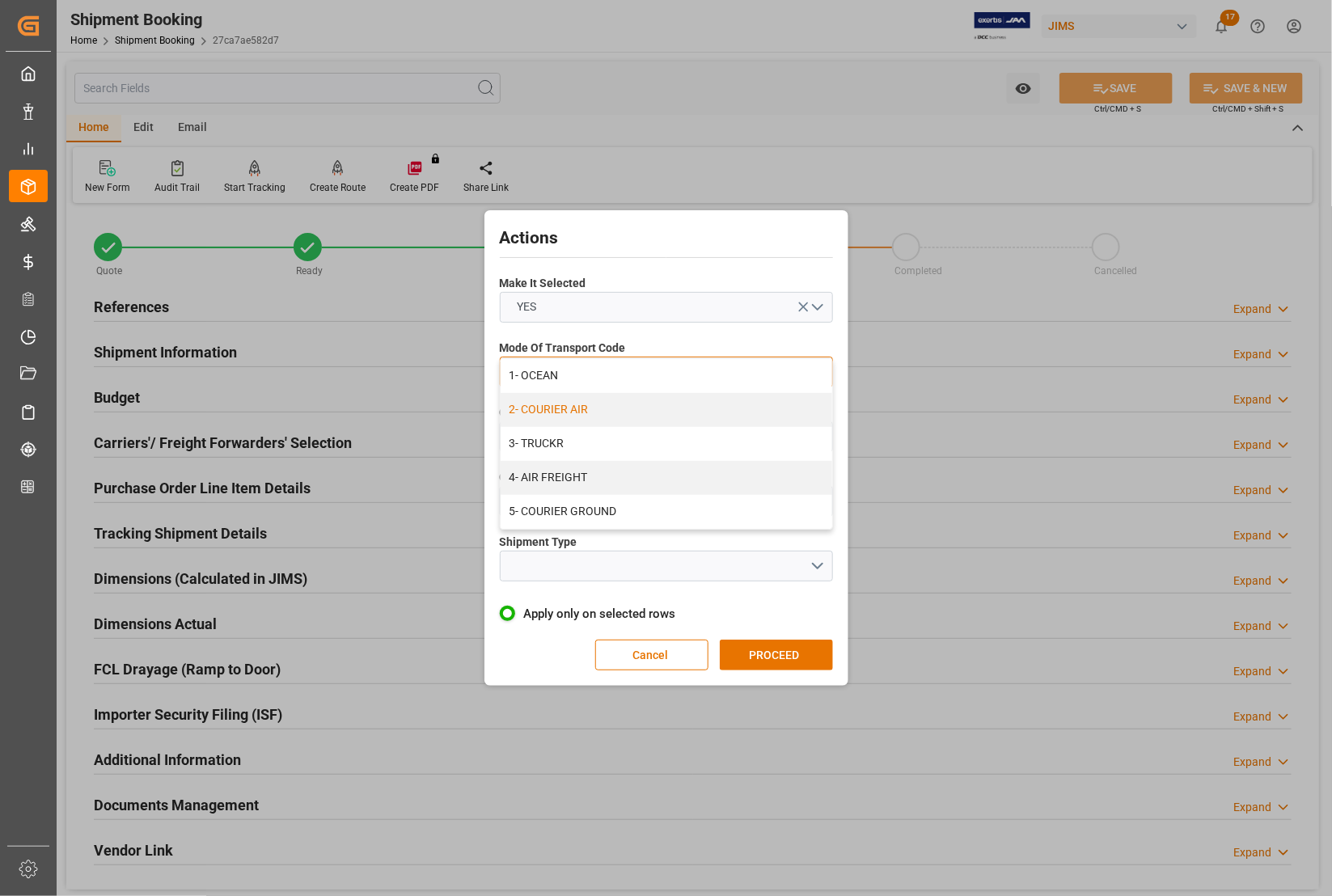
click at [552, 405] on div "2- COURIER AIR" at bounding box center [666, 410] width 332 height 34
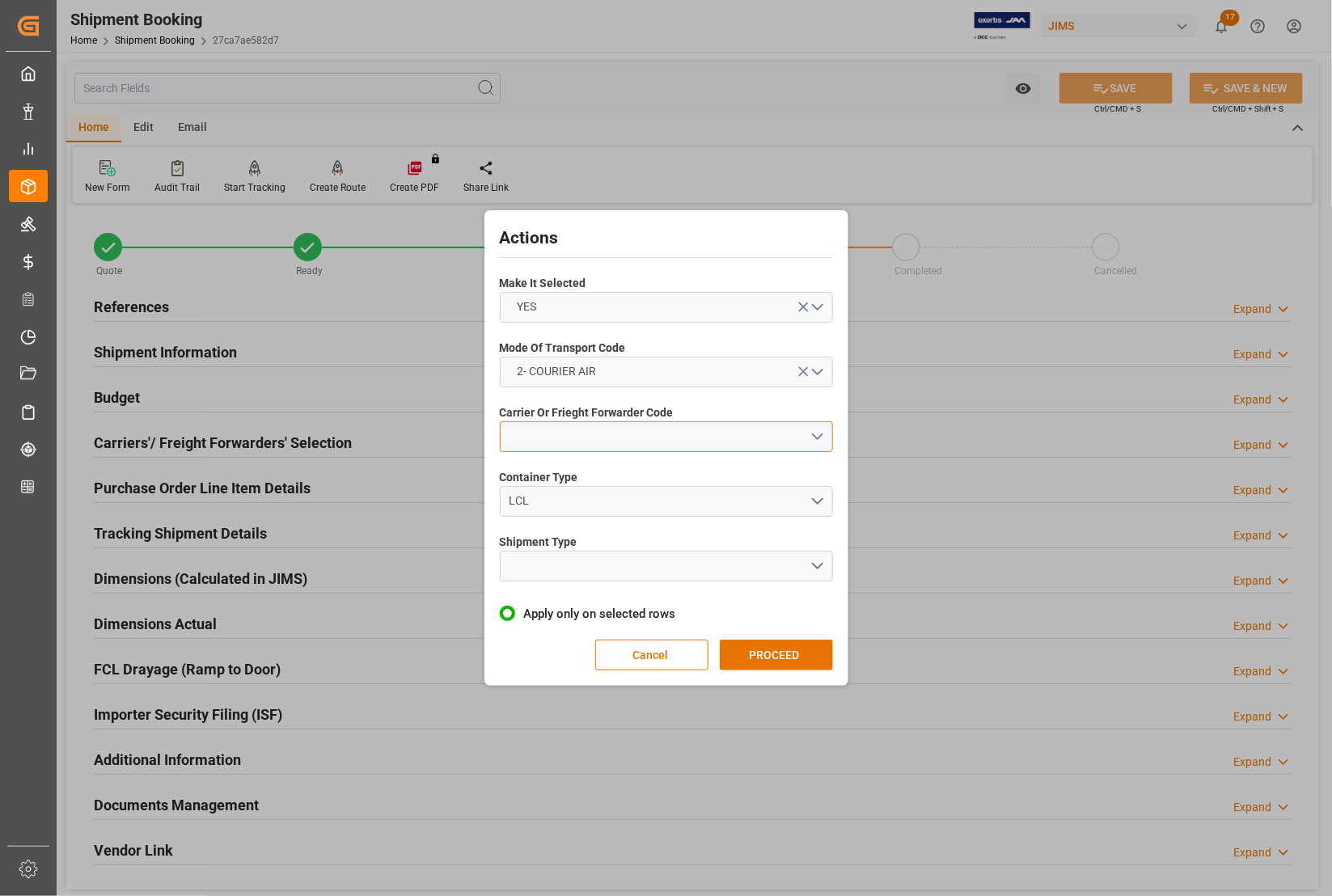
click at [547, 439] on button "open menu" at bounding box center [666, 436] width 333 height 31
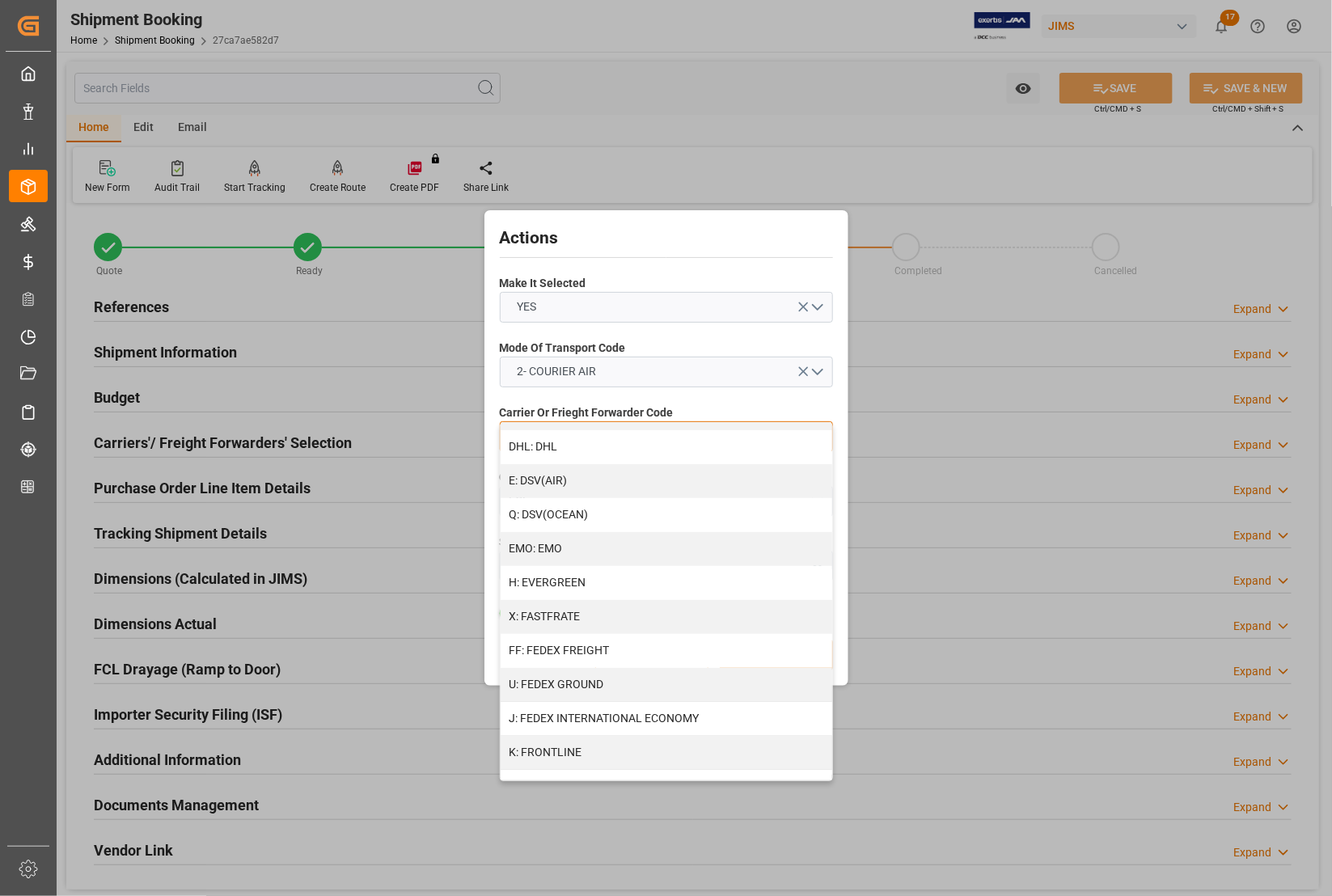
scroll to position [304, 0]
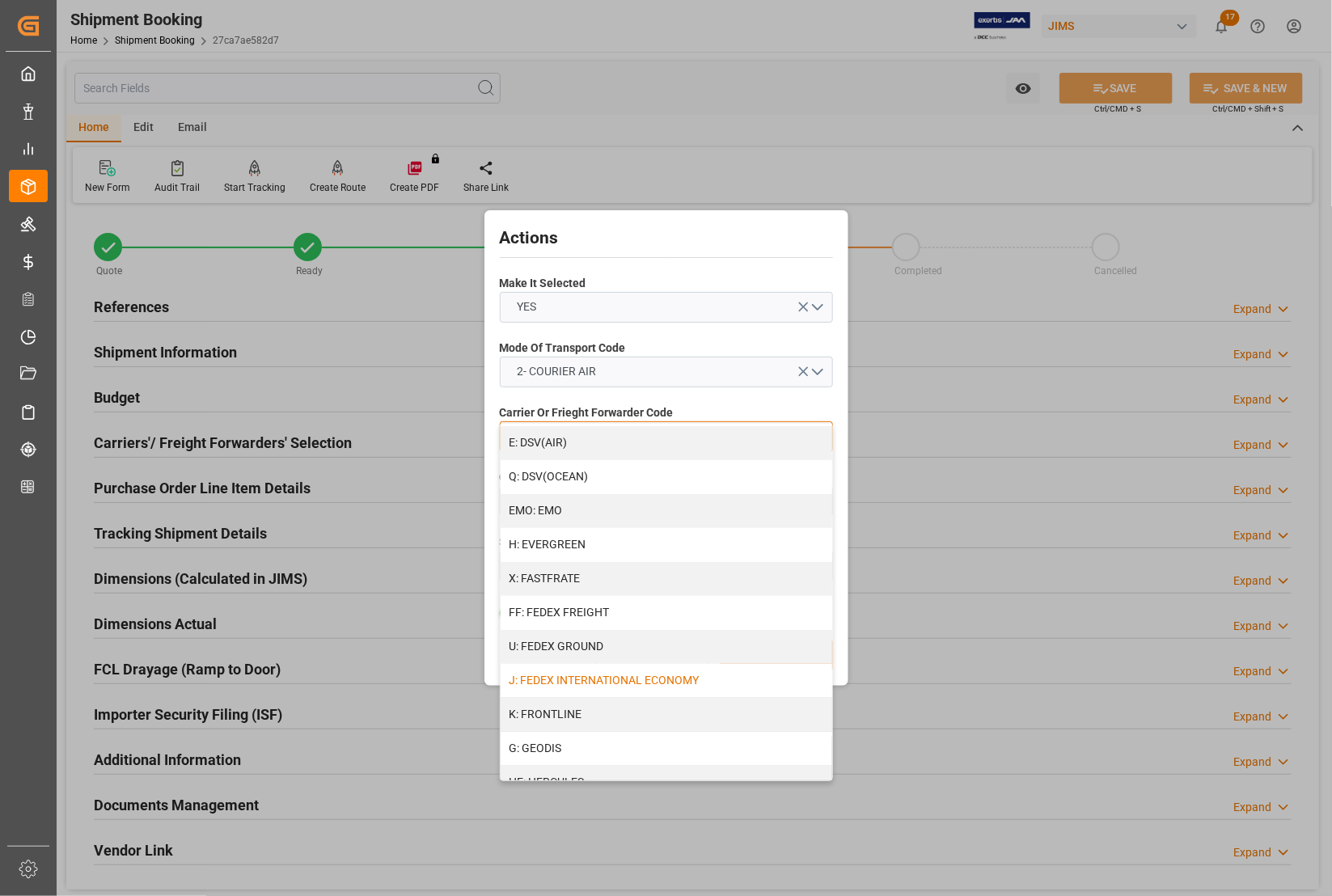
click at [603, 681] on div "J: FEDEX INTERNATIONAL ECONOMY" at bounding box center [666, 681] width 332 height 34
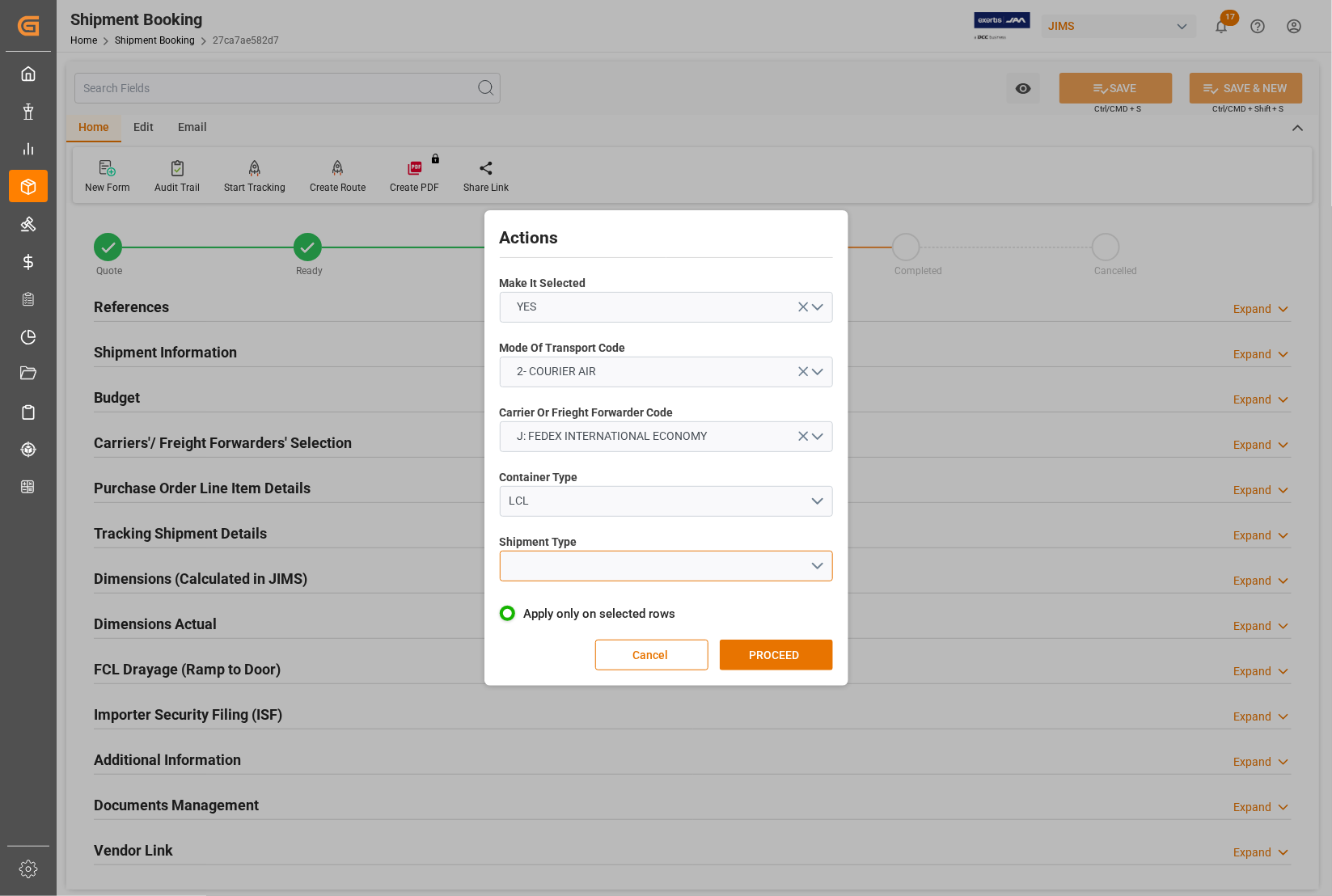
click at [536, 556] on button "open menu" at bounding box center [666, 566] width 333 height 31
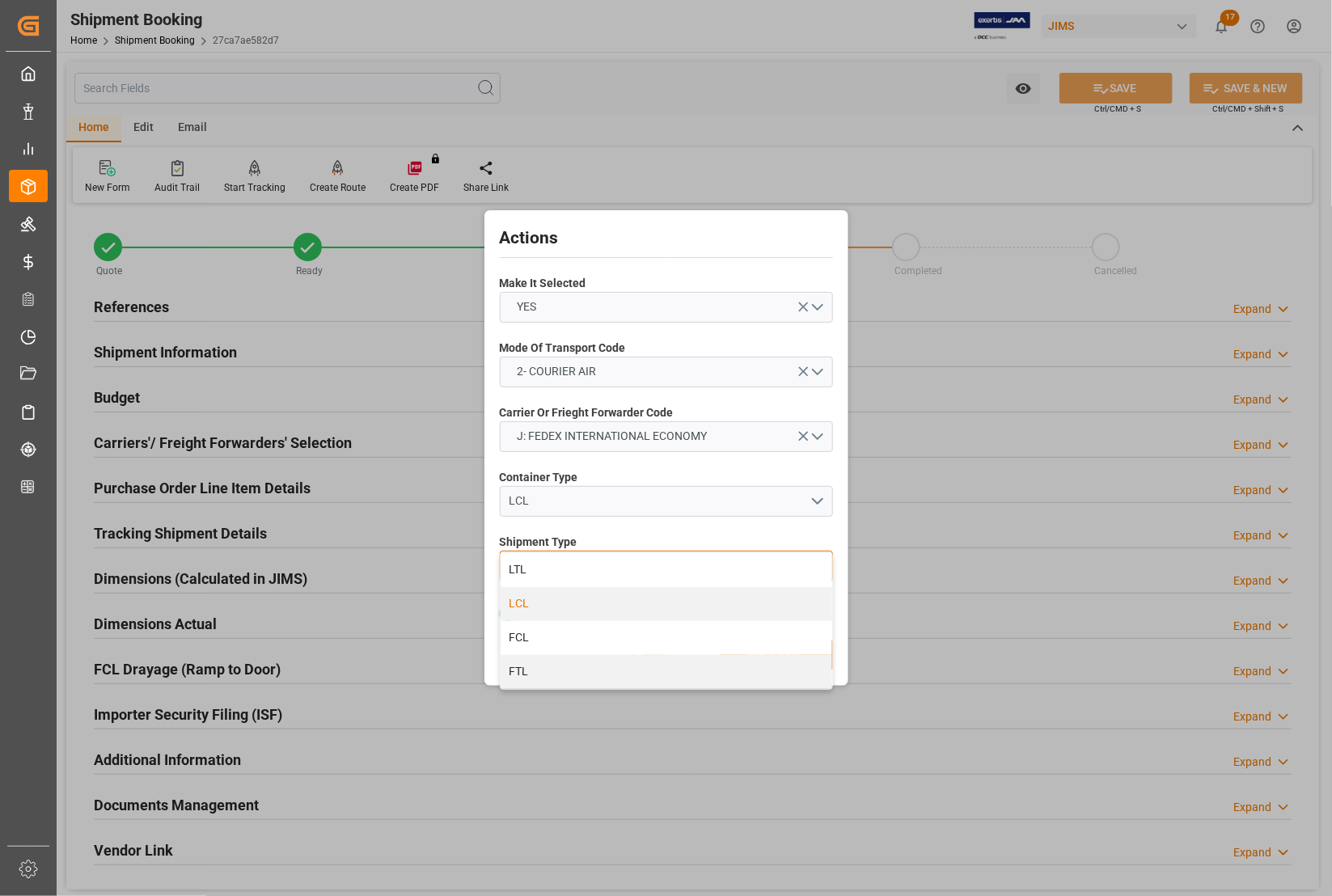
click at [528, 603] on div "LCL" at bounding box center [666, 604] width 332 height 34
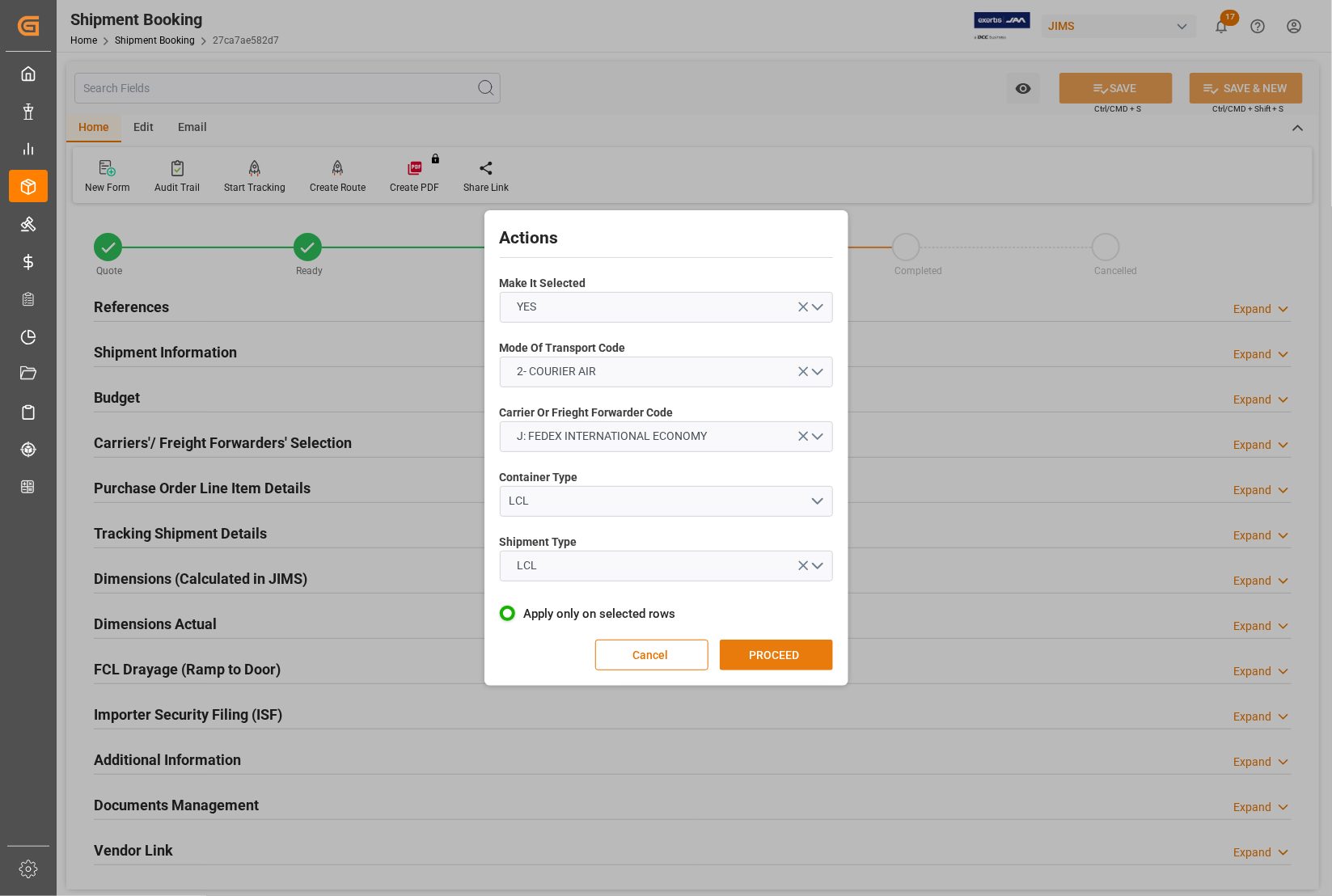
click at [765, 655] on button "PROCEED" at bounding box center [776, 655] width 113 height 31
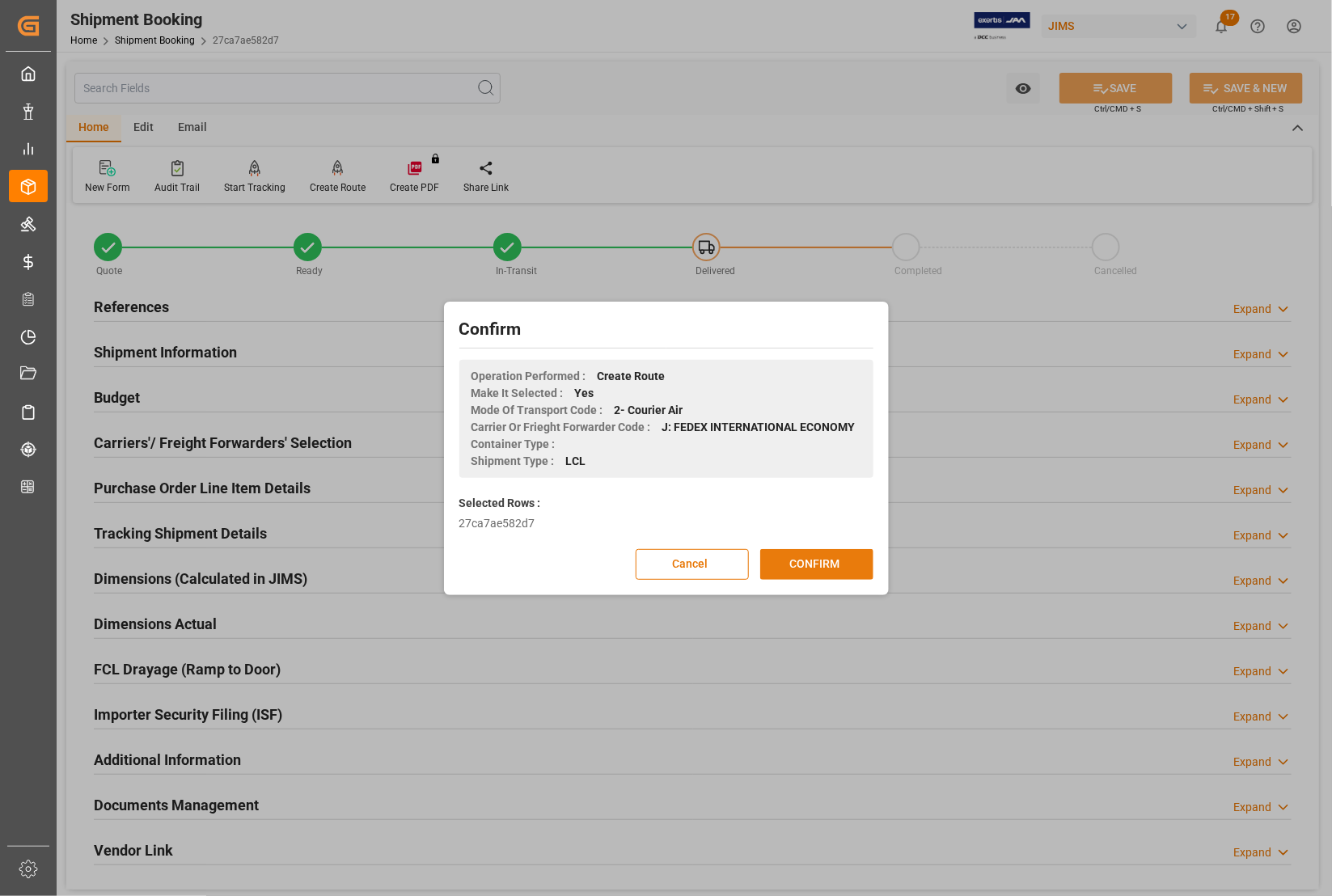
click at [813, 554] on button "CONFIRM" at bounding box center [817, 564] width 113 height 31
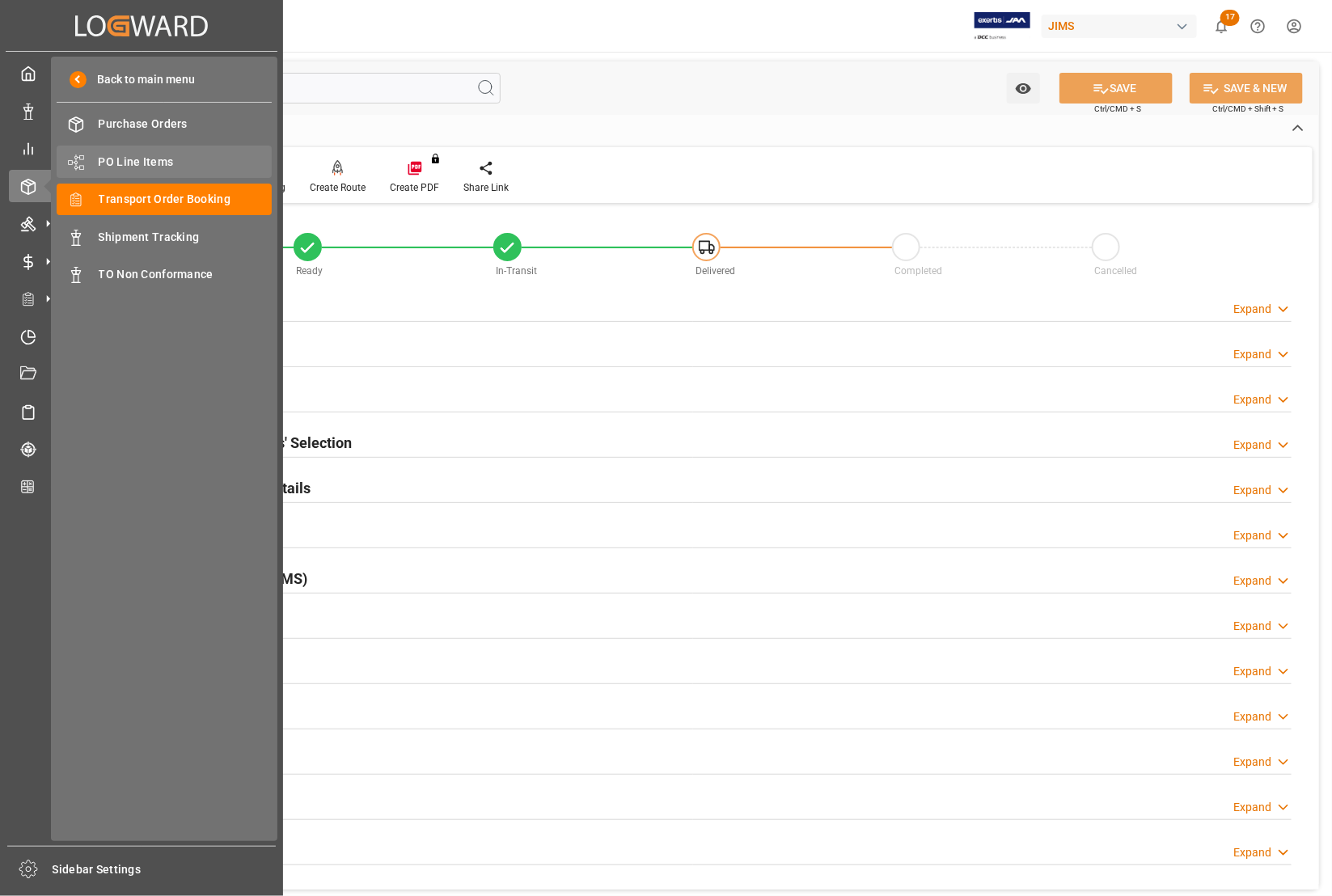
click at [155, 159] on span "PO Line Items" at bounding box center [185, 162] width 174 height 17
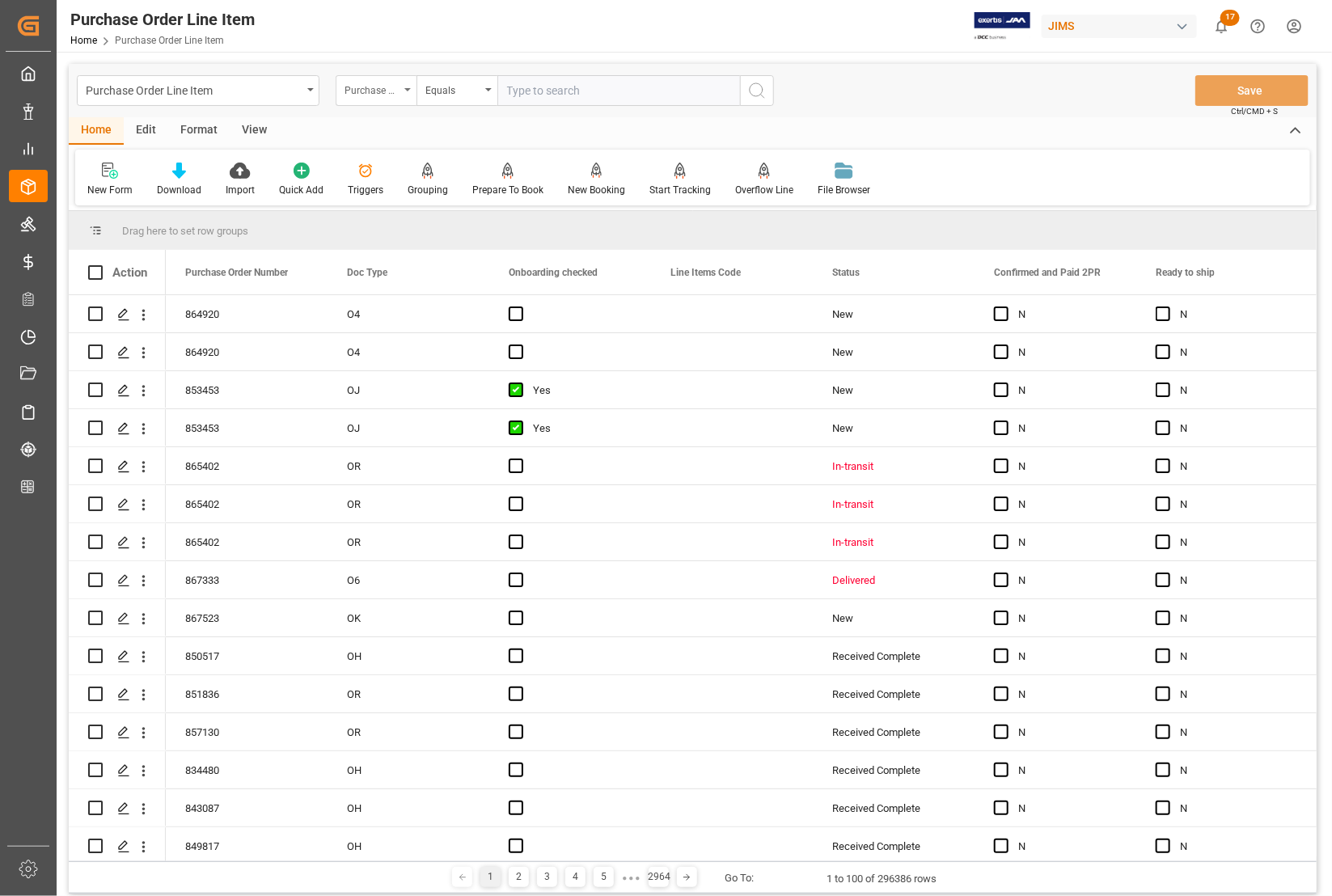
click at [361, 92] on div "Purchase Order Number" at bounding box center [372, 88] width 55 height 19
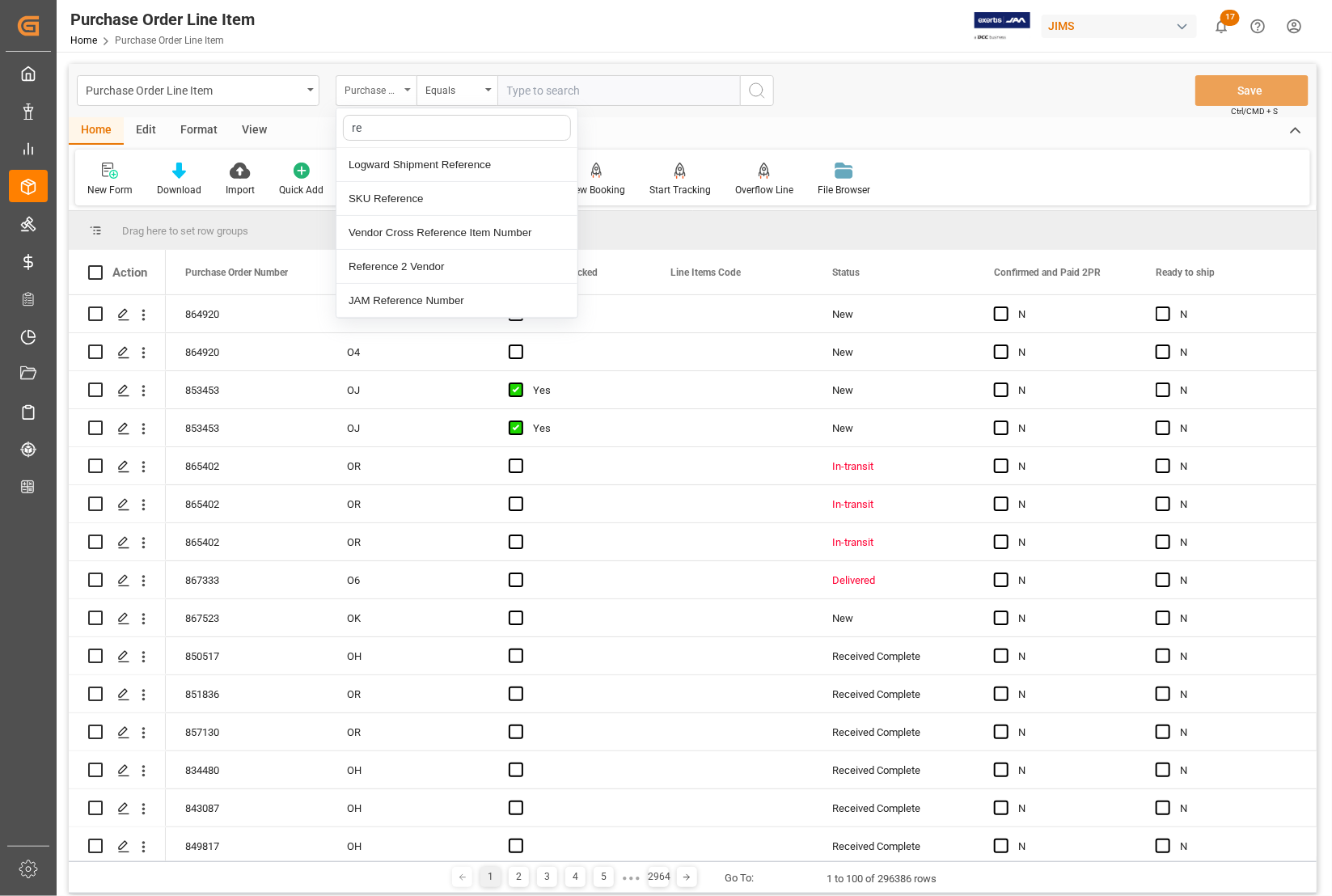
type input "ref"
click at [384, 264] on div "Reference 2 Vendor" at bounding box center [456, 267] width 241 height 34
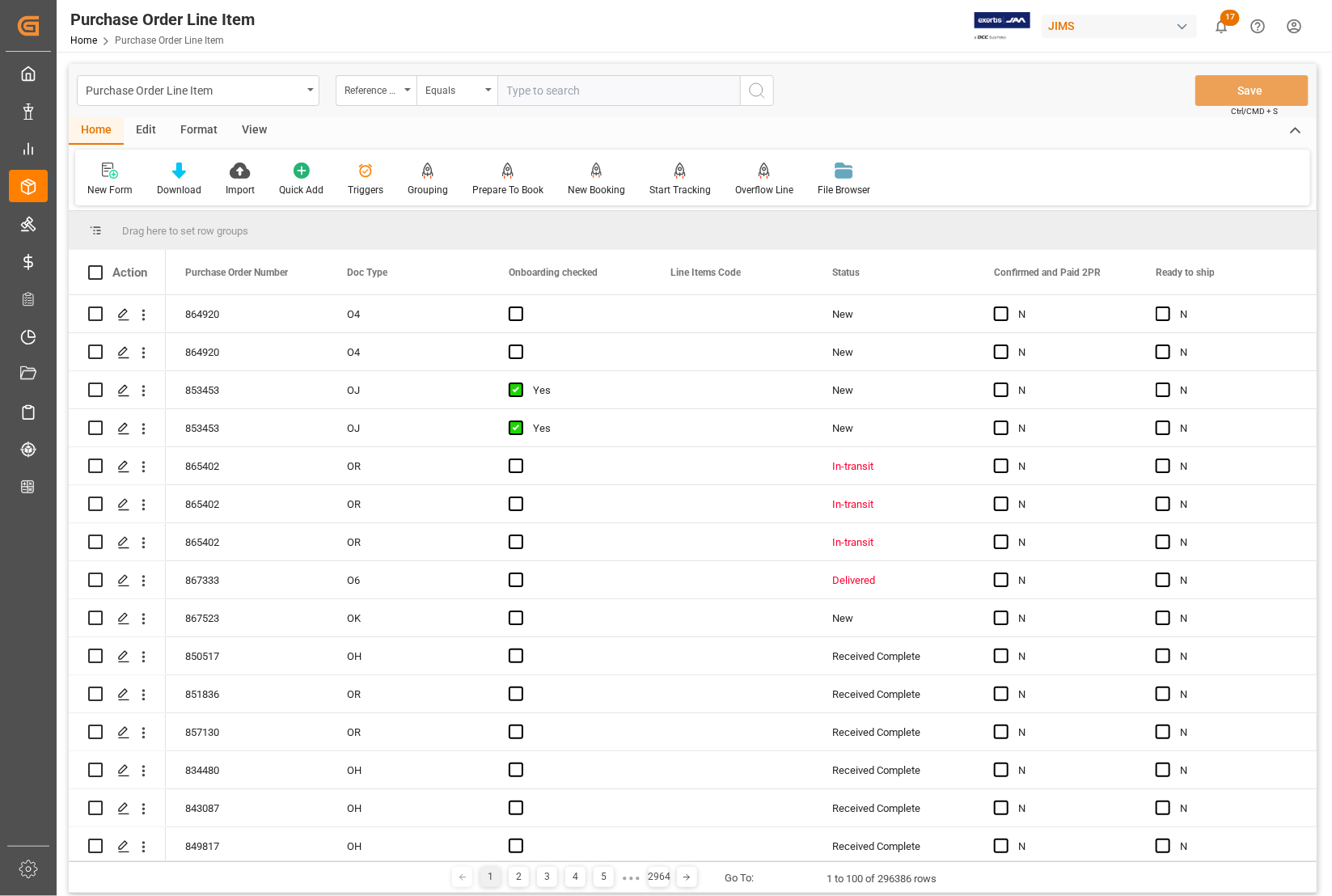
click at [257, 128] on div "View" at bounding box center [254, 131] width 49 height 27
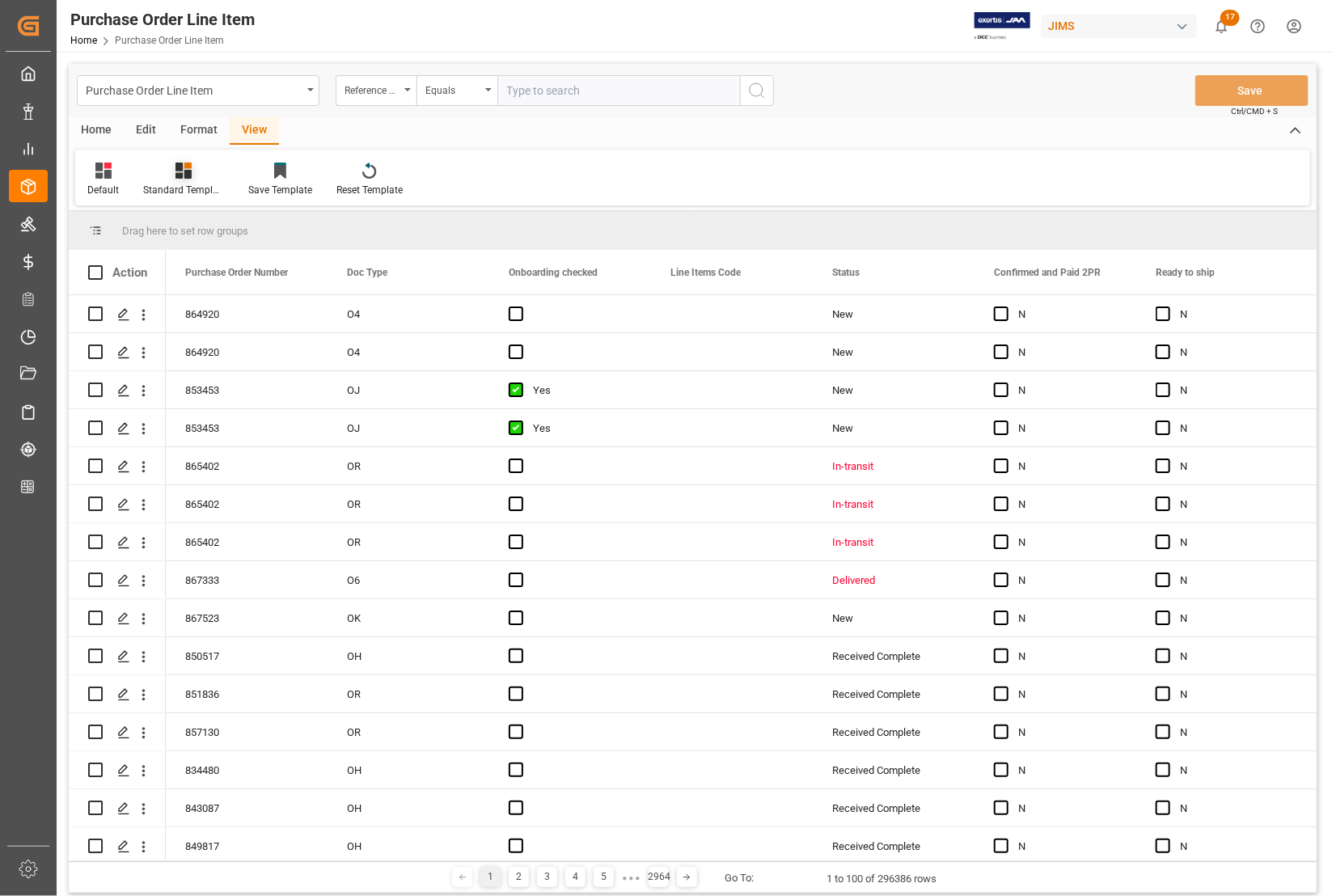
click at [172, 180] on div "Standard Templates" at bounding box center [183, 179] width 105 height 35
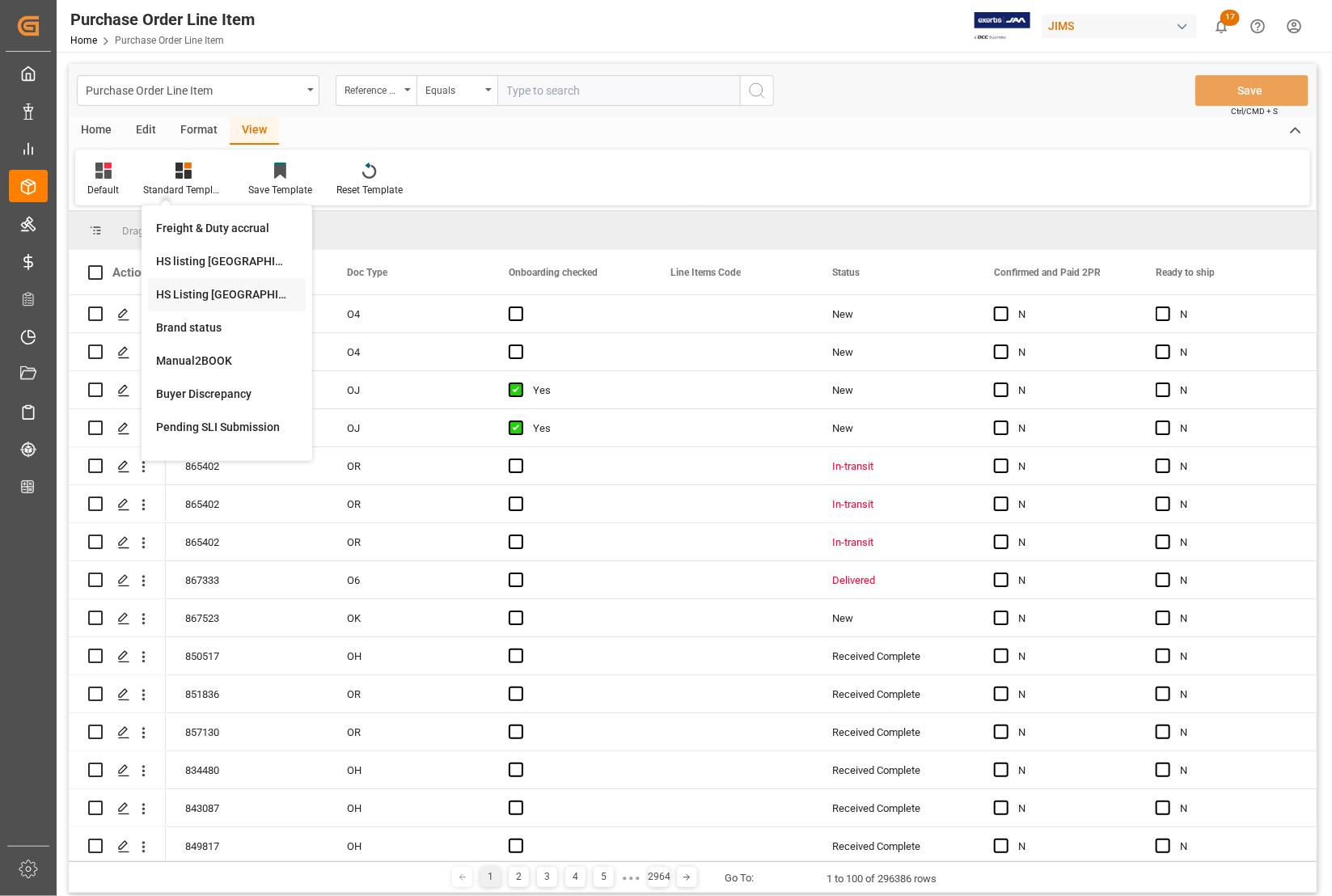
click at [190, 288] on div "HS Listing [GEOGRAPHIC_DATA]" at bounding box center [227, 294] width 141 height 17
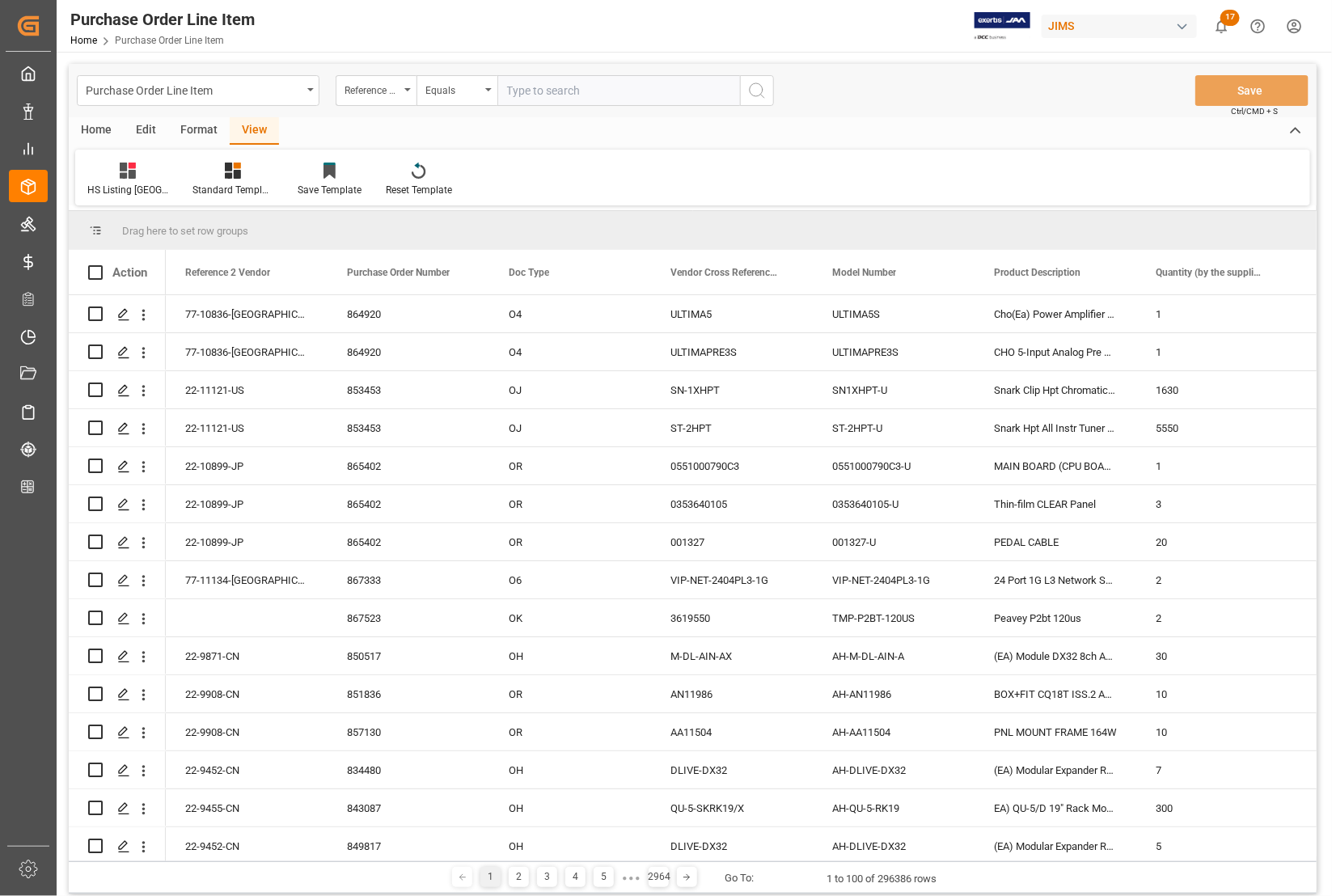
click at [515, 87] on input "text" at bounding box center [618, 90] width 243 height 31
type input "77-10836-[GEOGRAPHIC_DATA]"
click at [761, 94] on line "search button" at bounding box center [763, 96] width 4 height 4
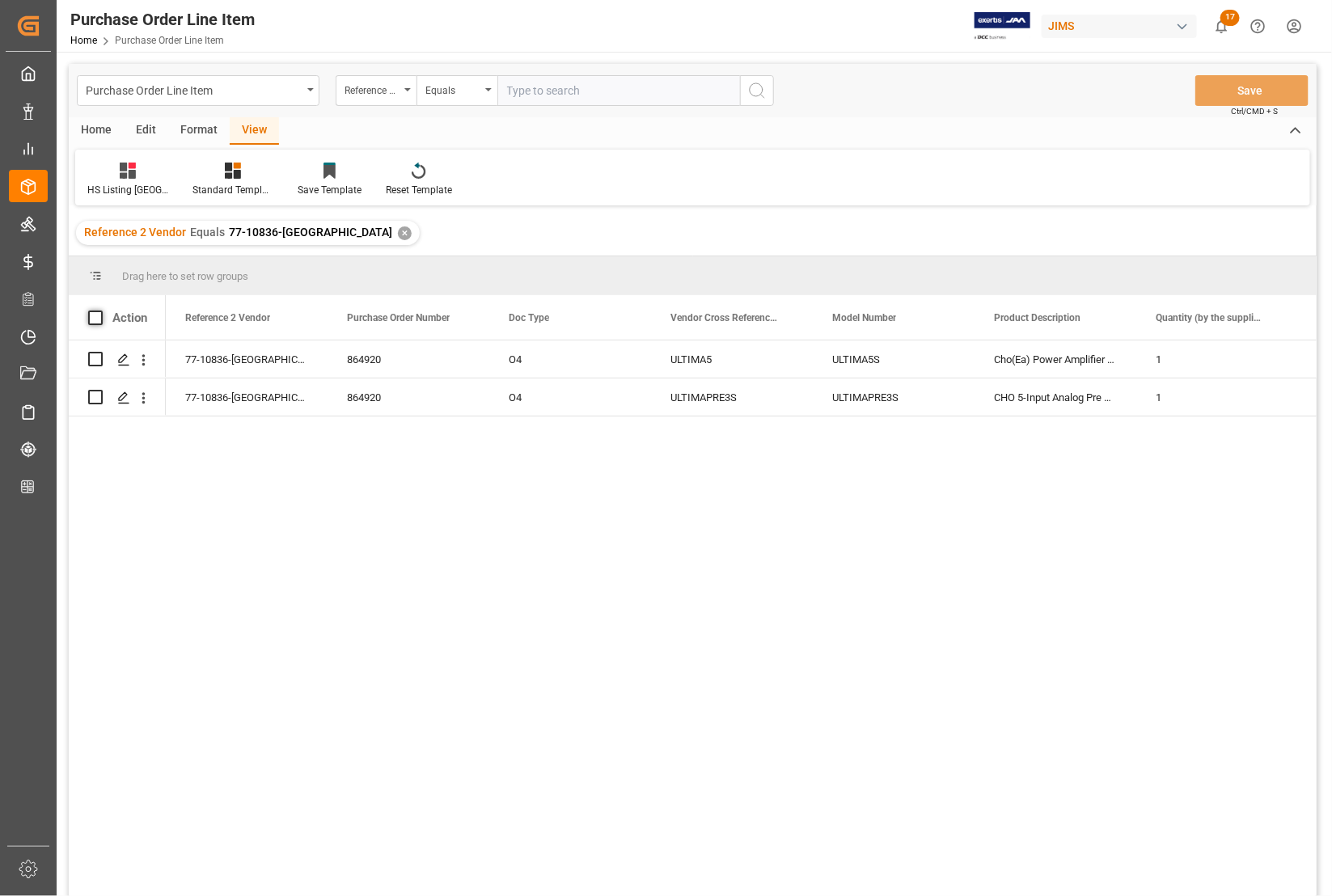
click at [94, 318] on span at bounding box center [95, 318] width 14 height 14
click at [101, 311] on input "checkbox" at bounding box center [101, 311] width 0 height 0
checkbox input "true"
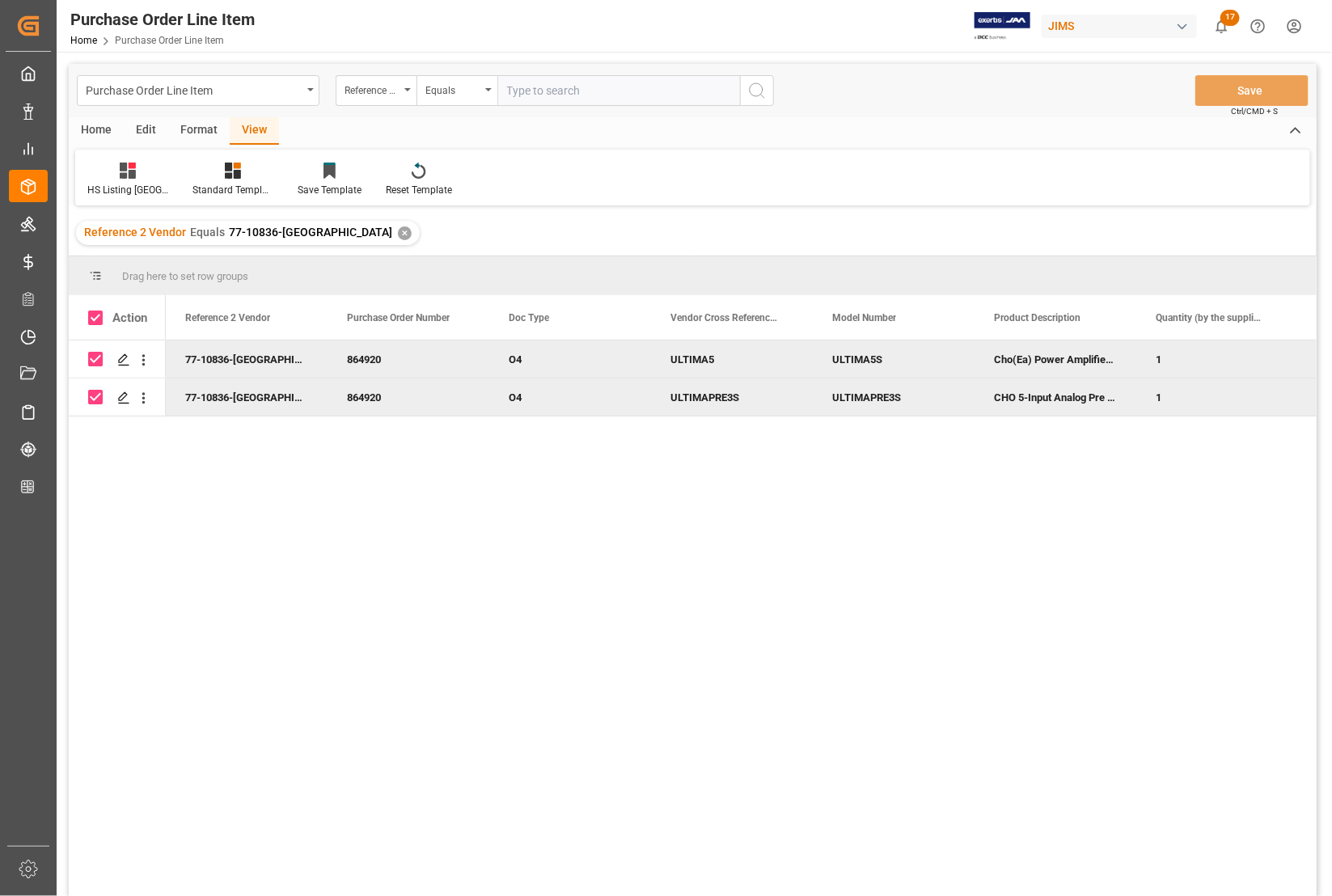
click at [86, 131] on div "Home" at bounding box center [96, 131] width 55 height 27
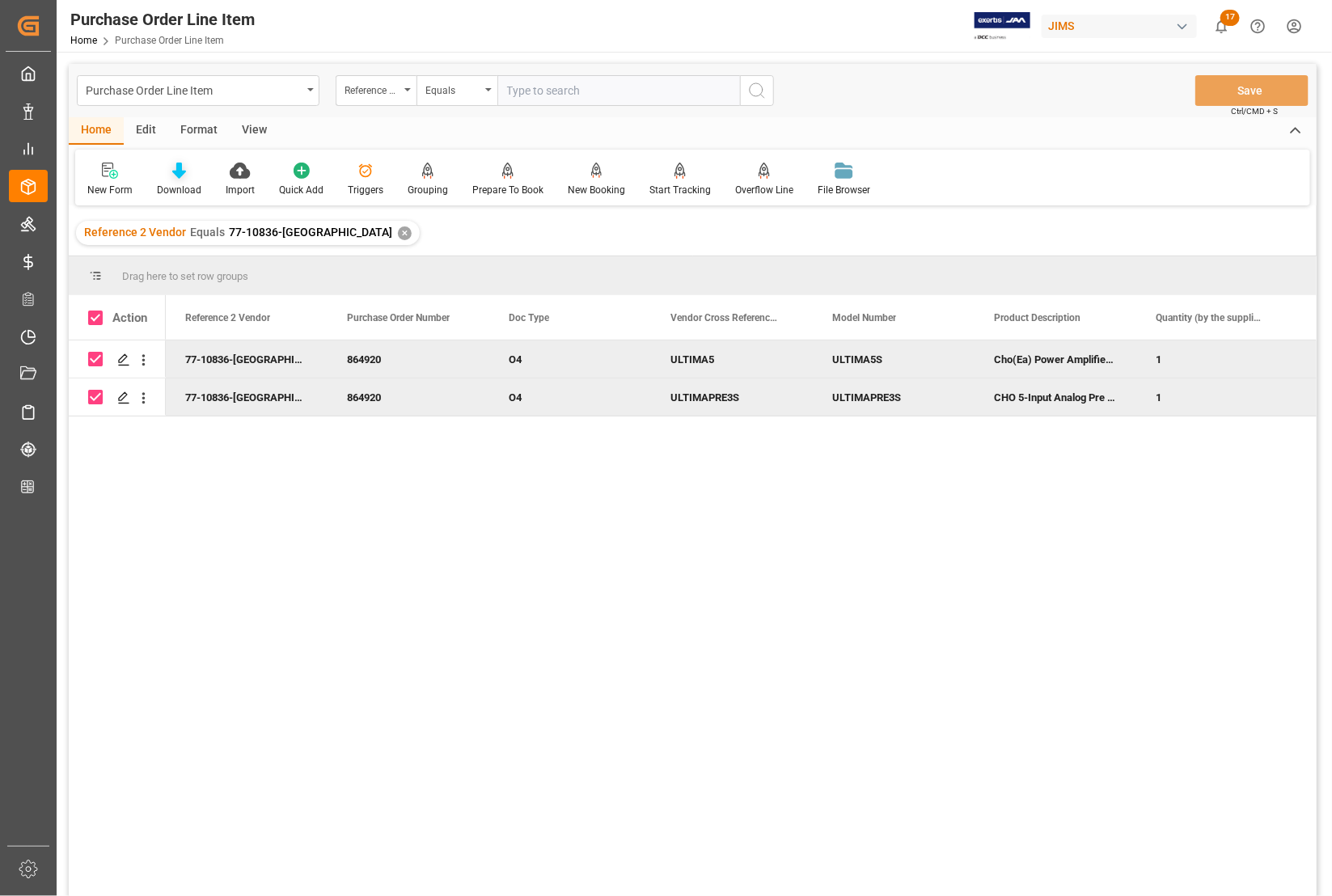
click at [172, 186] on div "Download" at bounding box center [179, 190] width 44 height 14
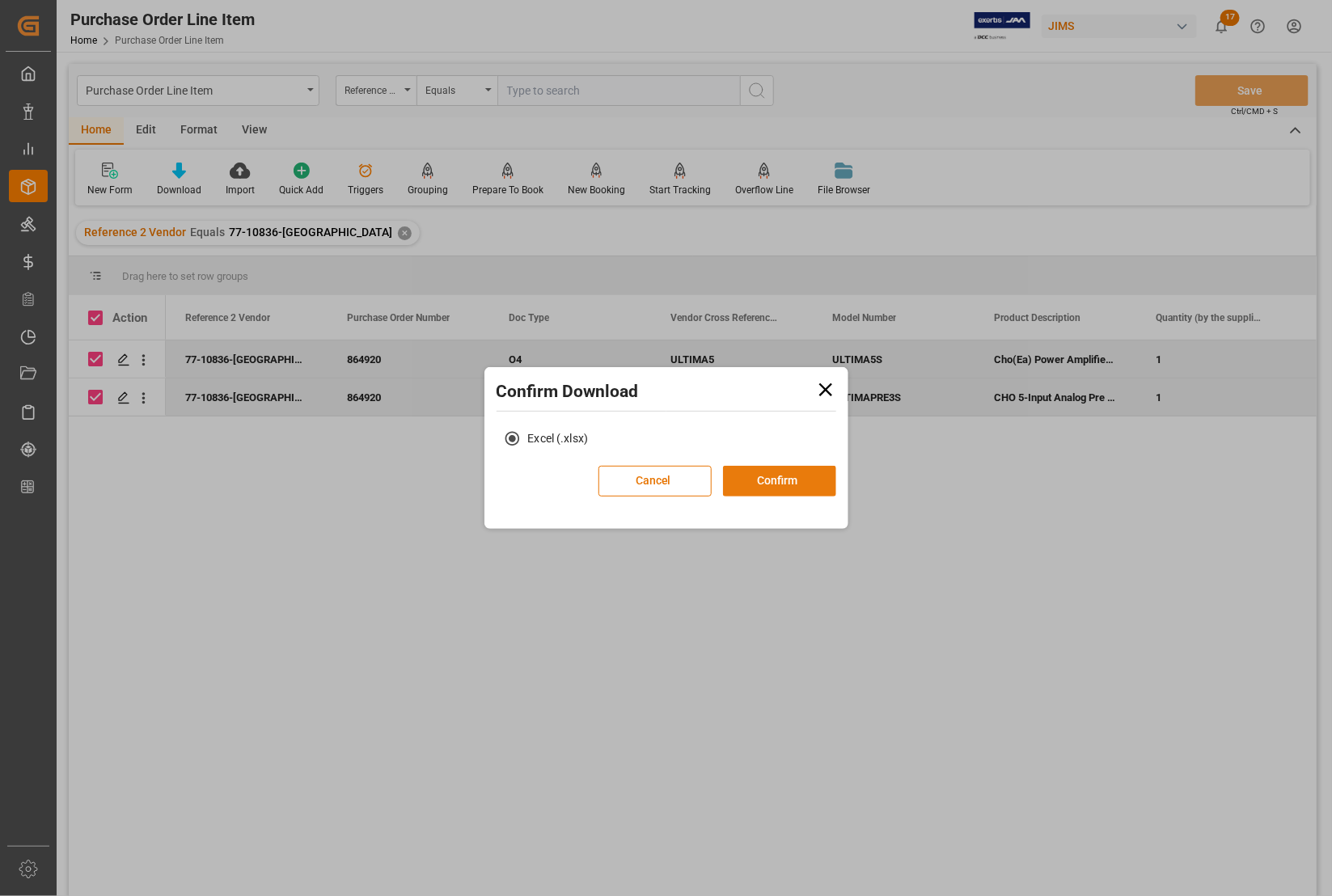
click at [777, 486] on button "Confirm" at bounding box center [779, 481] width 113 height 31
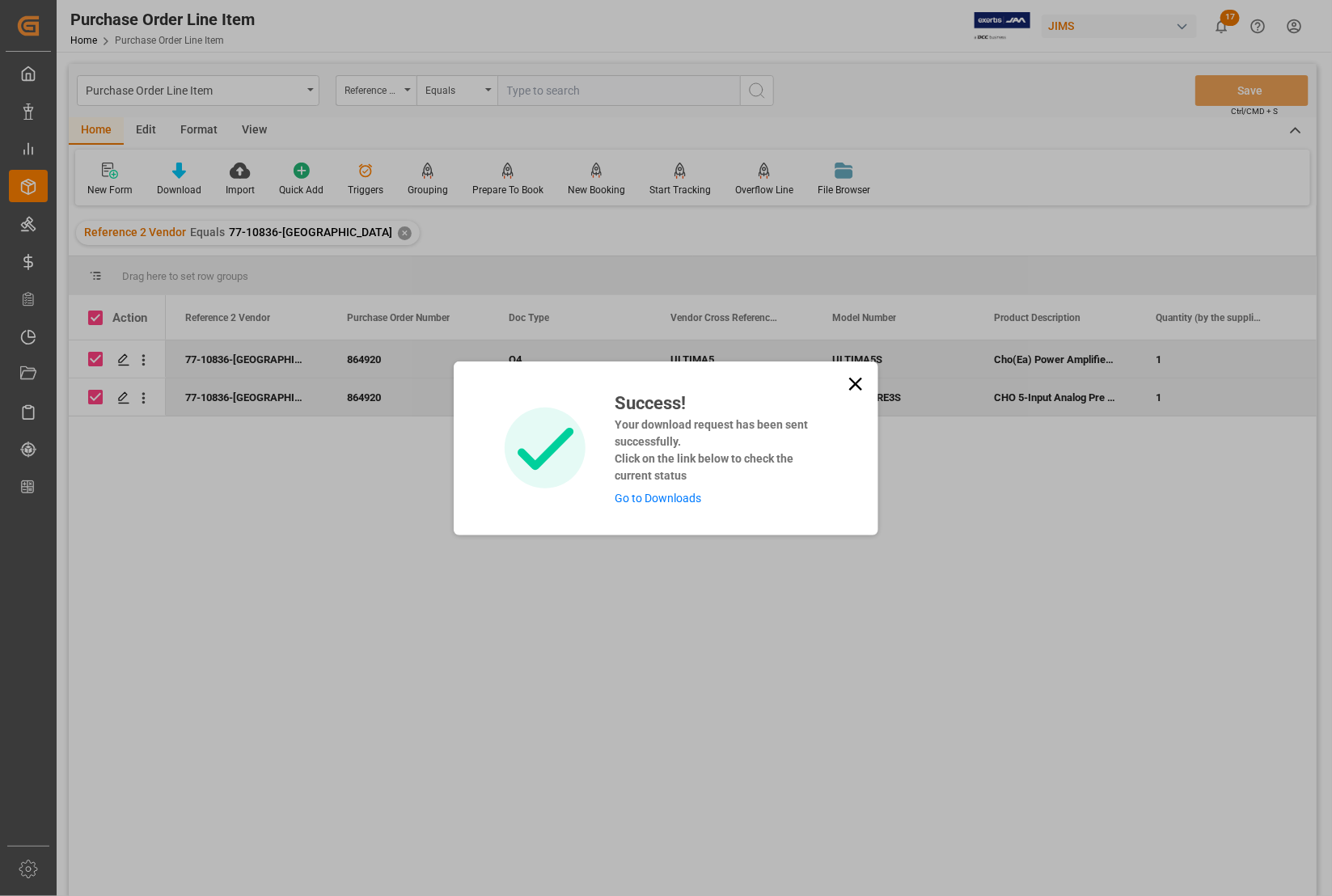
click at [659, 498] on link "Go to Downloads" at bounding box center [658, 498] width 87 height 13
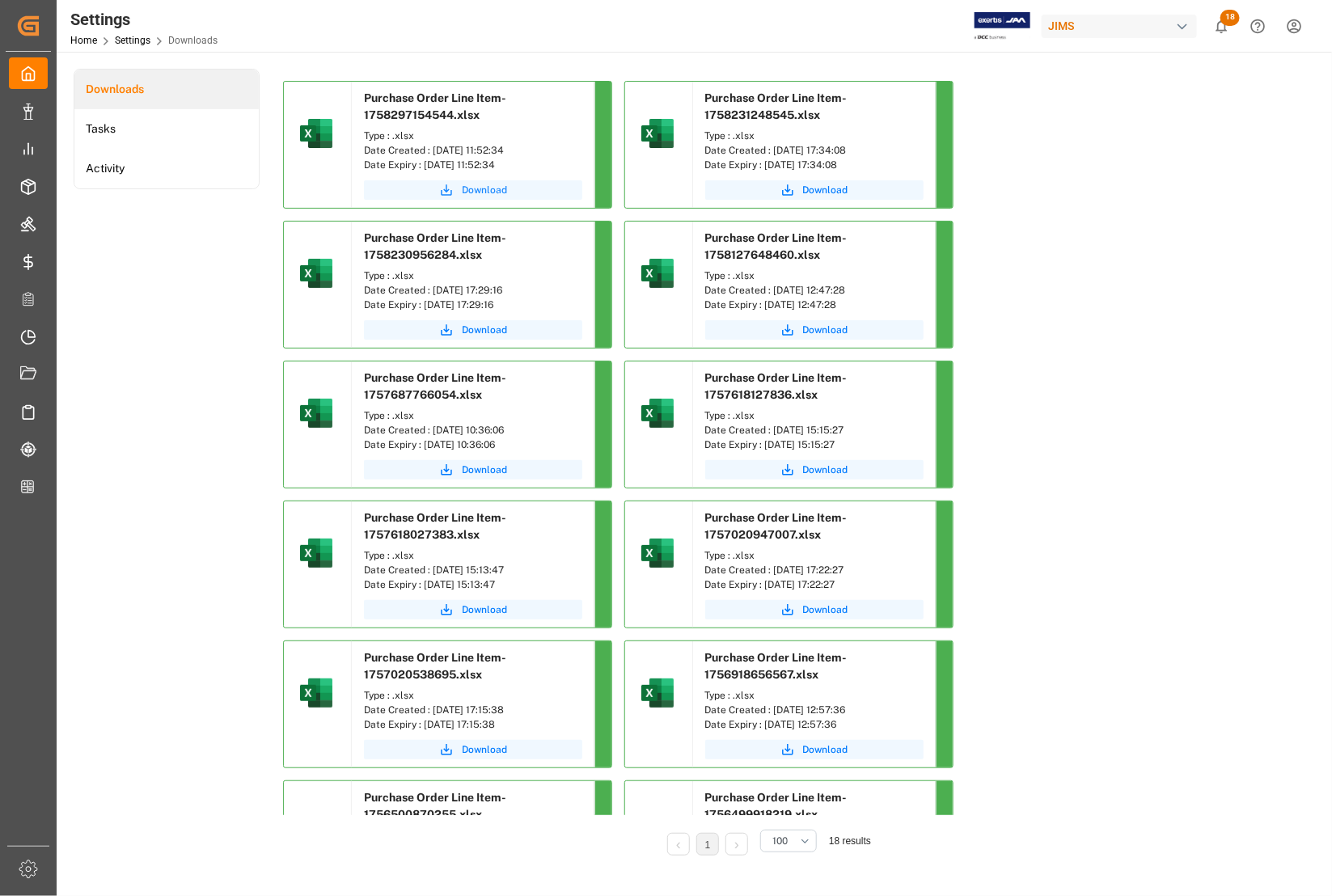
click at [487, 190] on span "Download" at bounding box center [484, 190] width 45 height 14
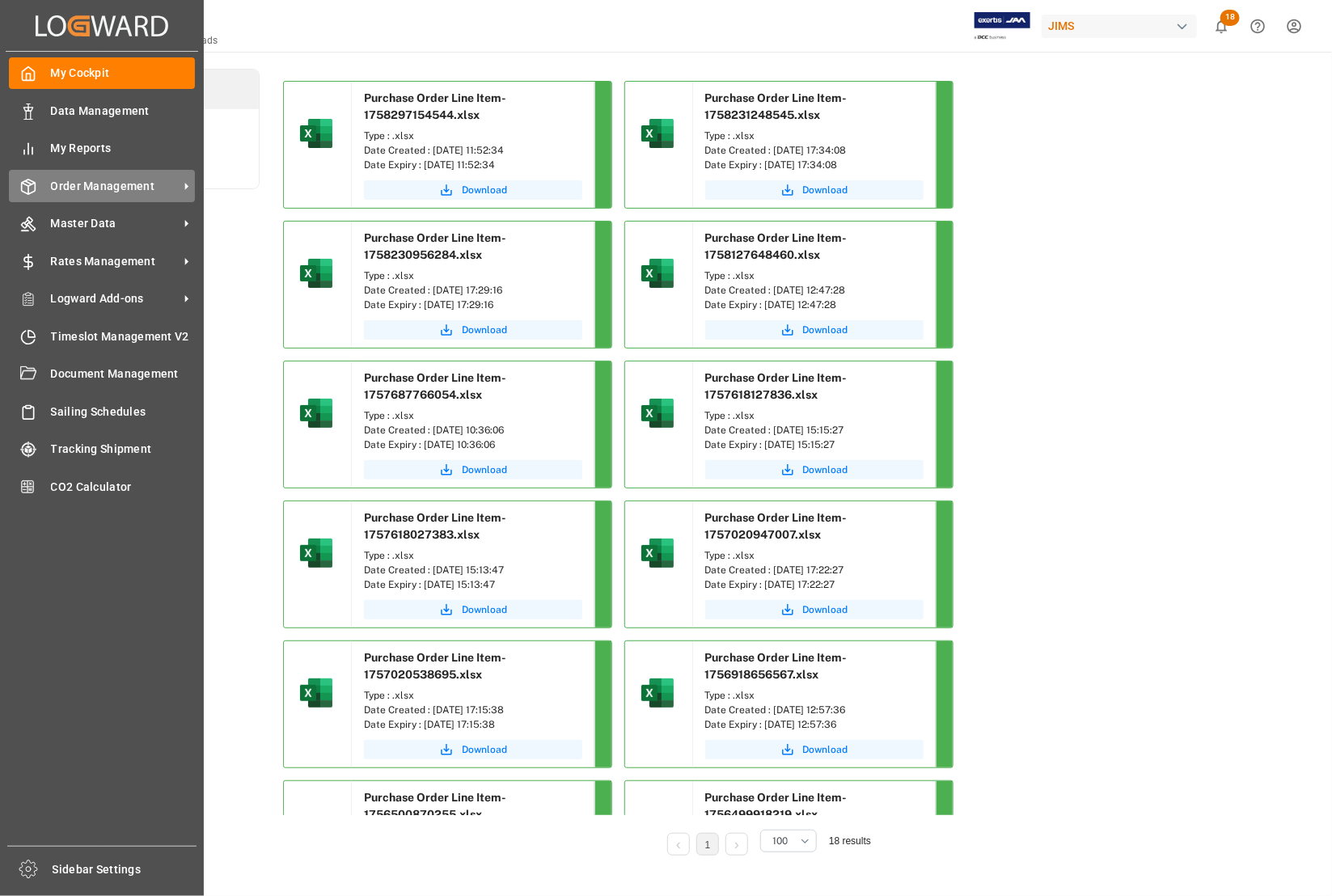
click at [87, 182] on span "Order Management" at bounding box center [115, 186] width 128 height 17
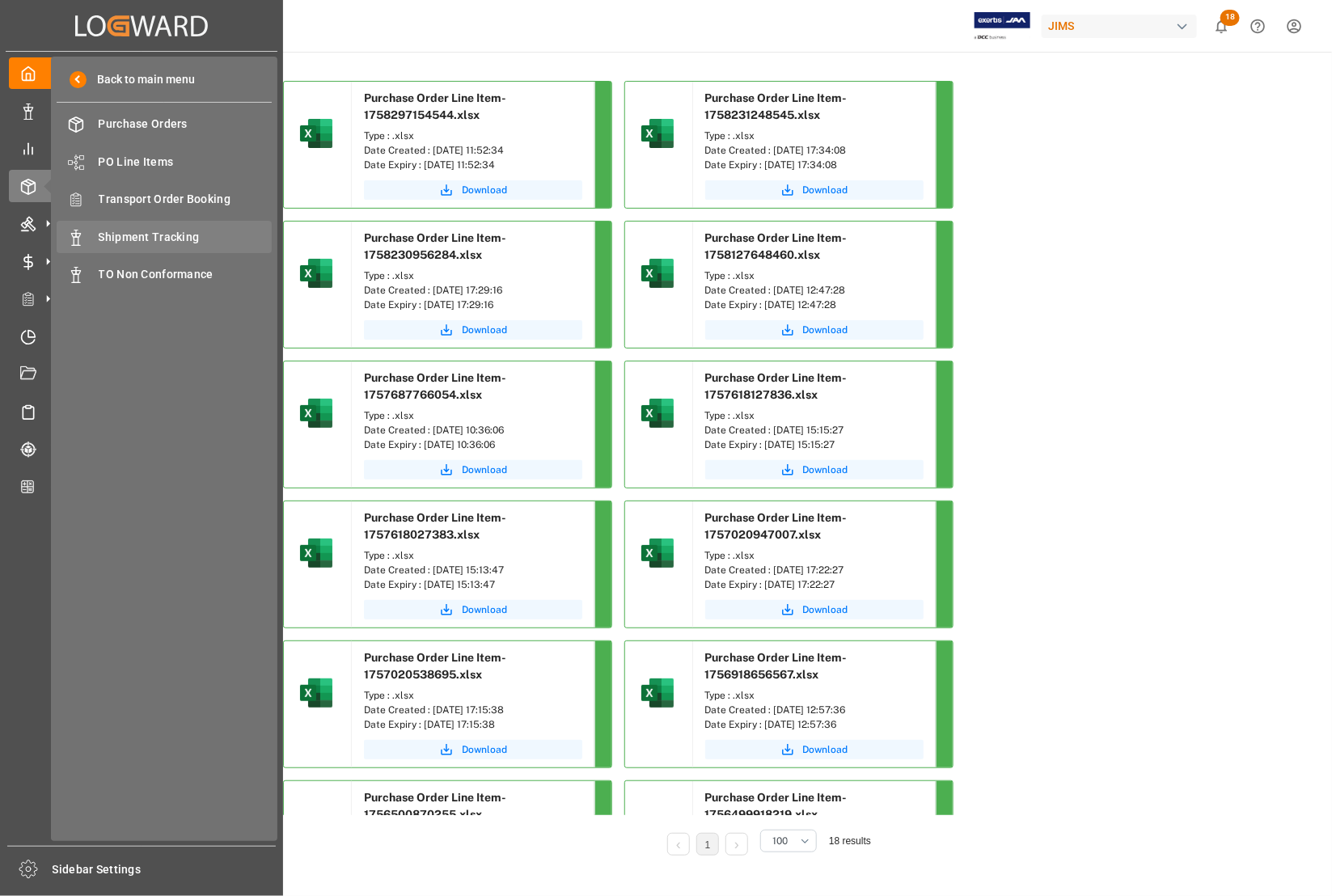
click at [154, 230] on span "Shipment Tracking" at bounding box center [185, 237] width 174 height 17
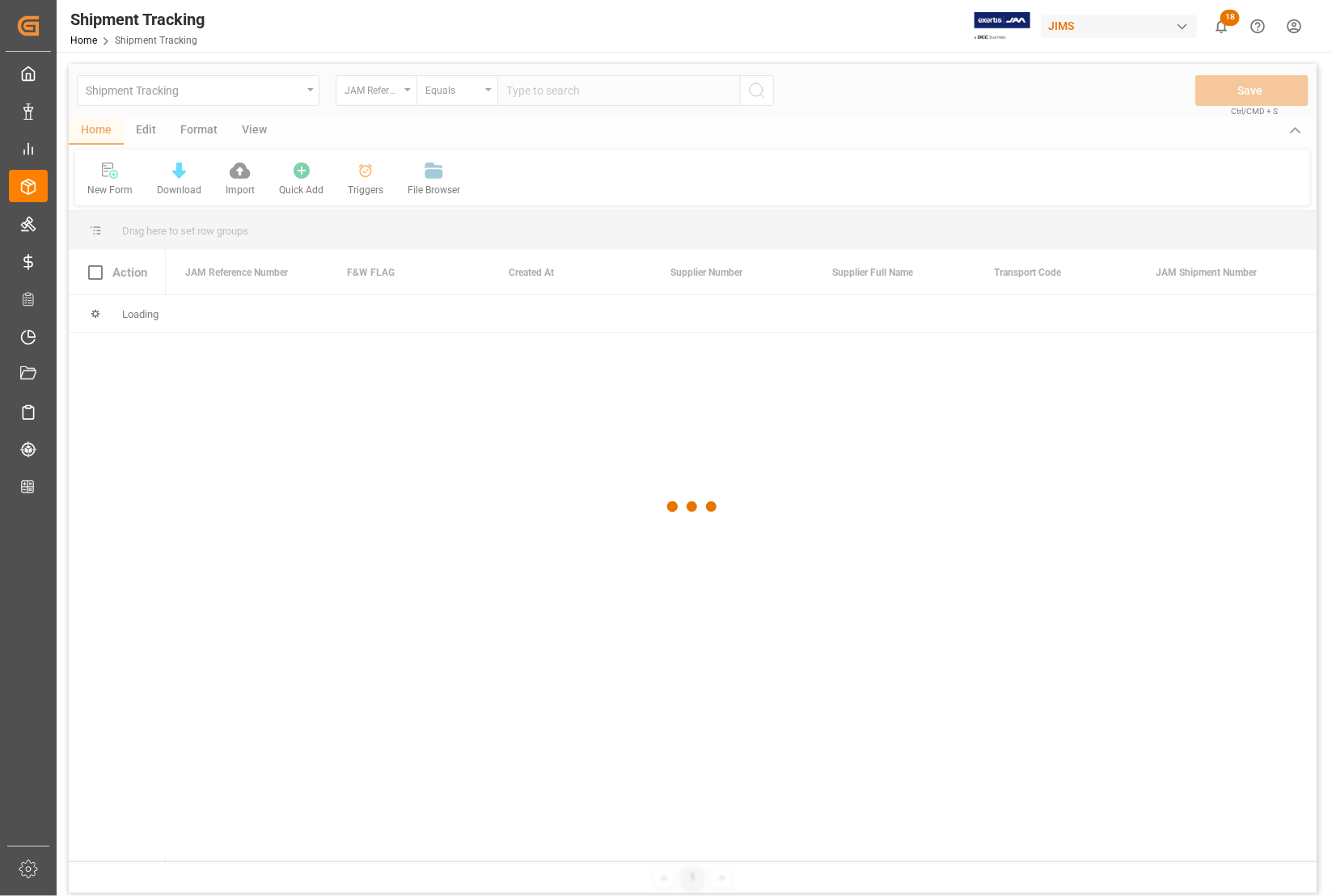
click at [550, 90] on div at bounding box center [693, 507] width 1248 height 886
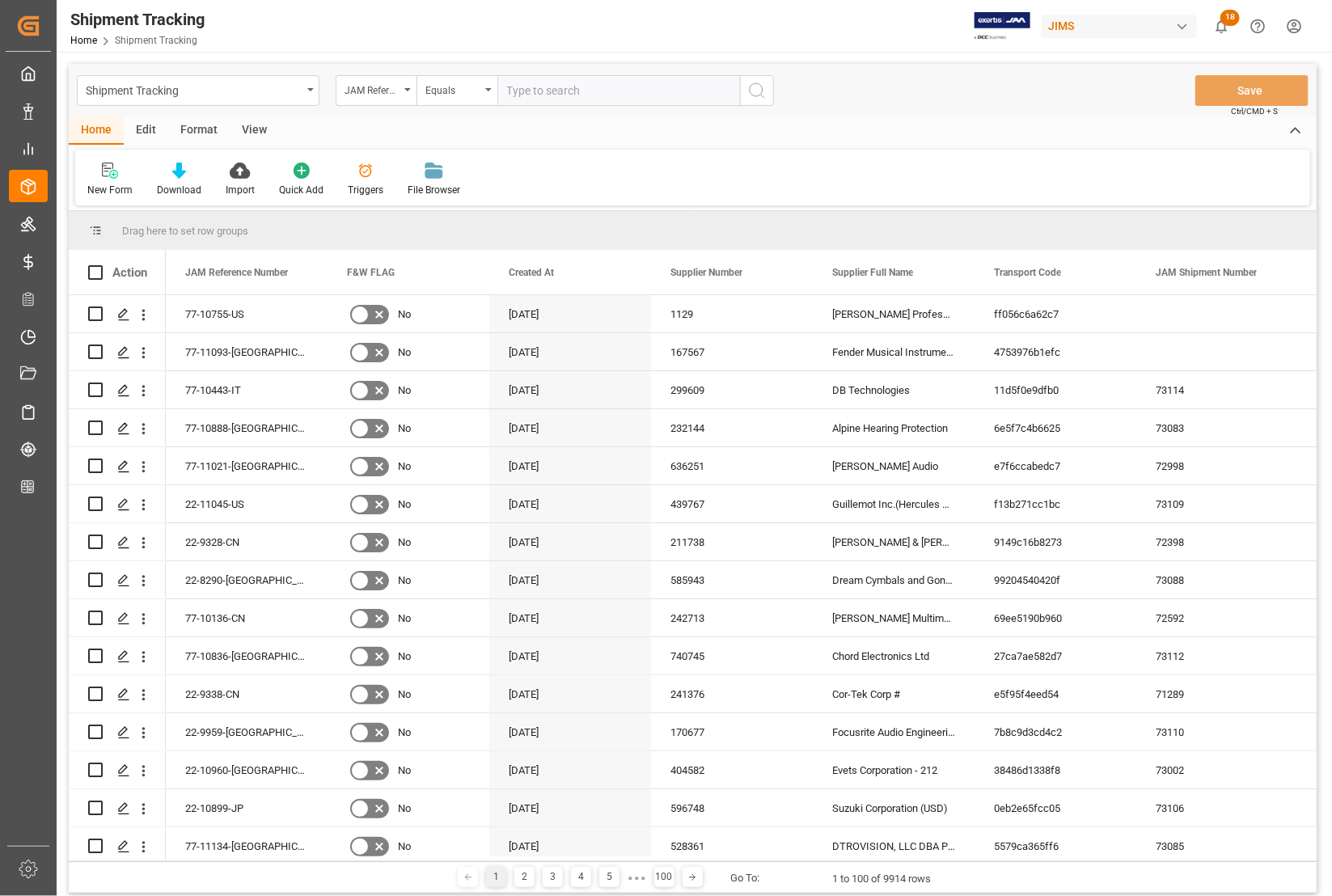
click at [550, 90] on input "text" at bounding box center [618, 90] width 243 height 31
type input "77-10836-[GEOGRAPHIC_DATA]"
click at [757, 87] on icon "search button" at bounding box center [757, 91] width 19 height 19
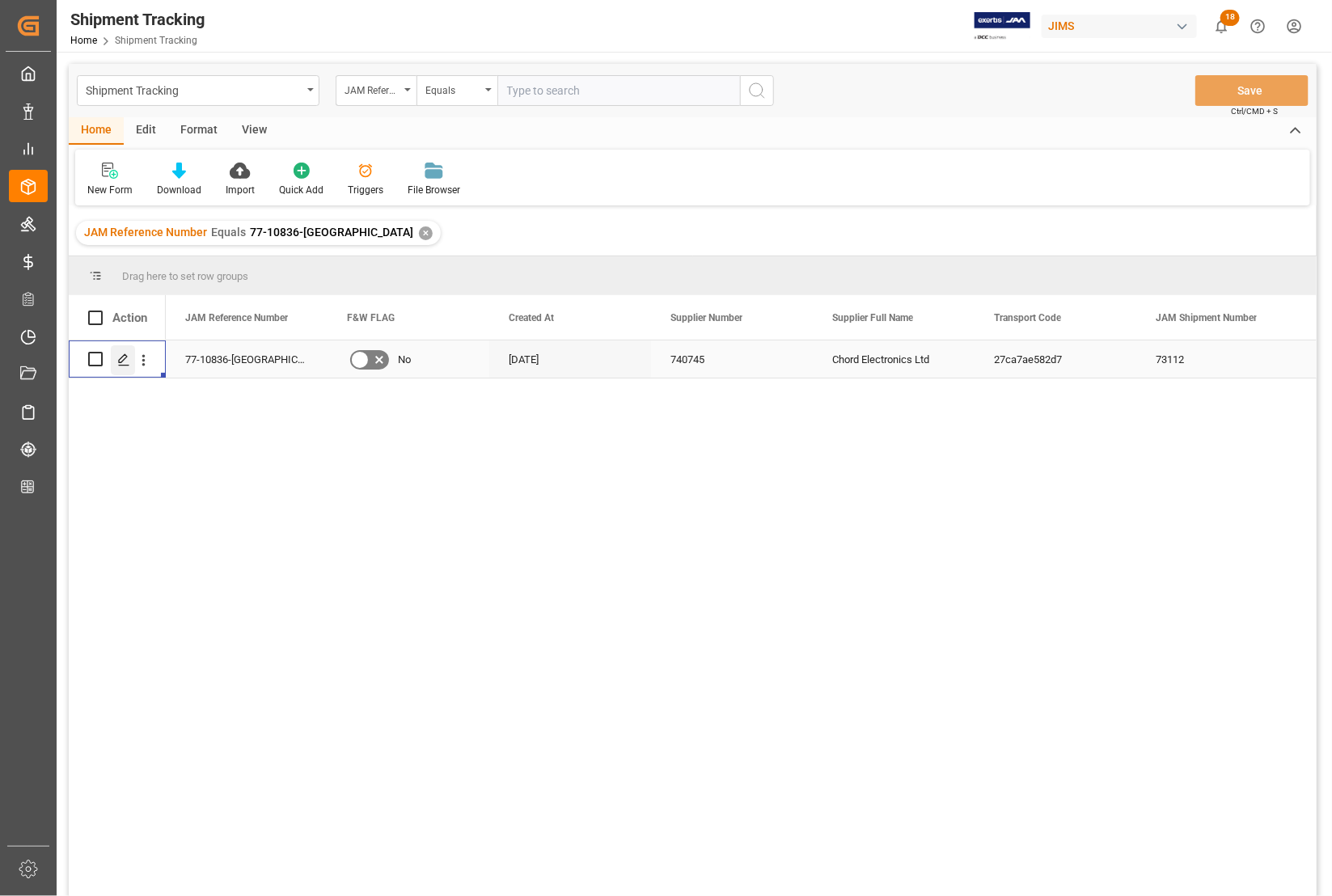
click at [126, 357] on polygon "Press SPACE to select this row." at bounding box center [123, 358] width 8 height 8
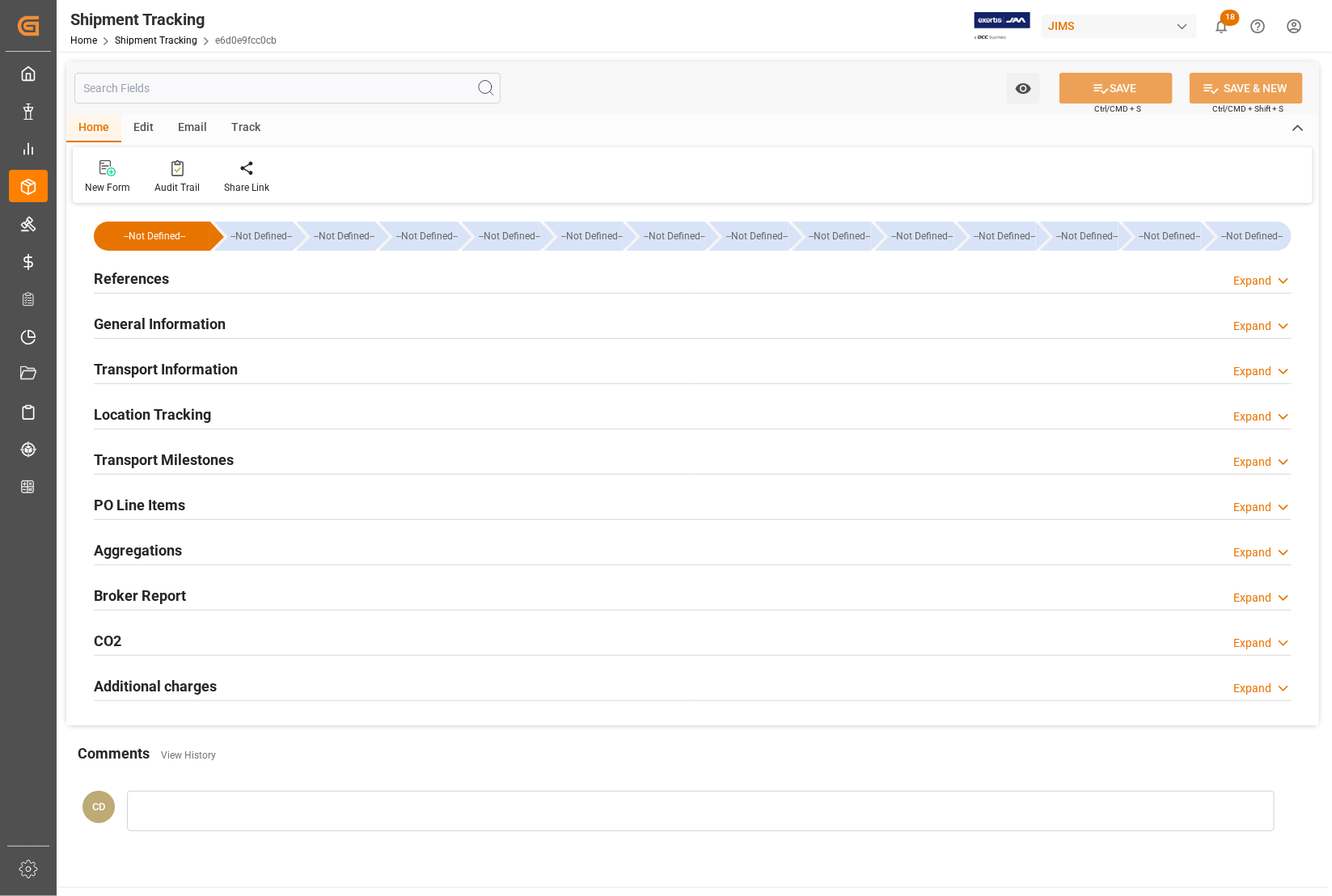
type input "[DATE]"
click at [115, 275] on h2 "References" at bounding box center [131, 278] width 75 height 22
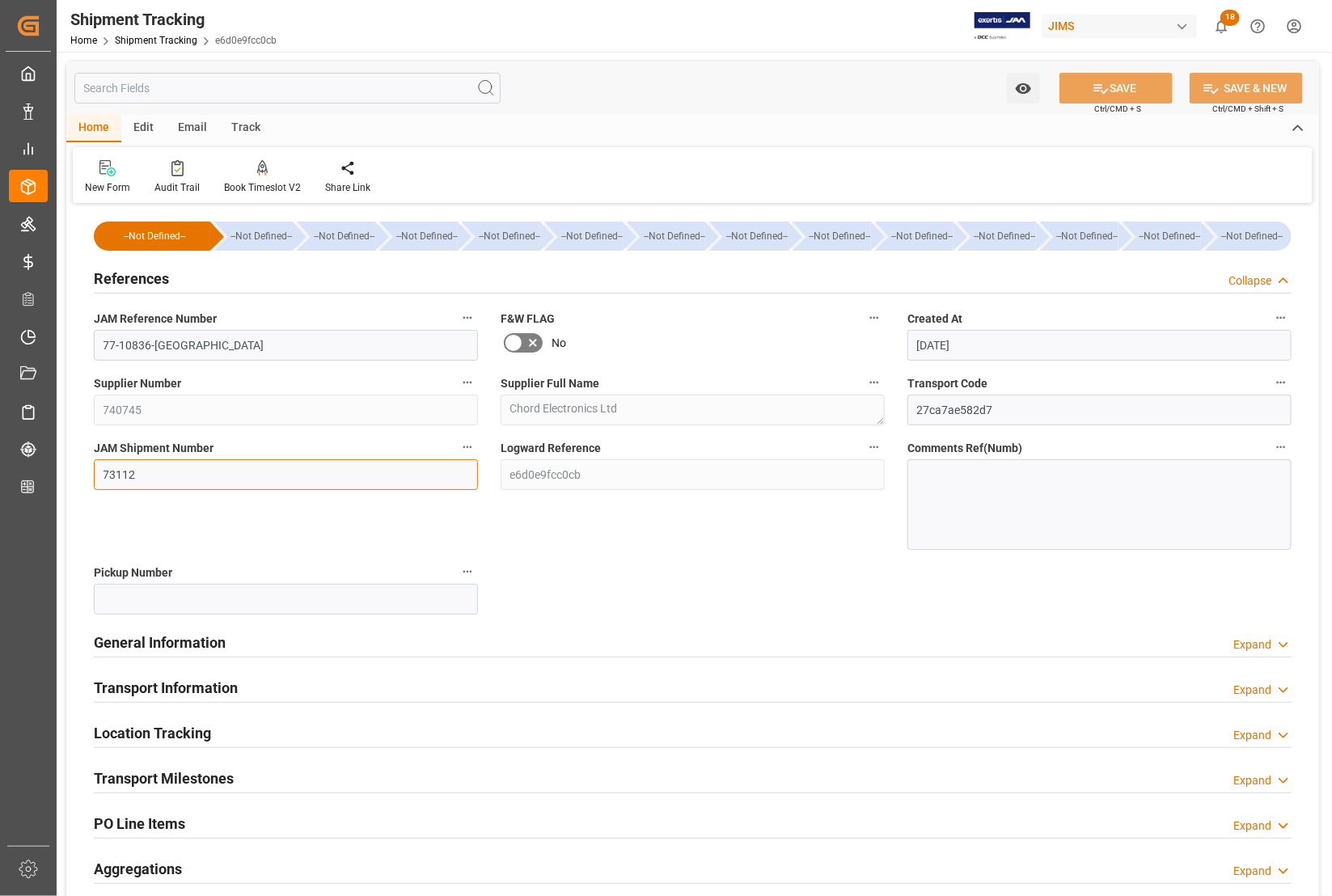
click at [163, 471] on input "73112" at bounding box center [285, 474] width 384 height 31
type input "73115"
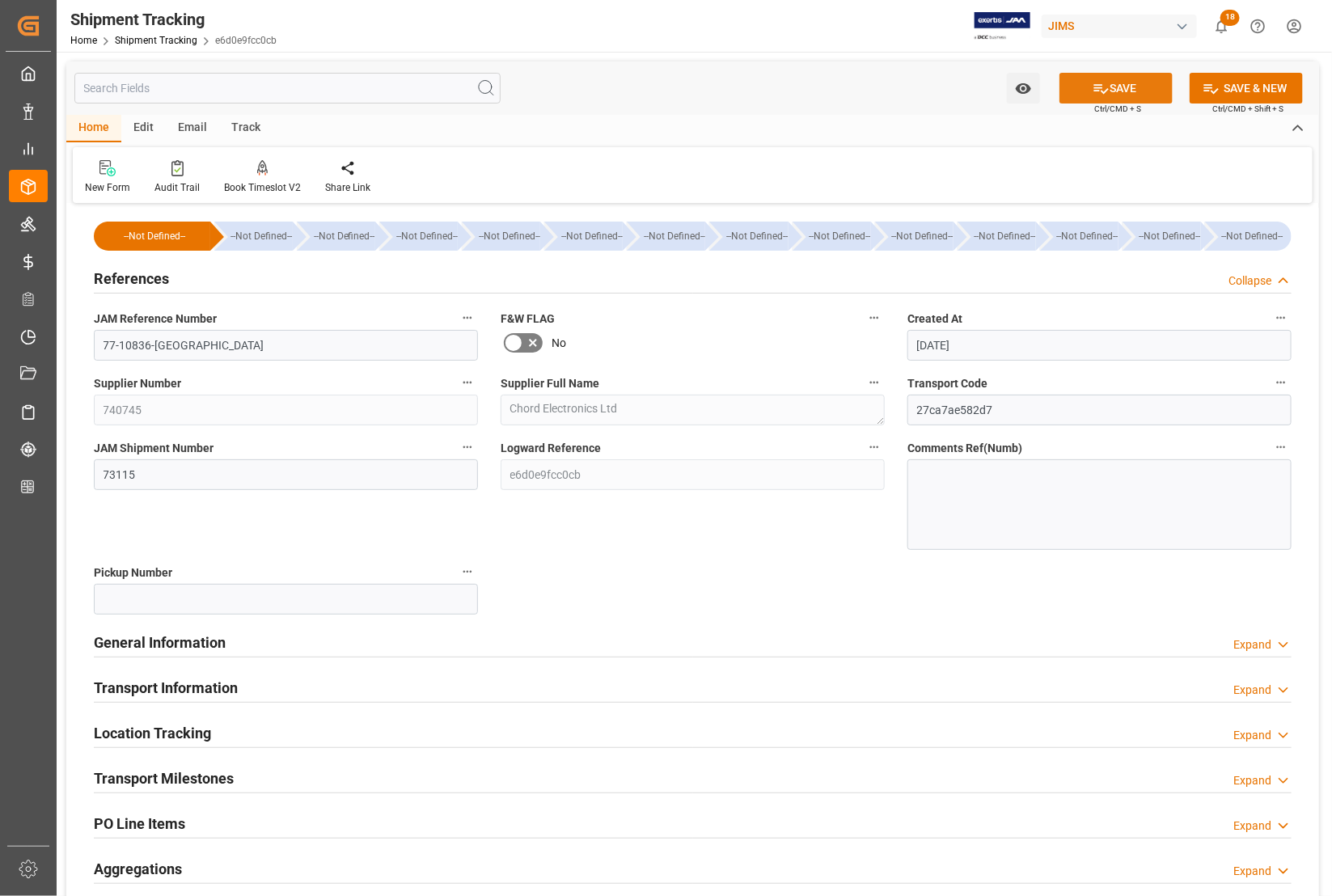
click at [1093, 89] on icon at bounding box center [1101, 88] width 17 height 17
